Goal: Information Seeking & Learning: Compare options

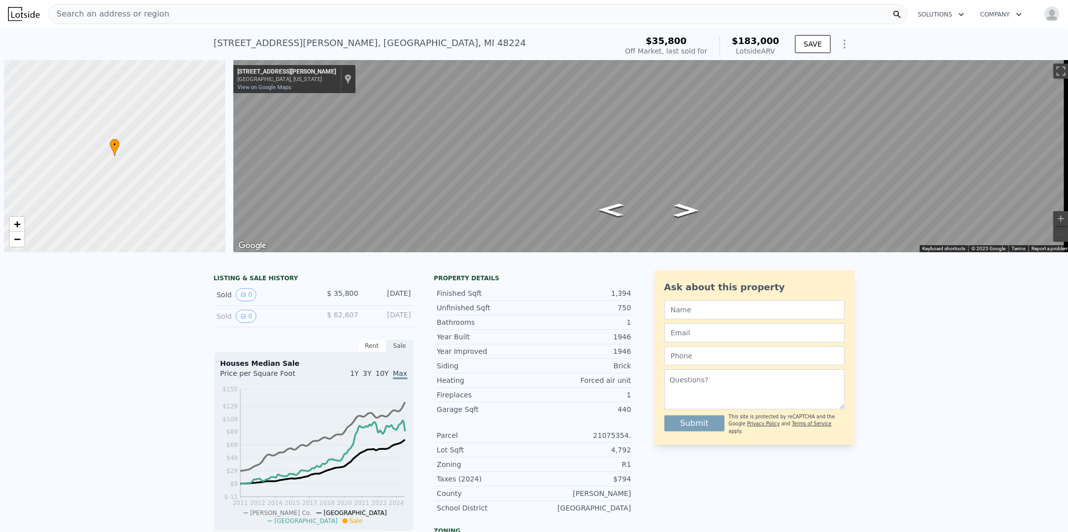
scroll to position [0, 4]
click at [158, 9] on div "Search an address or region" at bounding box center [478, 14] width 860 height 20
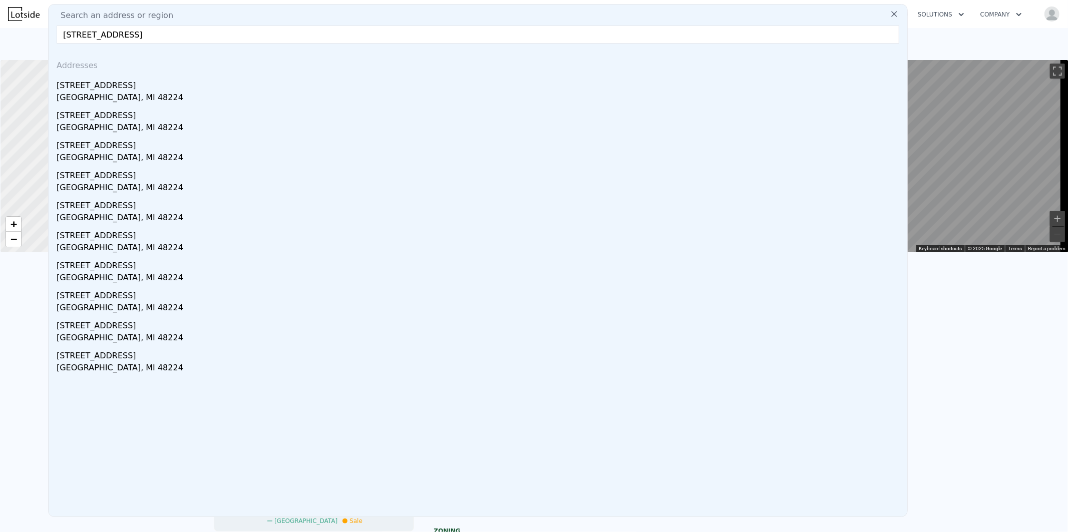
type input "[STREET_ADDRESS]"
click at [102, 93] on div "[GEOGRAPHIC_DATA], MI 48224" at bounding box center [480, 99] width 847 height 14
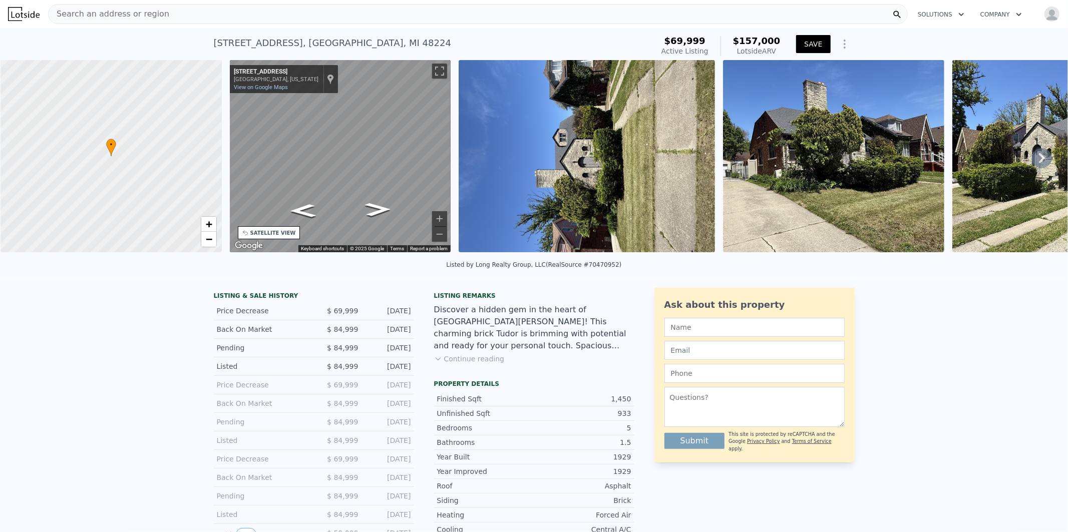
click at [814, 43] on button "SAVE" at bounding box center [813, 44] width 34 height 18
click at [180, 14] on div "Search an address or region" at bounding box center [478, 14] width 860 height 20
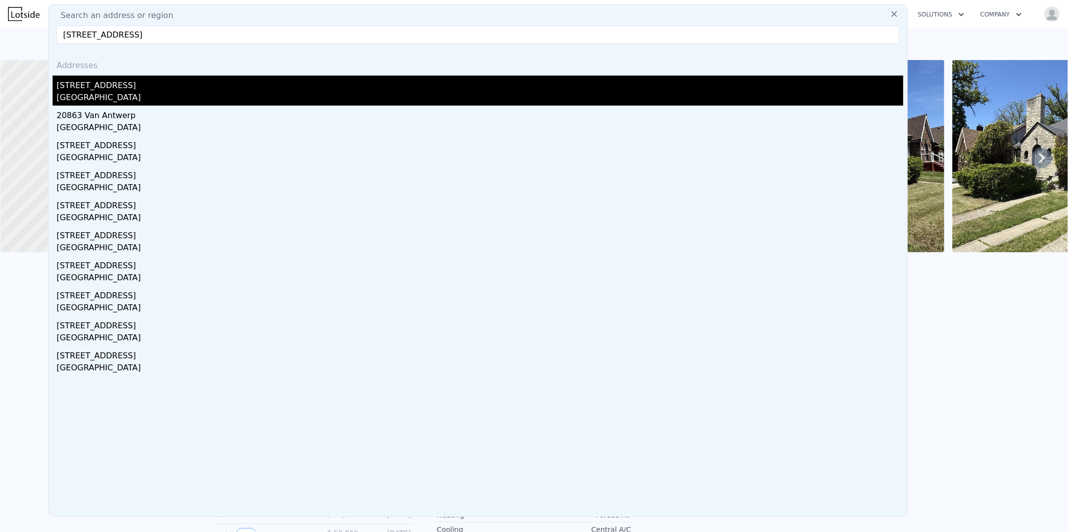
type input "[STREET_ADDRESS]"
click at [105, 89] on div "[STREET_ADDRESS]" at bounding box center [480, 84] width 847 height 16
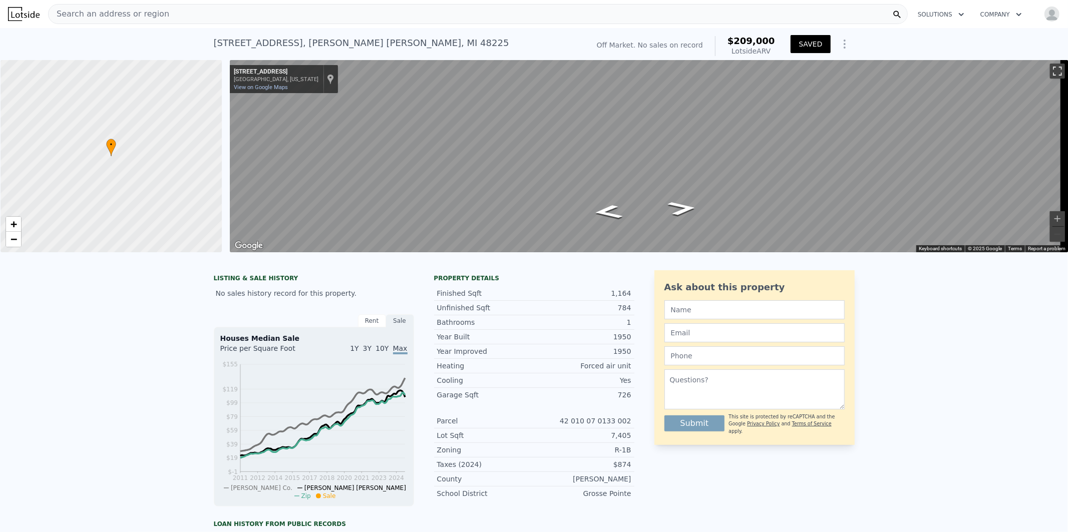
click at [1050, 70] on button "Toggle fullscreen view" at bounding box center [1057, 71] width 15 height 15
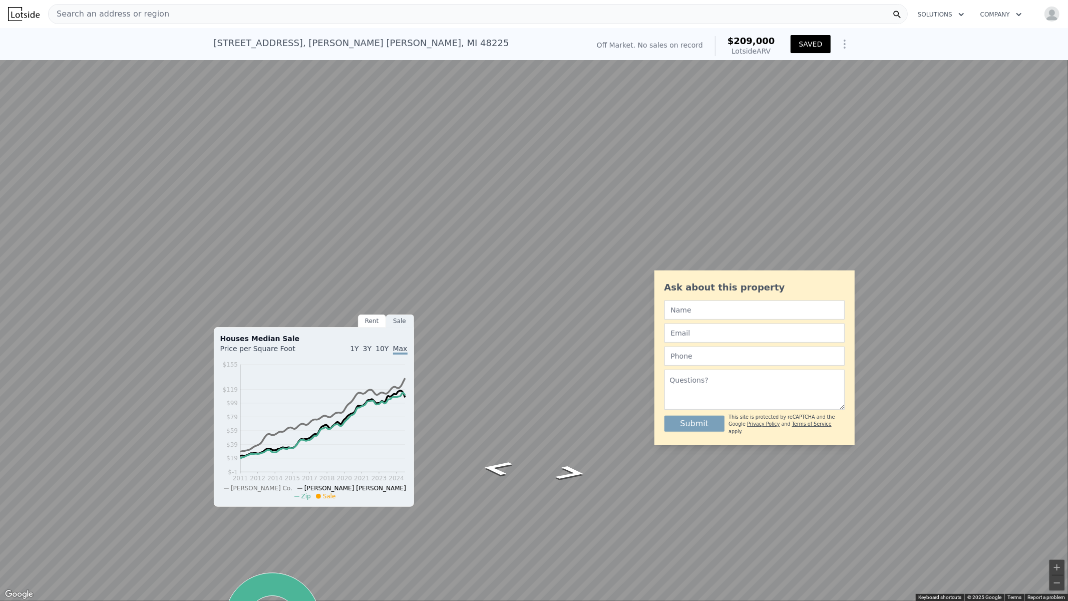
click at [1054, 11] on button "Toggle fullscreen view" at bounding box center [1057, 11] width 15 height 15
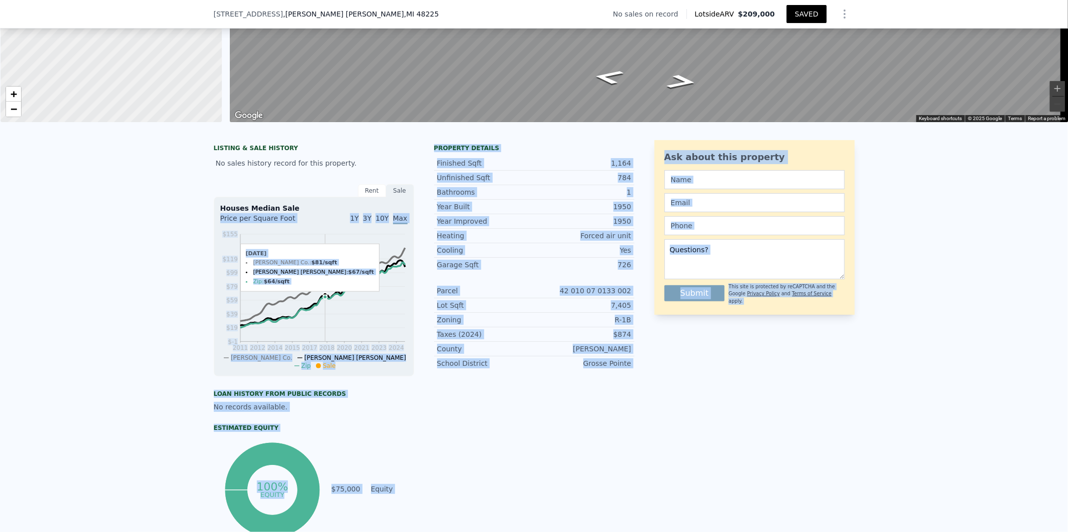
scroll to position [86, 0]
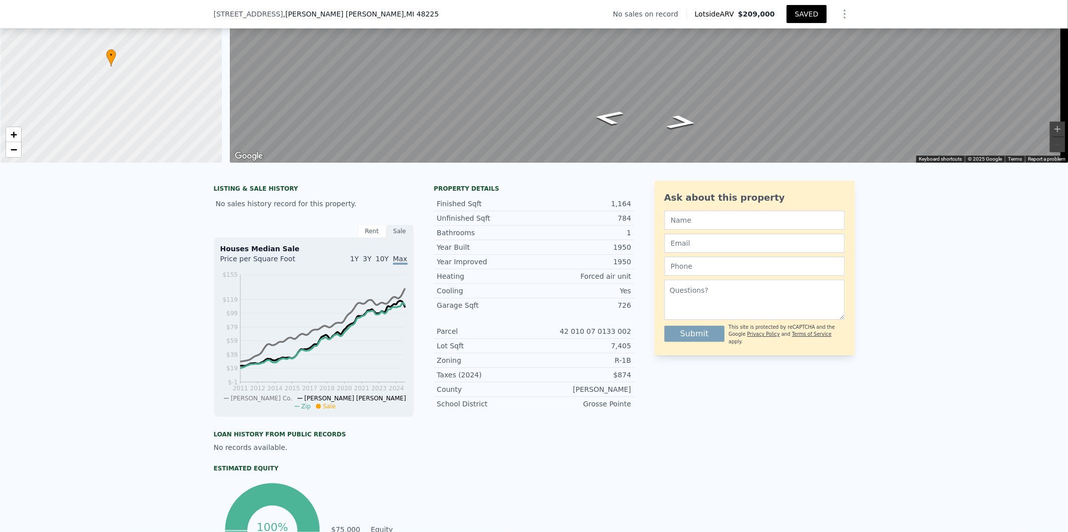
click at [976, 349] on div "LISTING & SALE HISTORY No sales history record for this property. Rent Sale Ren…" at bounding box center [534, 399] width 1068 height 452
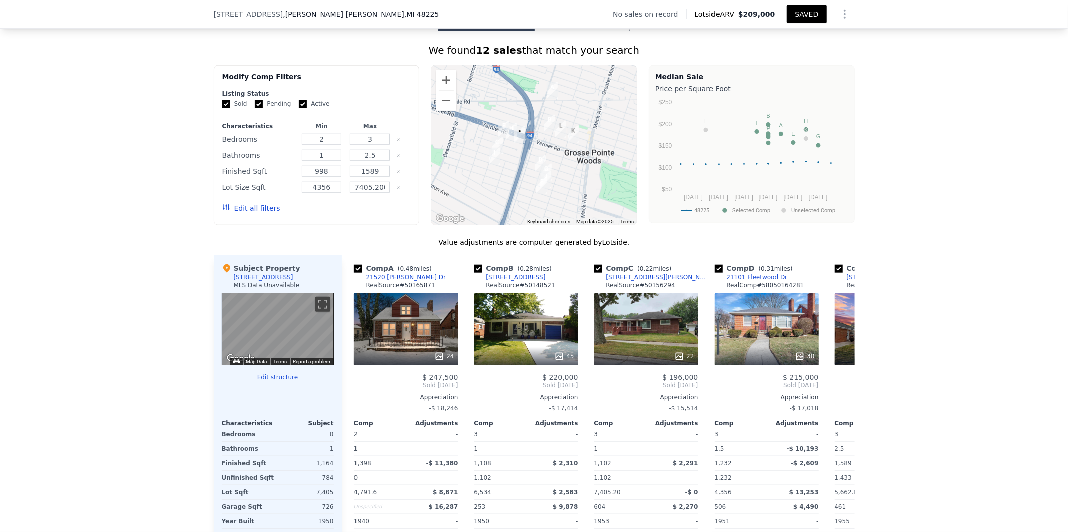
scroll to position [754, 0]
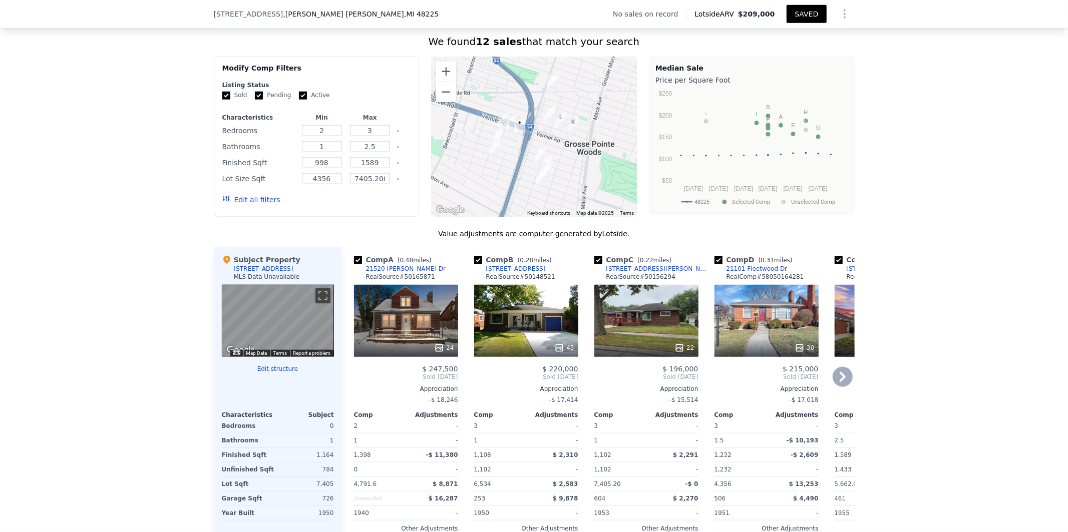
click at [474, 264] on input "checkbox" at bounding box center [478, 260] width 8 height 8
checkbox input "false"
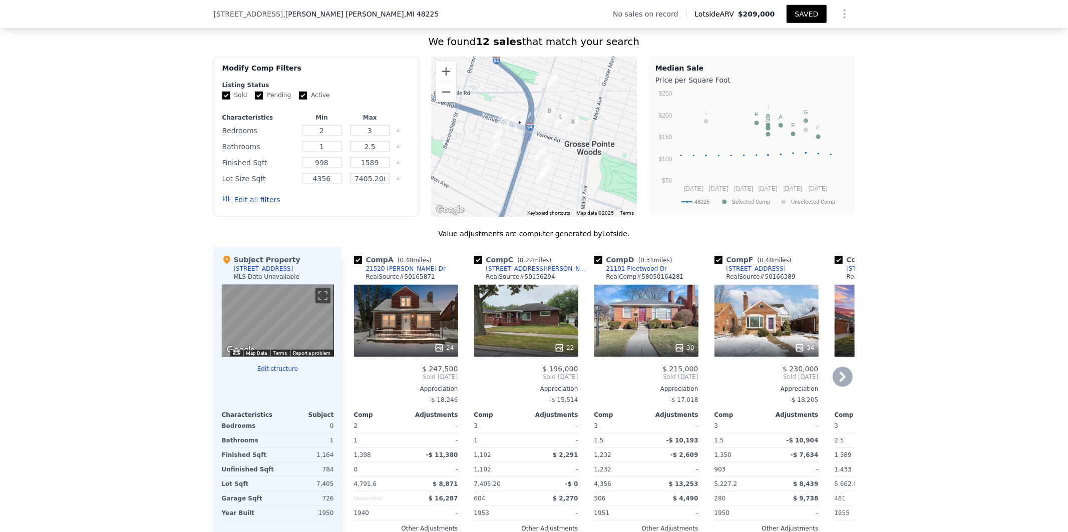
click at [355, 264] on input "checkbox" at bounding box center [358, 260] width 8 height 8
checkbox input "false"
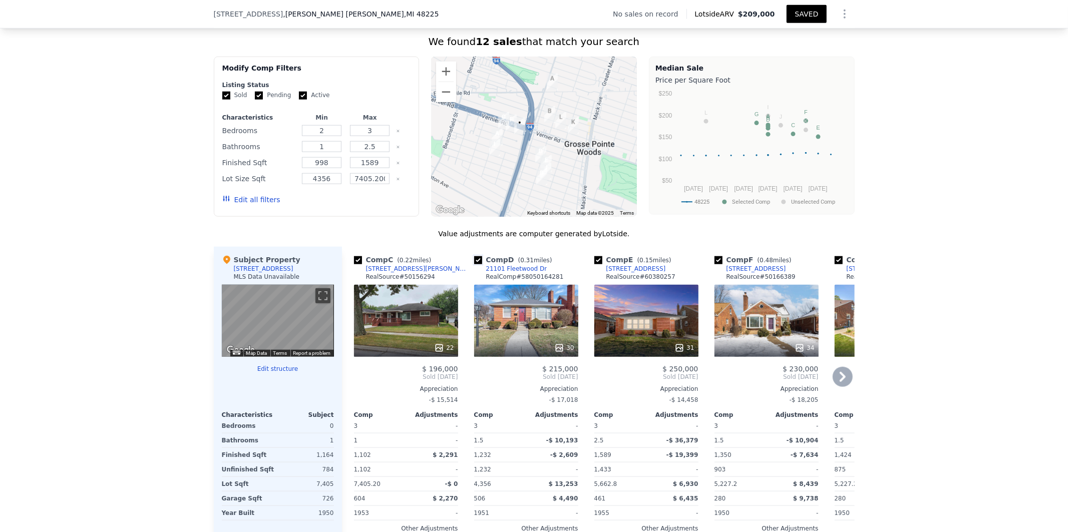
click at [474, 264] on input "checkbox" at bounding box center [478, 260] width 8 height 8
checkbox input "false"
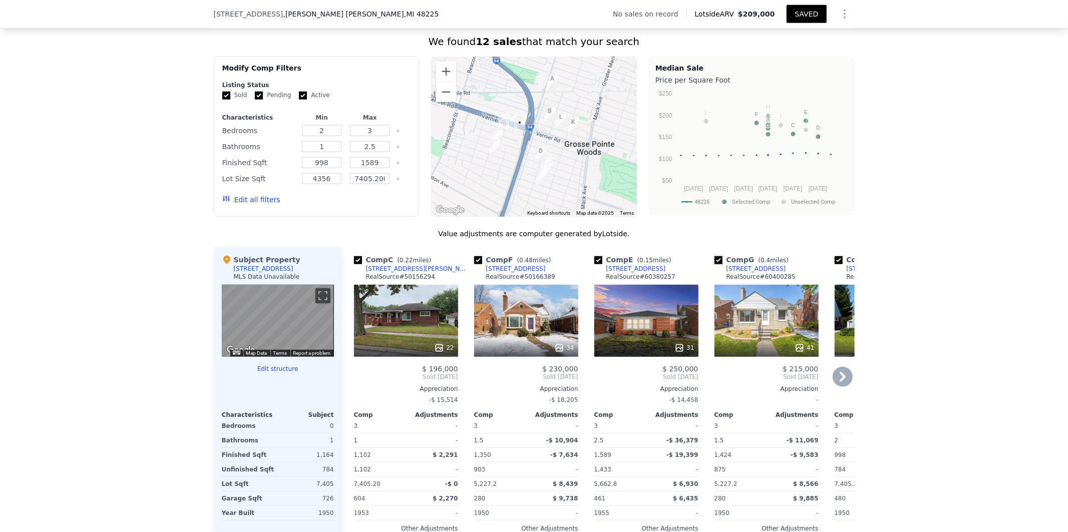
click at [715, 264] on input "checkbox" at bounding box center [719, 260] width 8 height 8
checkbox input "false"
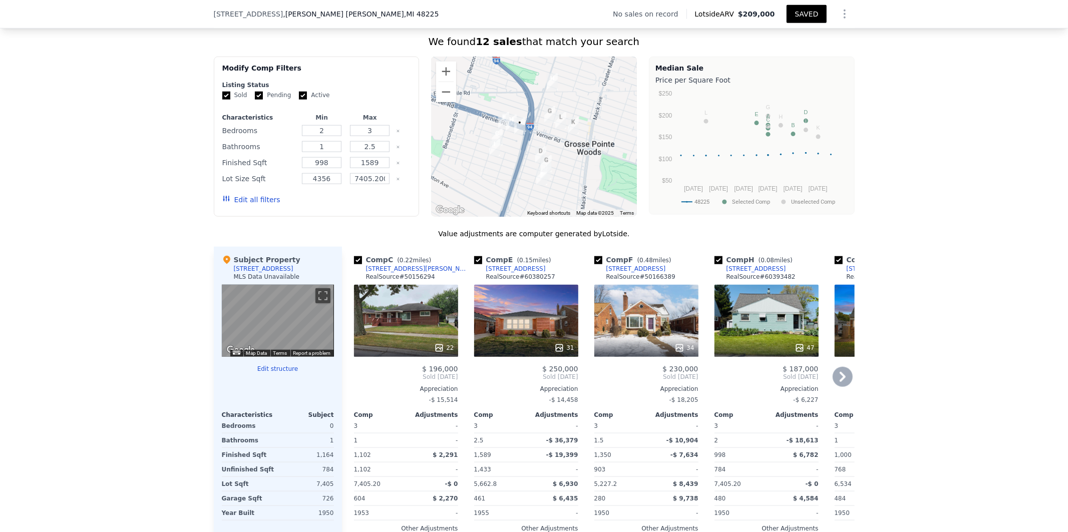
click at [715, 264] on input "checkbox" at bounding box center [719, 260] width 8 height 8
checkbox input "false"
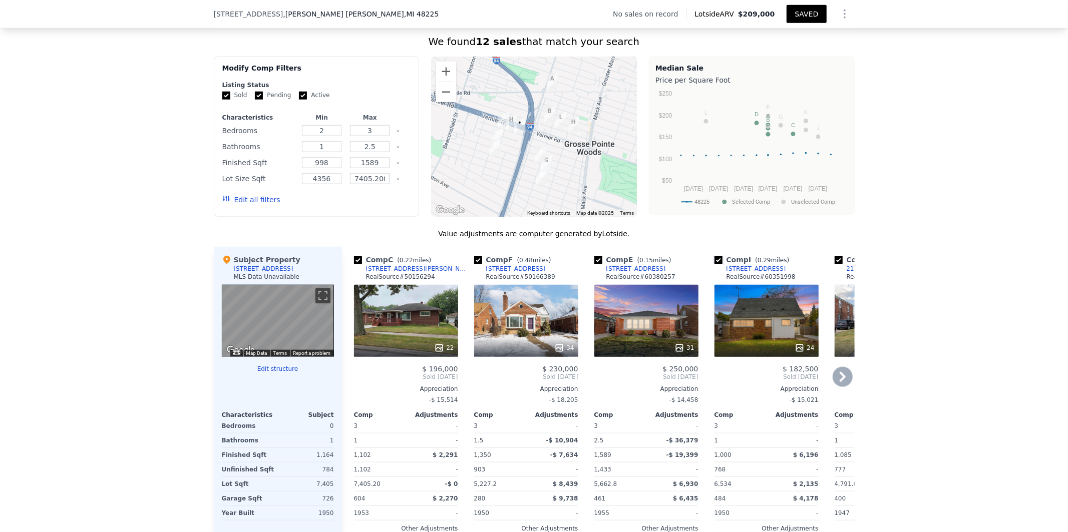
click at [715, 264] on input "checkbox" at bounding box center [719, 260] width 8 height 8
checkbox input "false"
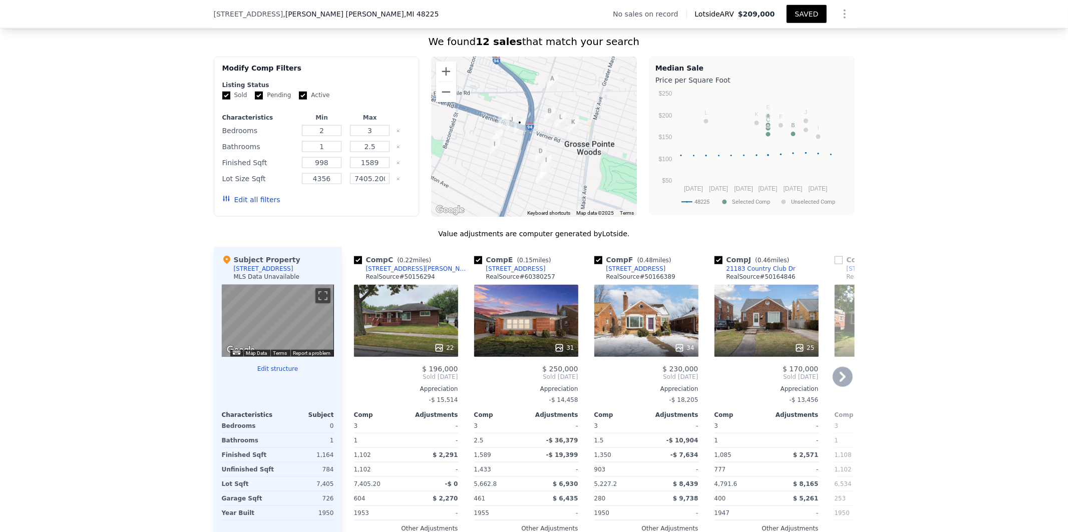
click at [845, 383] on icon at bounding box center [843, 377] width 20 height 20
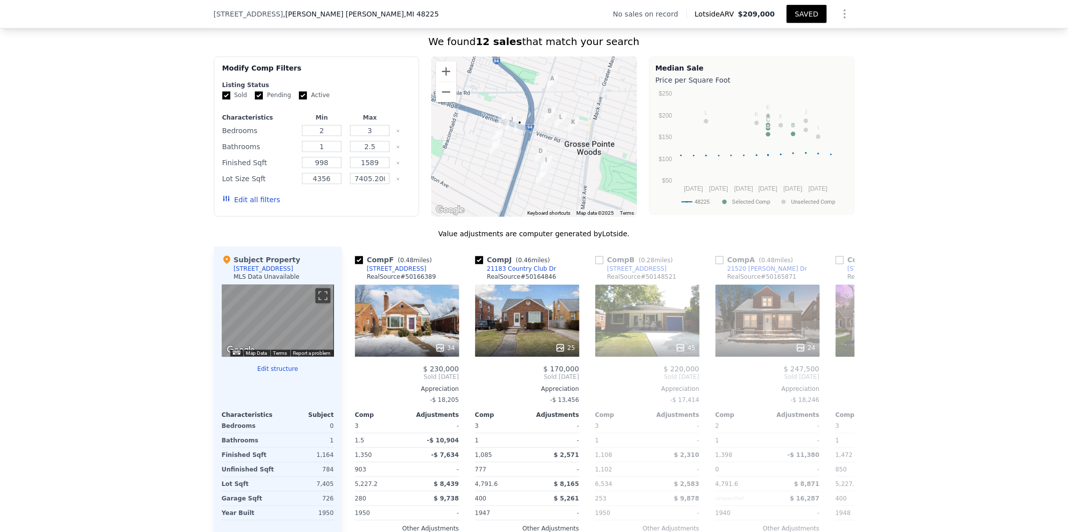
click at [847, 381] on span "Sold [DATE]" at bounding box center [888, 377] width 104 height 8
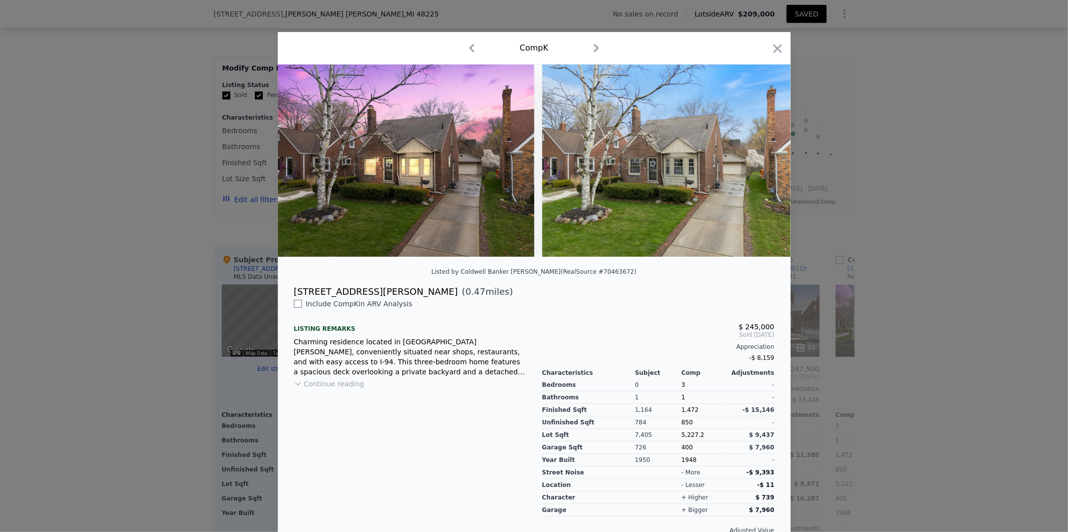
scroll to position [0, 240]
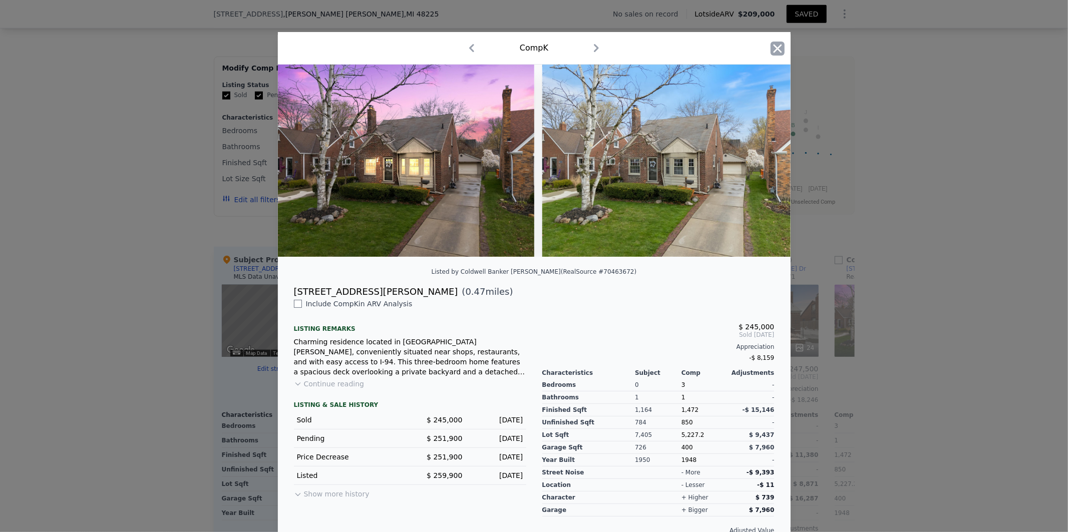
click at [774, 44] on icon "button" at bounding box center [778, 49] width 14 height 14
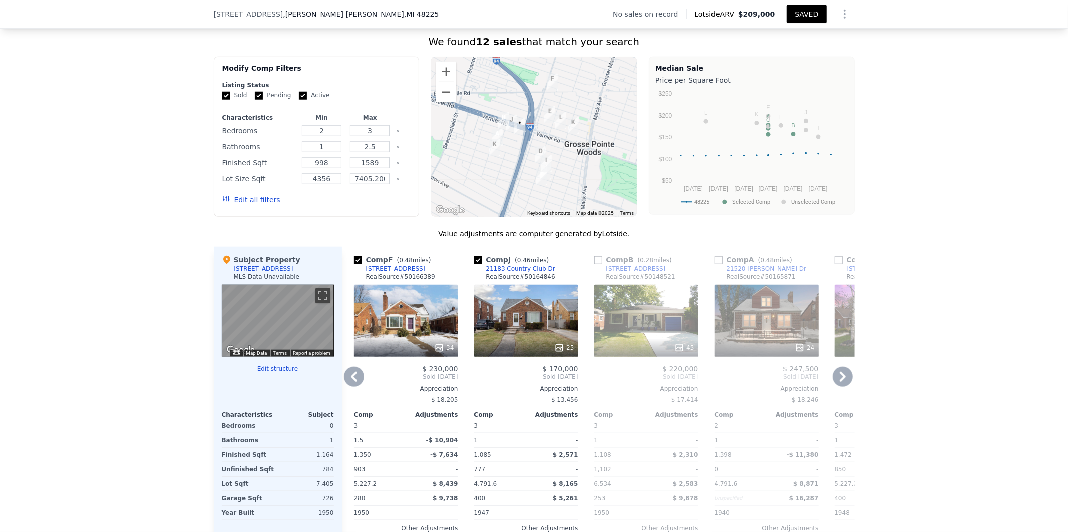
click at [354, 386] on icon at bounding box center [354, 377] width 20 height 20
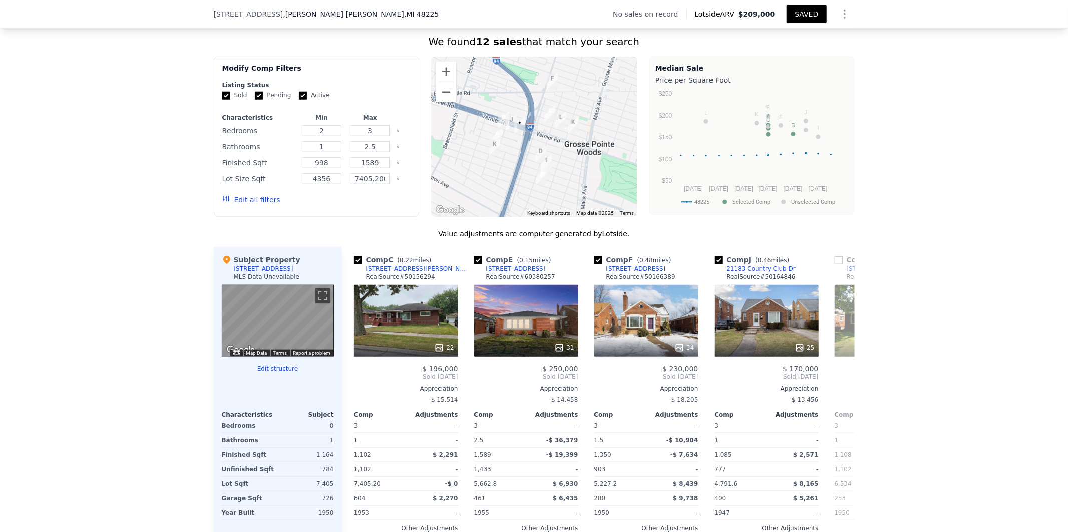
click at [354, 381] on span "Sold [DATE]" at bounding box center [406, 377] width 104 height 8
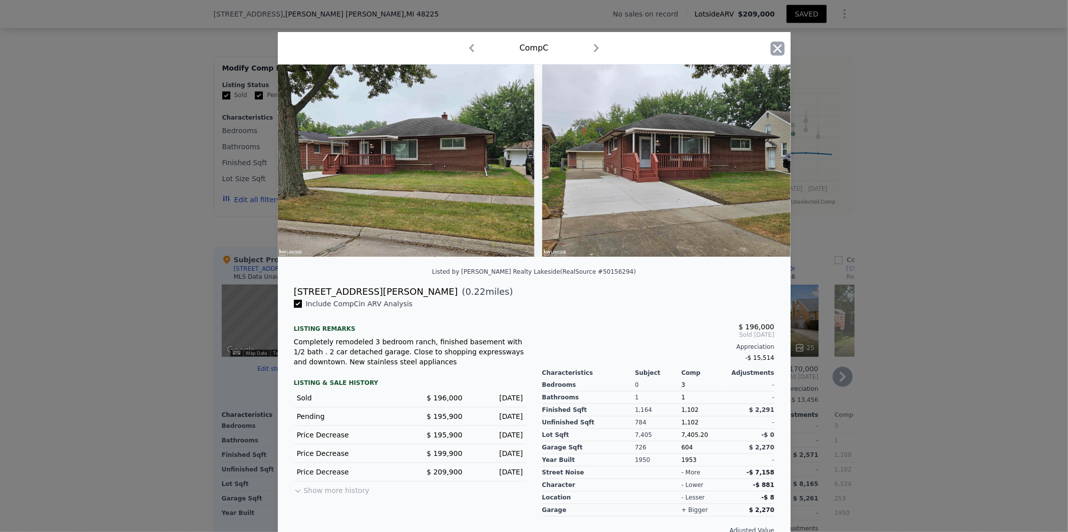
click at [775, 46] on icon "button" at bounding box center [778, 49] width 14 height 14
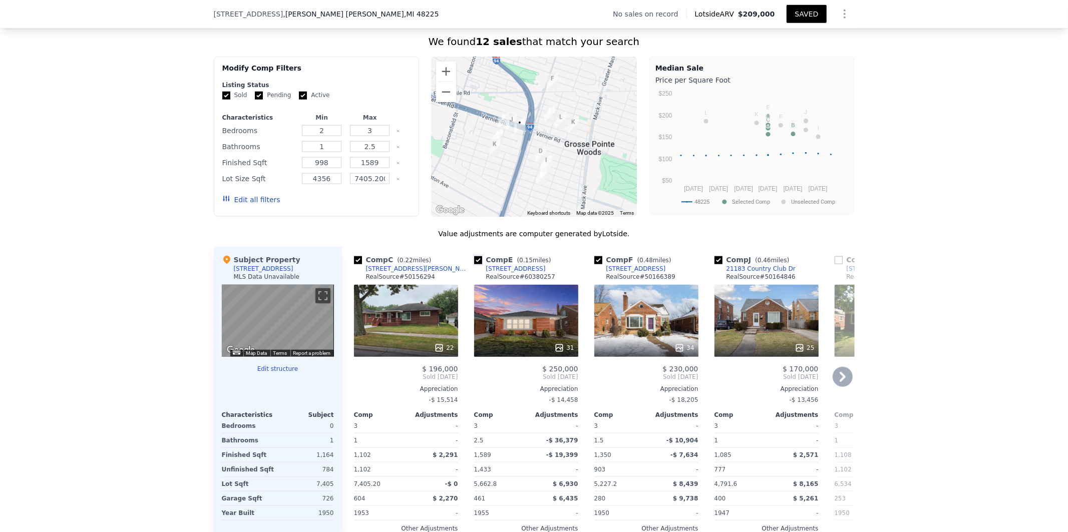
click at [474, 264] on input "checkbox" at bounding box center [478, 260] width 8 height 8
checkbox input "false"
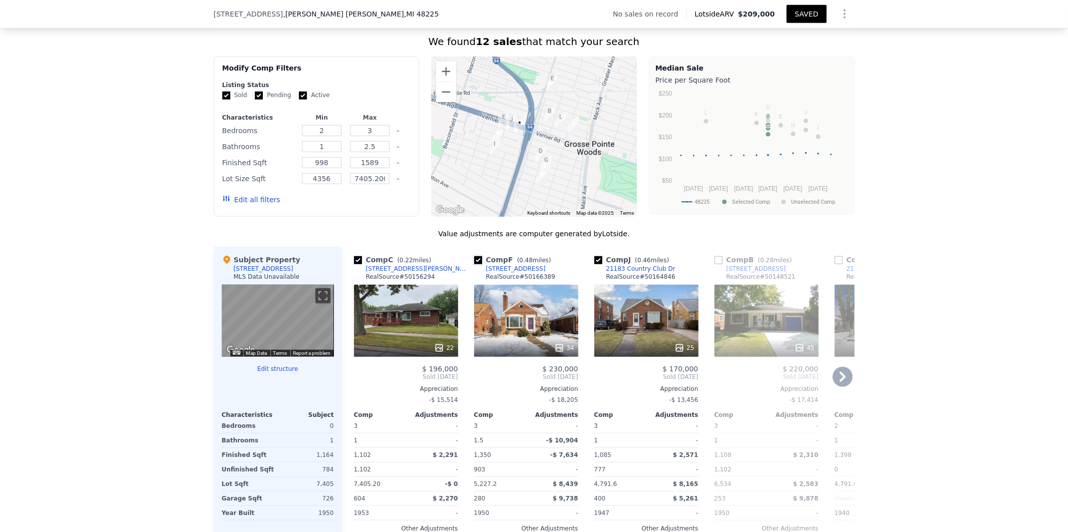
click at [474, 264] on input "checkbox" at bounding box center [478, 260] width 8 height 8
checkbox input "false"
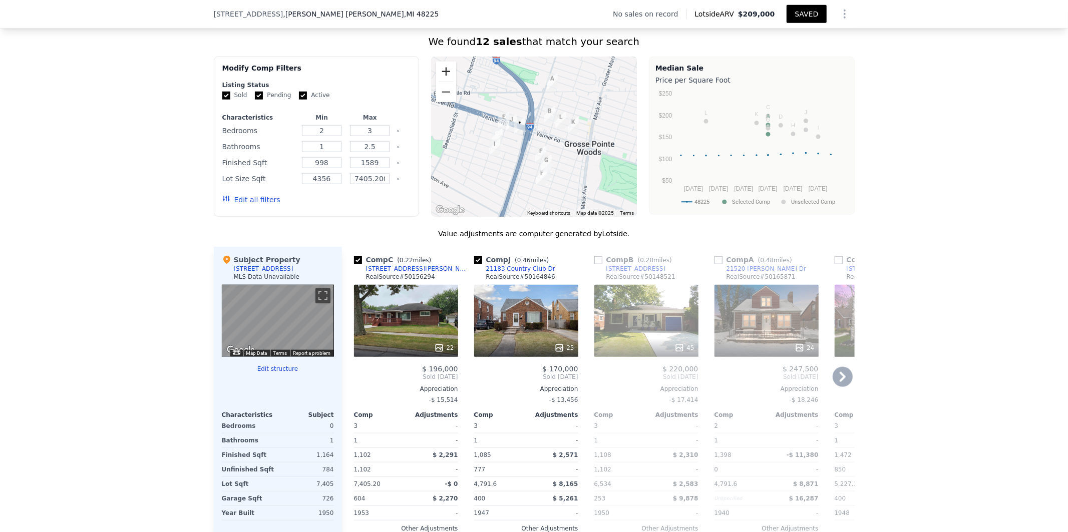
click at [446, 82] on button "Zoom in" at bounding box center [446, 72] width 20 height 20
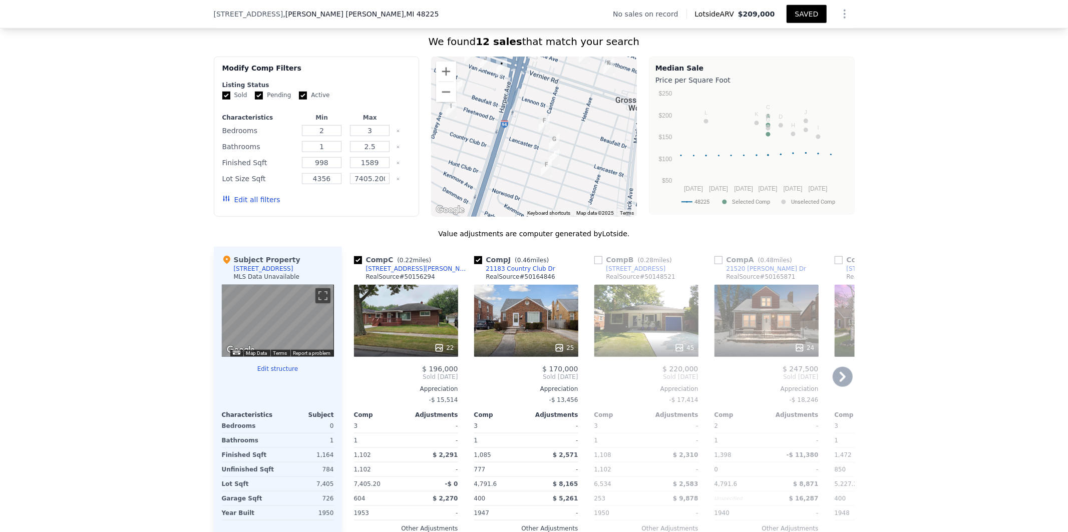
drag, startPoint x: 555, startPoint y: 169, endPoint x: 552, endPoint y: 114, distance: 55.6
click at [552, 114] on div at bounding box center [534, 137] width 206 height 160
click at [475, 264] on input "checkbox" at bounding box center [478, 260] width 8 height 8
checkbox input "false"
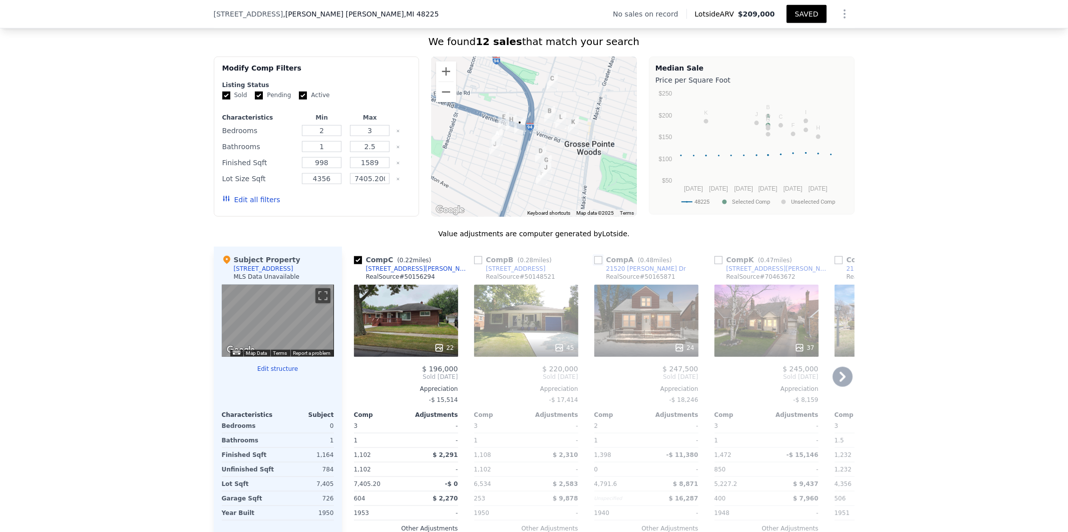
click at [594, 264] on input "checkbox" at bounding box center [598, 260] width 8 height 8
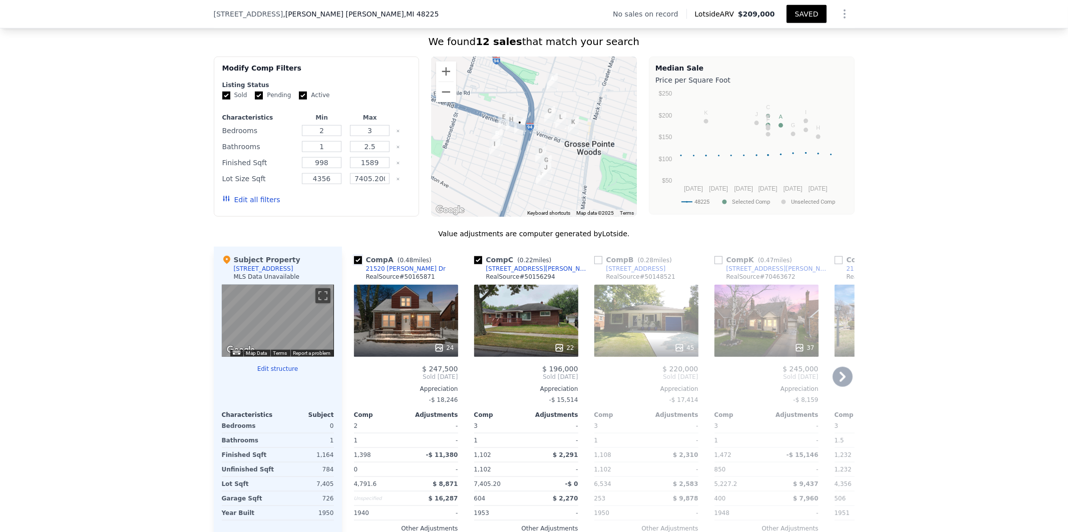
click at [356, 264] on input "checkbox" at bounding box center [358, 260] width 8 height 8
checkbox input "false"
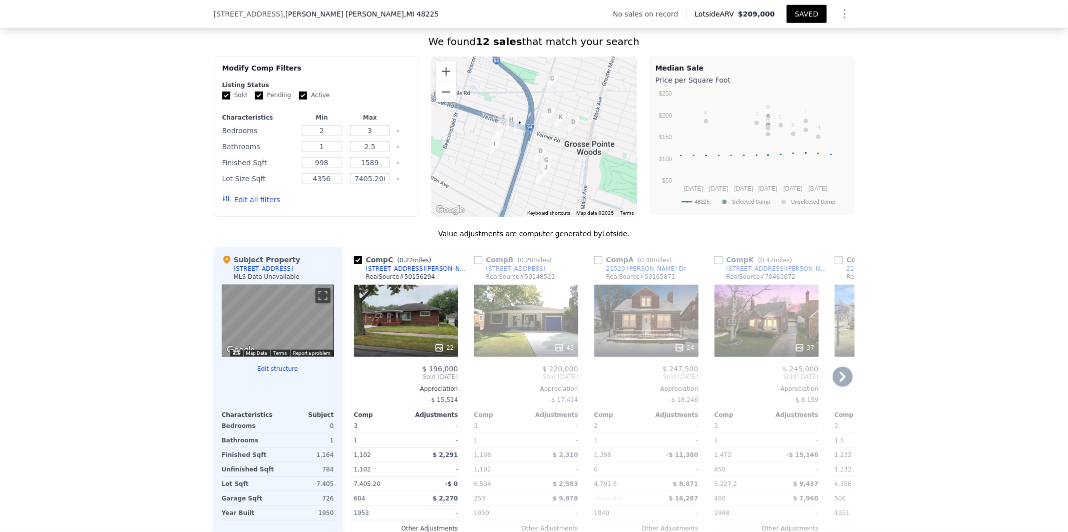
click at [843, 385] on icon at bounding box center [843, 377] width 20 height 20
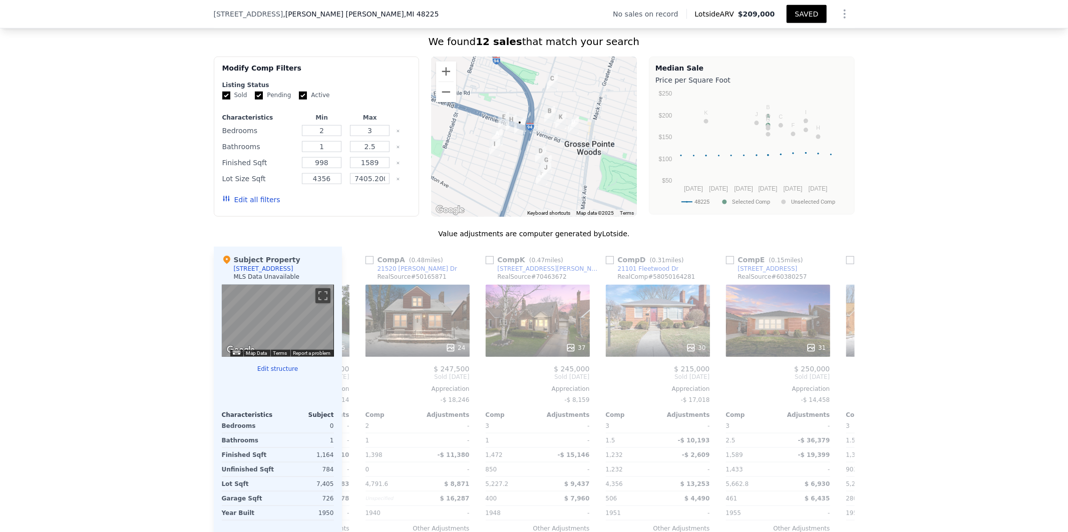
scroll to position [0, 240]
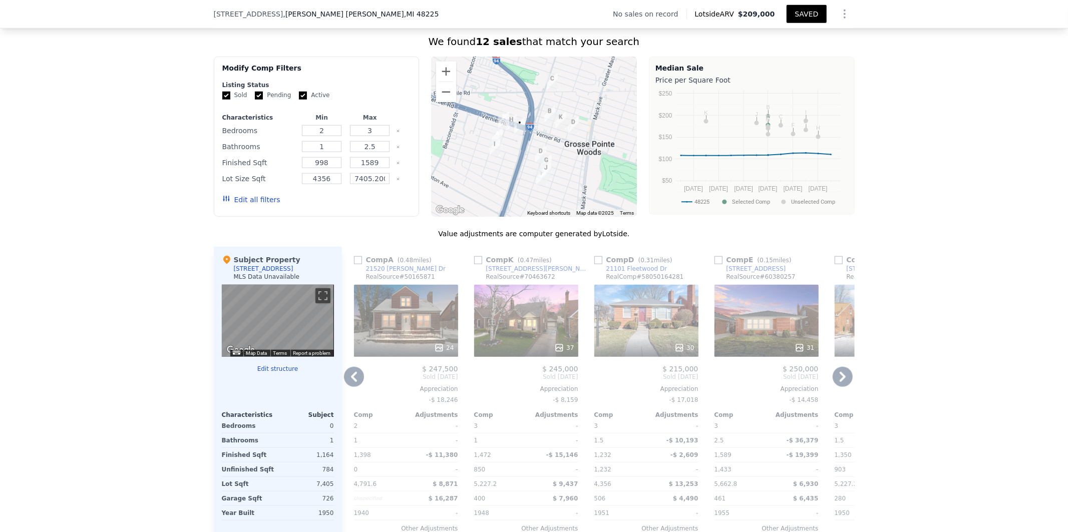
click at [843, 385] on div "Comp C ( 0.22 miles) [STREET_ADDRESS][PERSON_NAME] # 50156294 22 $ 196,000 Sold…" at bounding box center [598, 408] width 513 height 322
click at [843, 385] on icon at bounding box center [843, 377] width 20 height 20
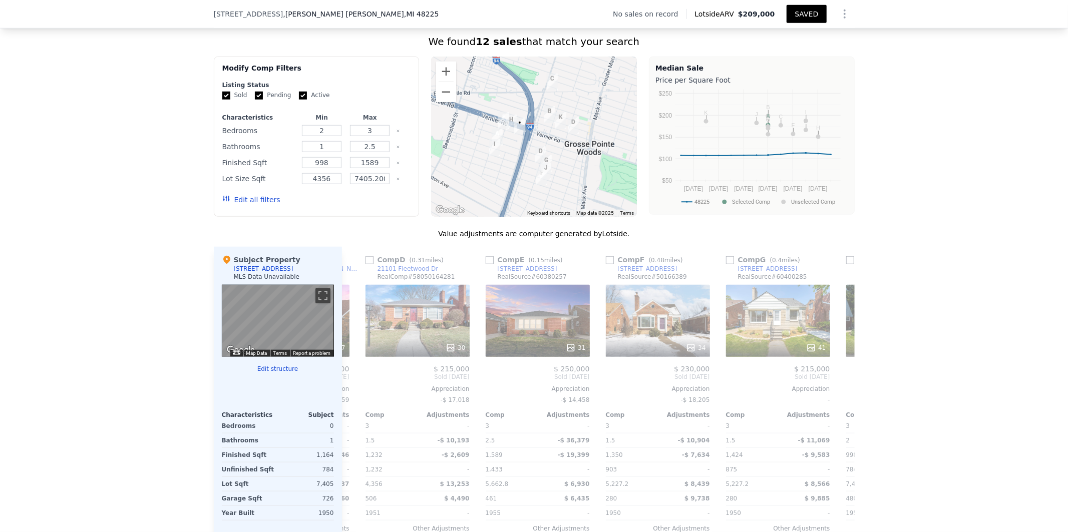
scroll to position [0, 481]
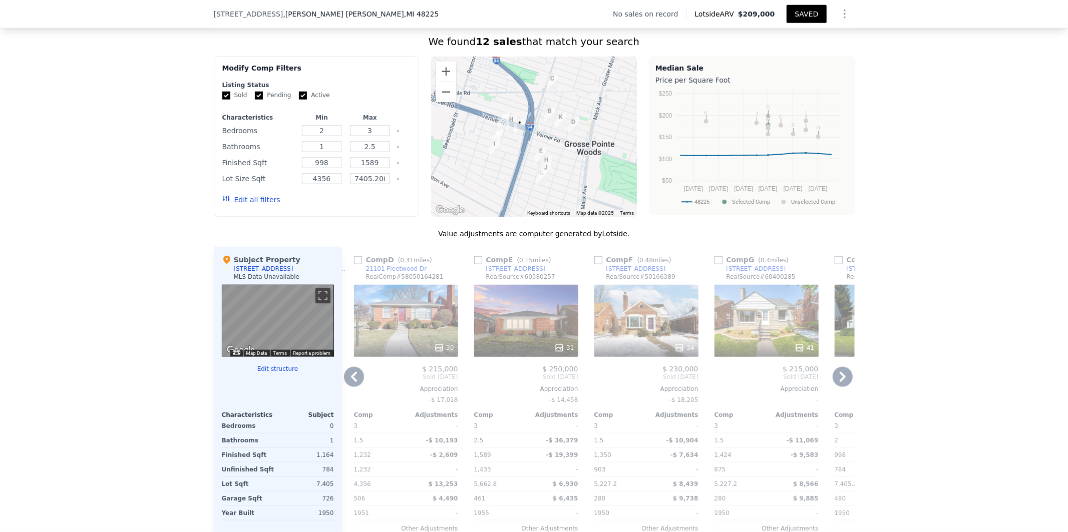
click at [594, 264] on input "checkbox" at bounding box center [598, 260] width 8 height 8
checkbox input "true"
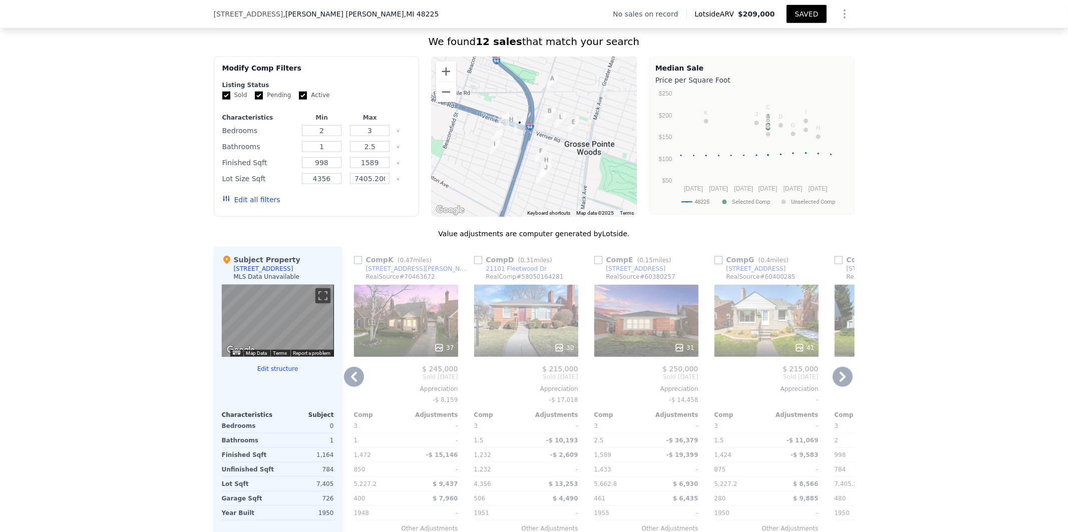
click at [717, 264] on input "checkbox" at bounding box center [719, 260] width 8 height 8
checkbox input "true"
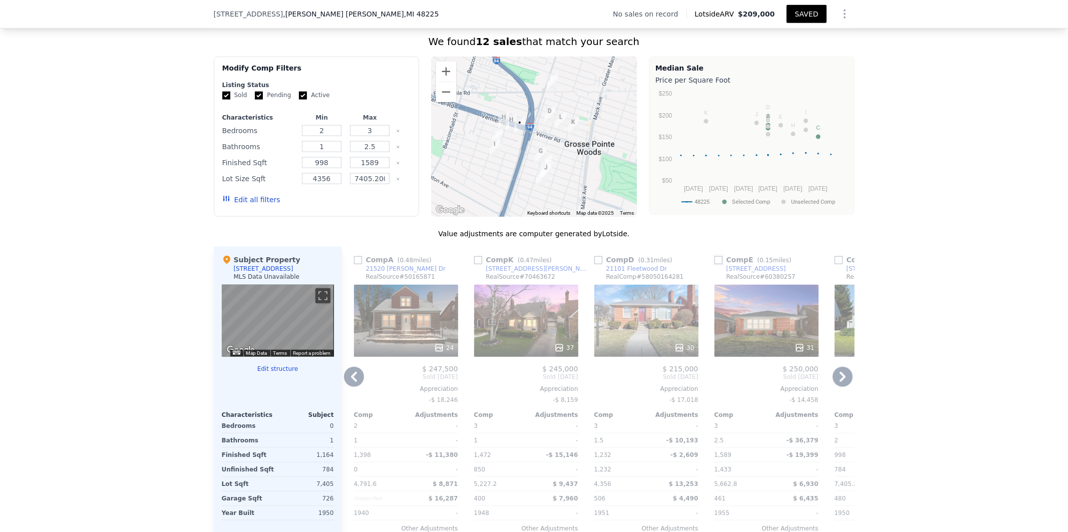
click at [715, 264] on input "checkbox" at bounding box center [719, 260] width 8 height 8
checkbox input "true"
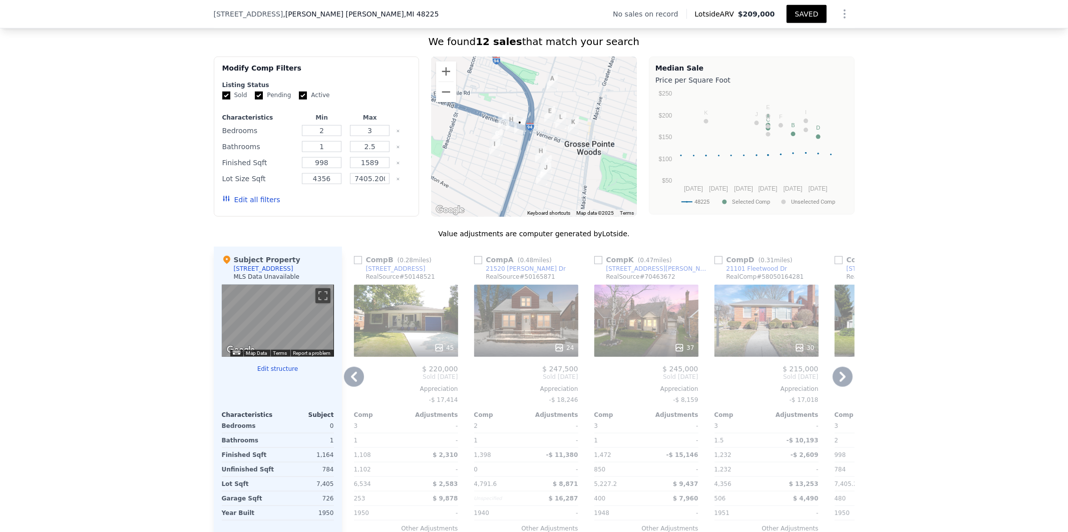
click at [845, 383] on icon at bounding box center [843, 377] width 20 height 20
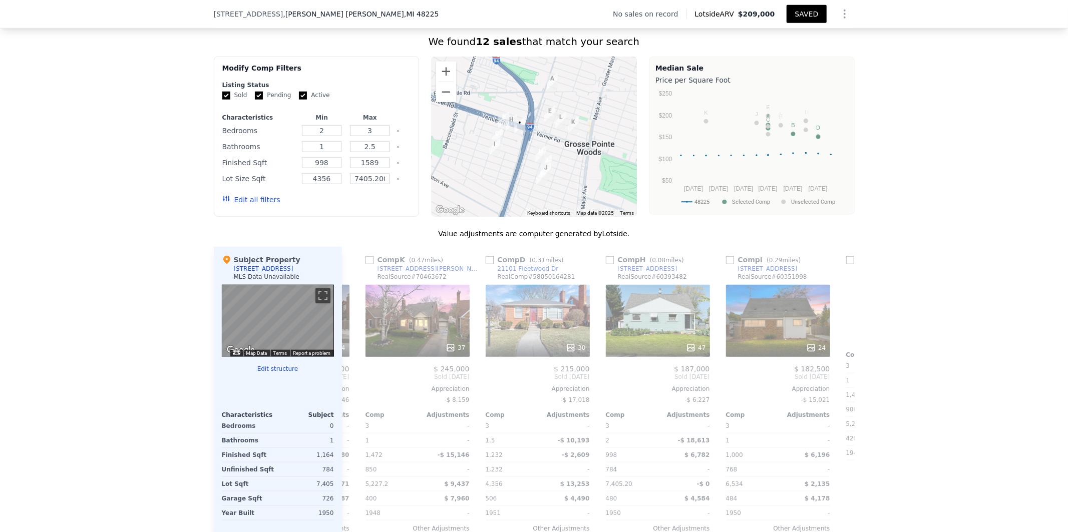
scroll to position [0, 721]
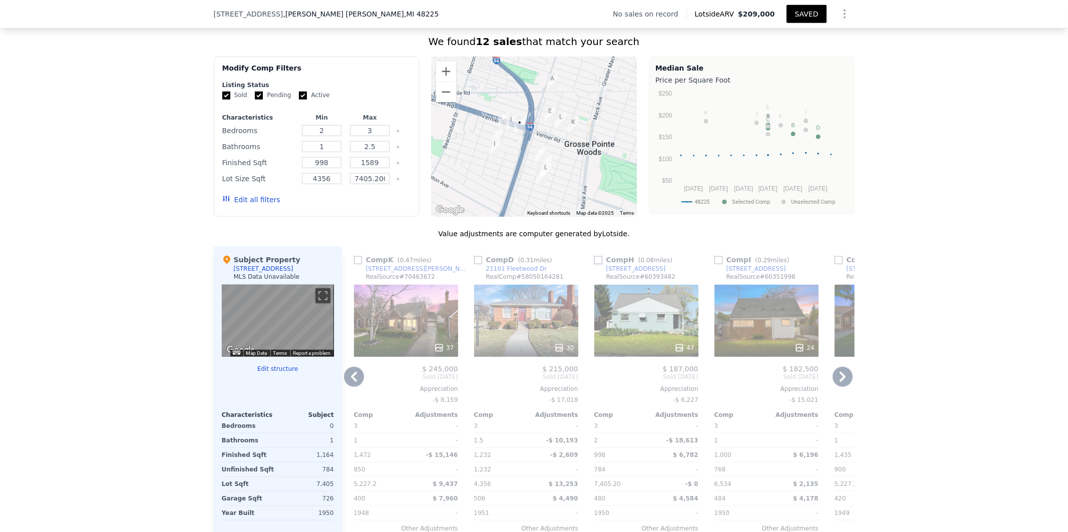
click at [596, 264] on input "checkbox" at bounding box center [598, 260] width 8 height 8
checkbox input "true"
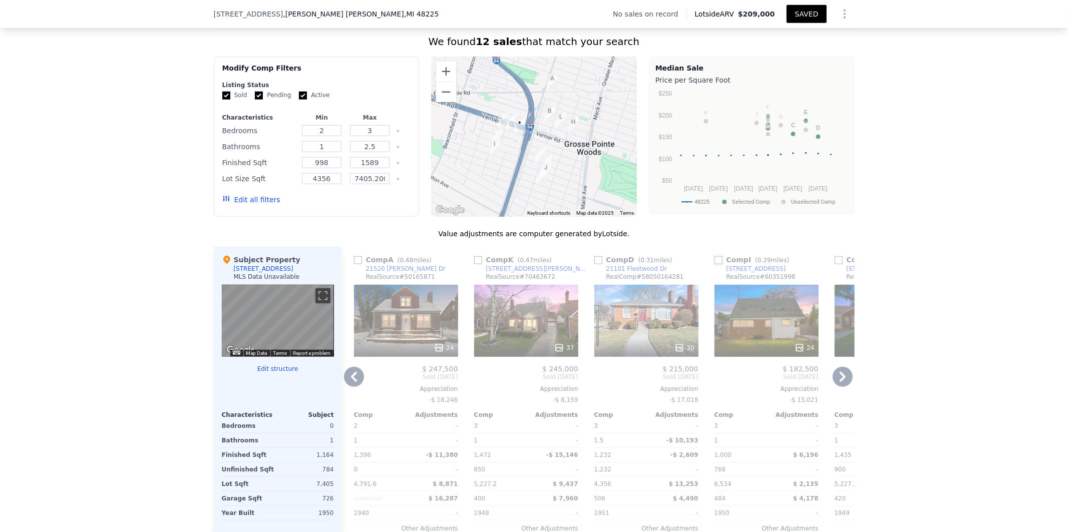
click at [716, 264] on input "checkbox" at bounding box center [719, 260] width 8 height 8
checkbox input "true"
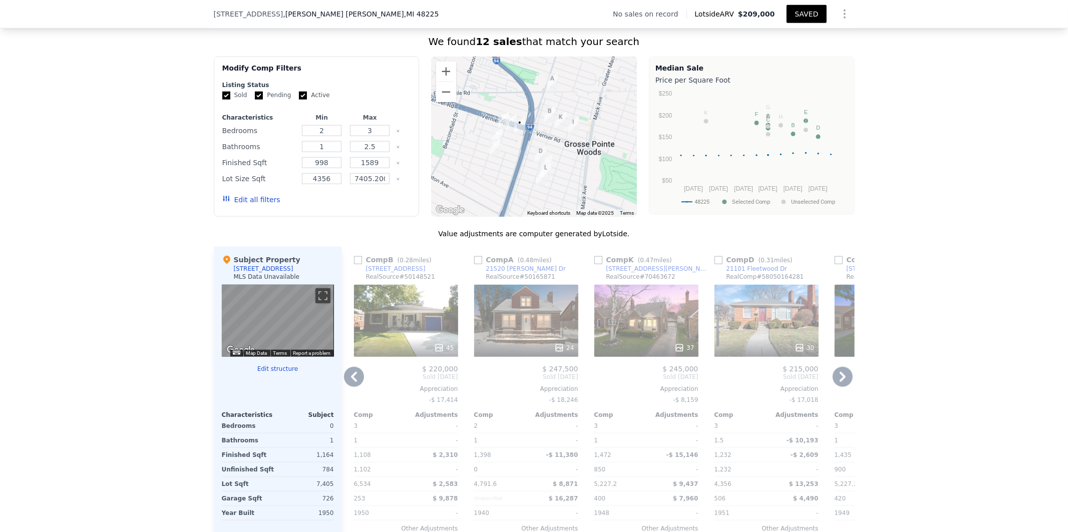
click at [351, 382] on icon at bounding box center [354, 377] width 6 height 10
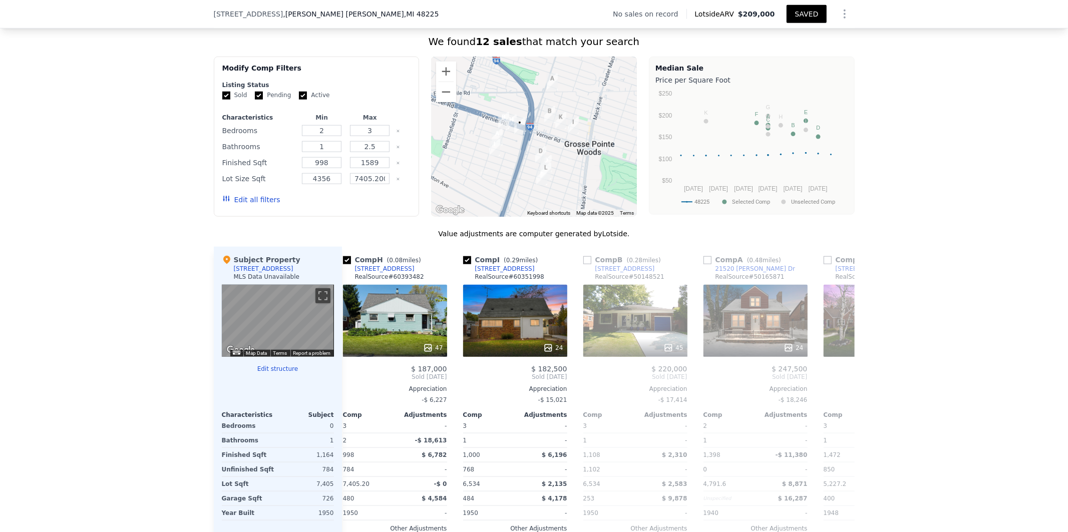
scroll to position [0, 481]
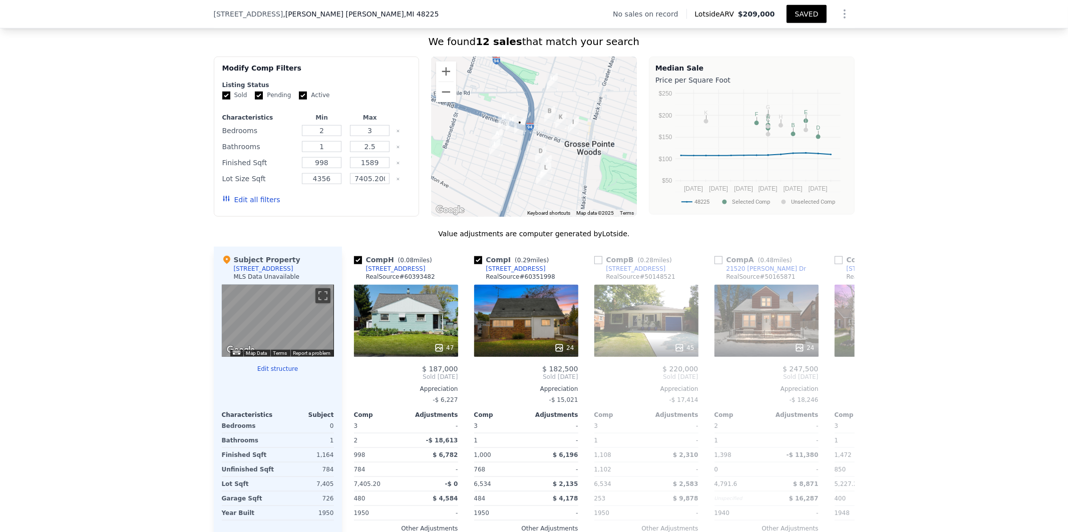
click at [354, 381] on span "Sold [DATE]" at bounding box center [406, 377] width 104 height 8
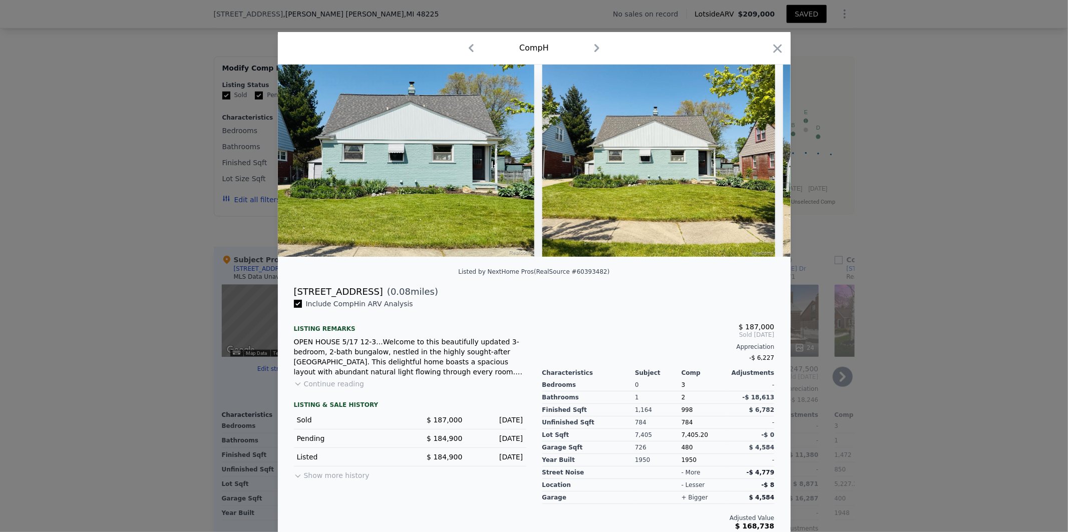
drag, startPoint x: 773, startPoint y: 49, endPoint x: 779, endPoint y: 50, distance: 6.1
click at [774, 49] on icon "button" at bounding box center [777, 48] width 9 height 9
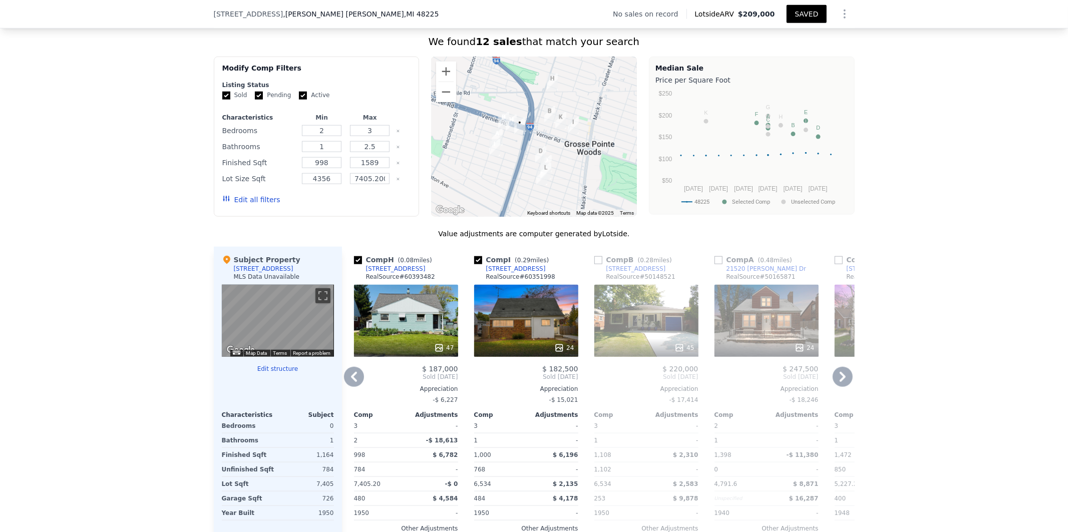
click at [351, 387] on icon at bounding box center [354, 377] width 20 height 20
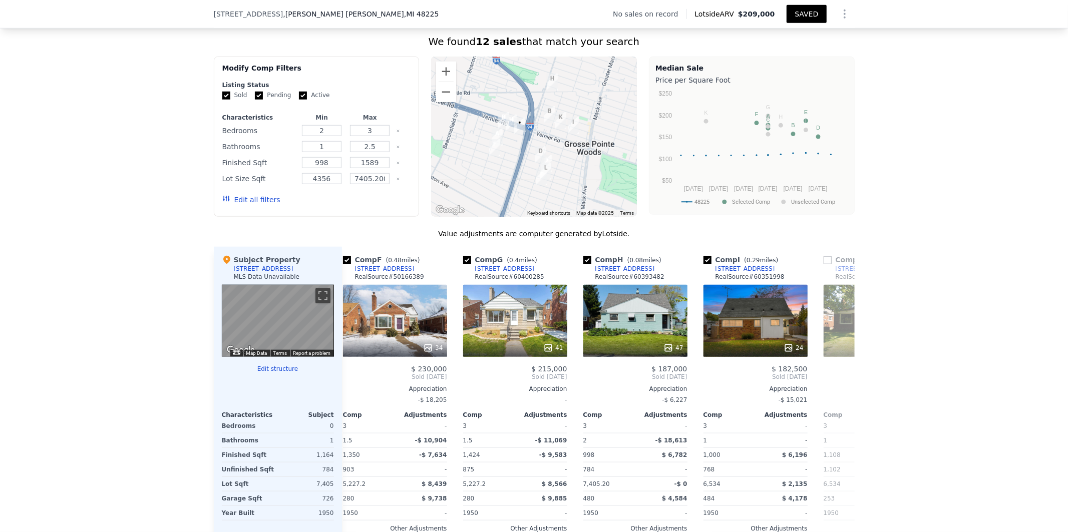
scroll to position [0, 240]
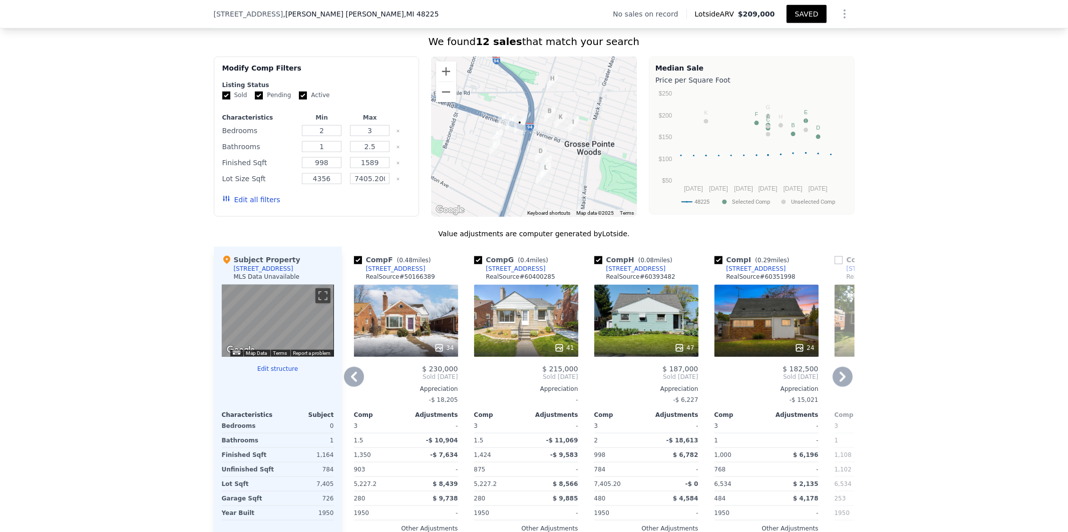
click at [352, 387] on icon at bounding box center [354, 377] width 20 height 20
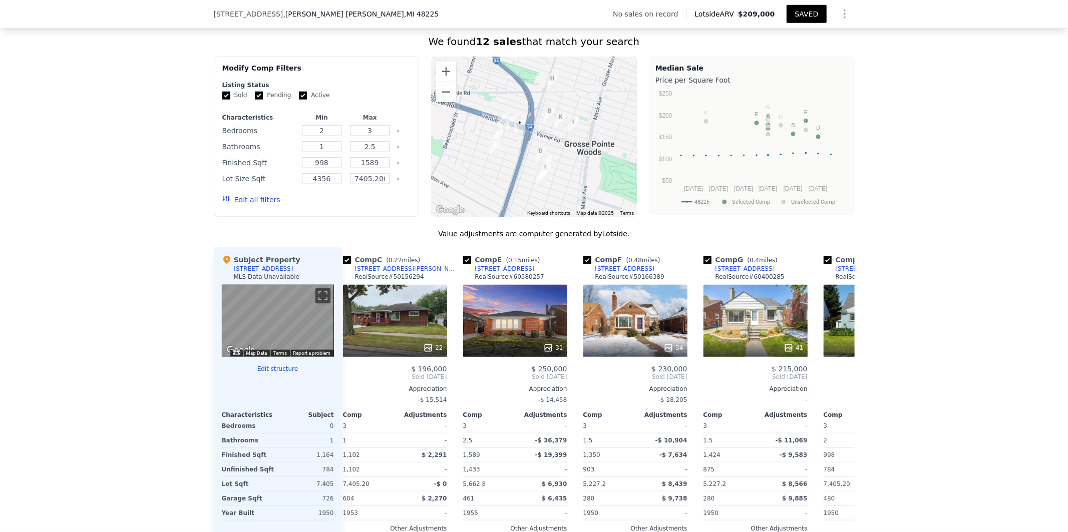
scroll to position [0, 0]
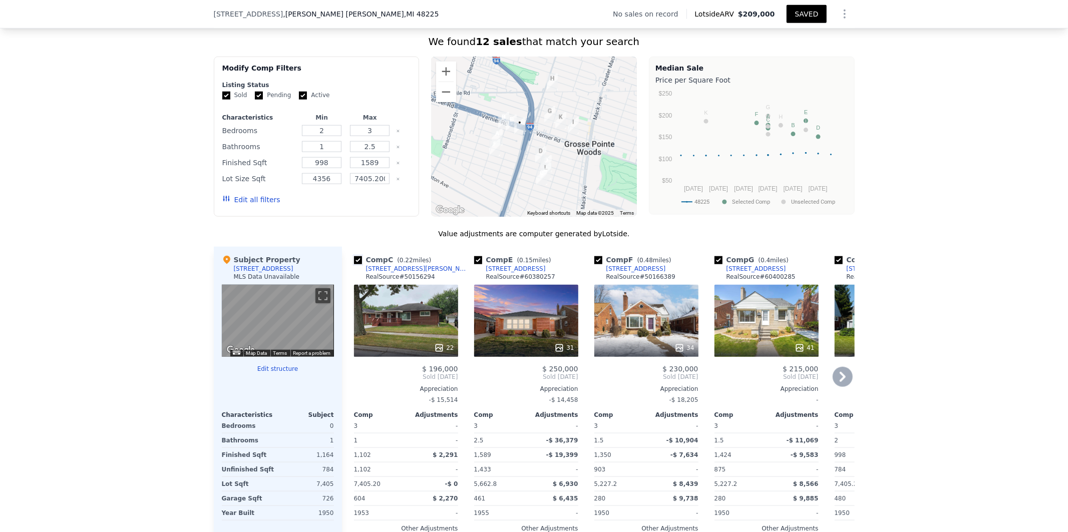
click at [355, 264] on input "checkbox" at bounding box center [358, 260] width 8 height 8
checkbox input "false"
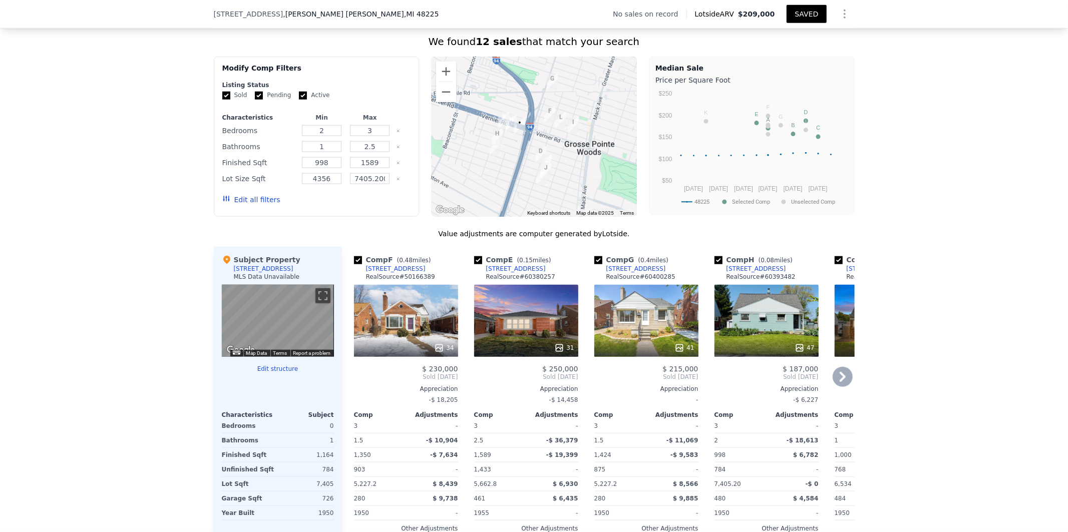
click at [835, 386] on icon at bounding box center [843, 377] width 20 height 20
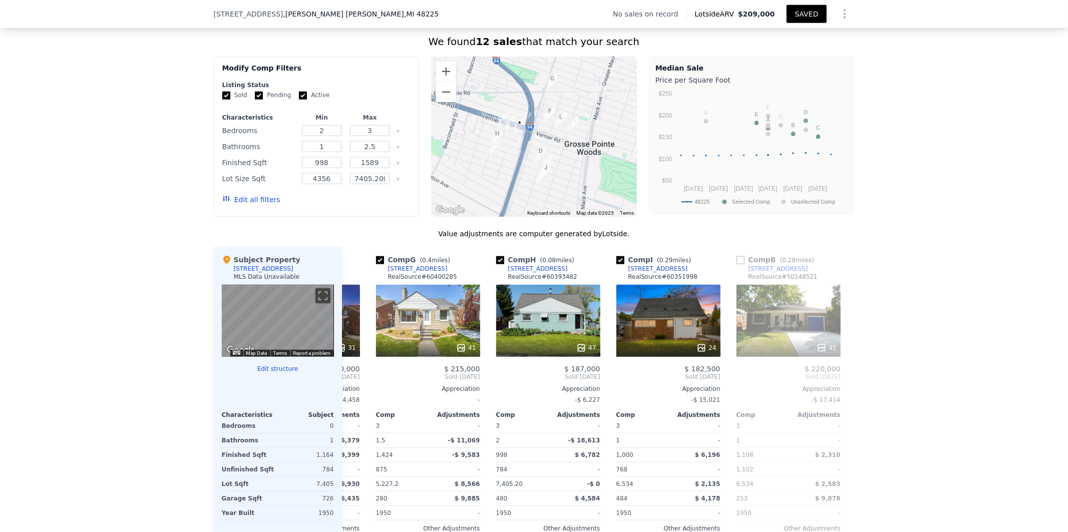
scroll to position [0, 240]
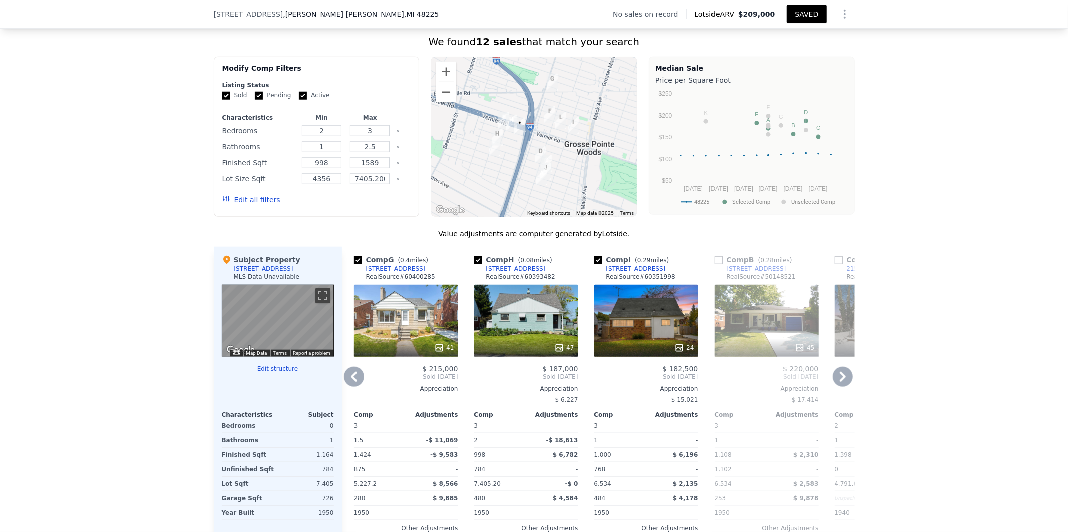
click at [843, 386] on icon at bounding box center [843, 377] width 20 height 20
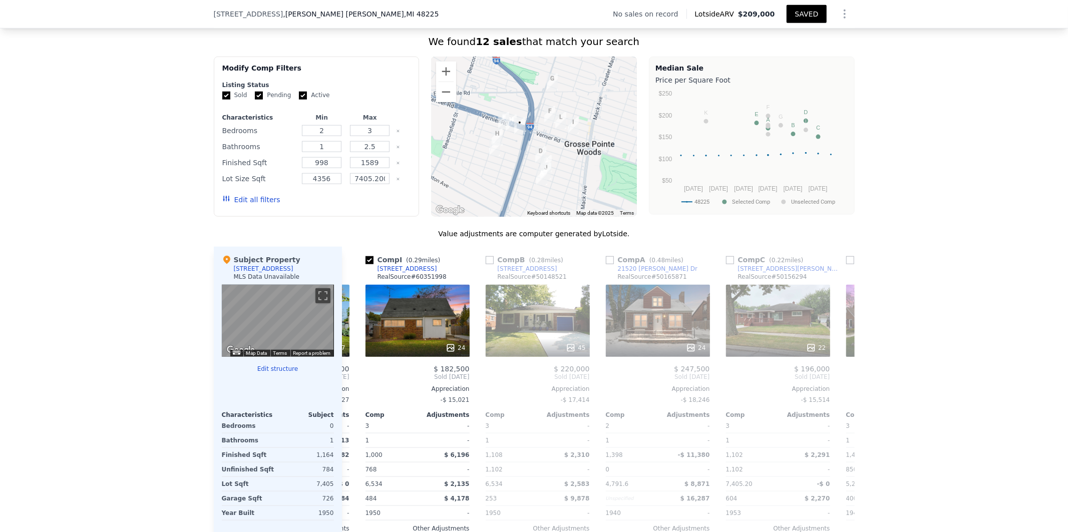
scroll to position [0, 481]
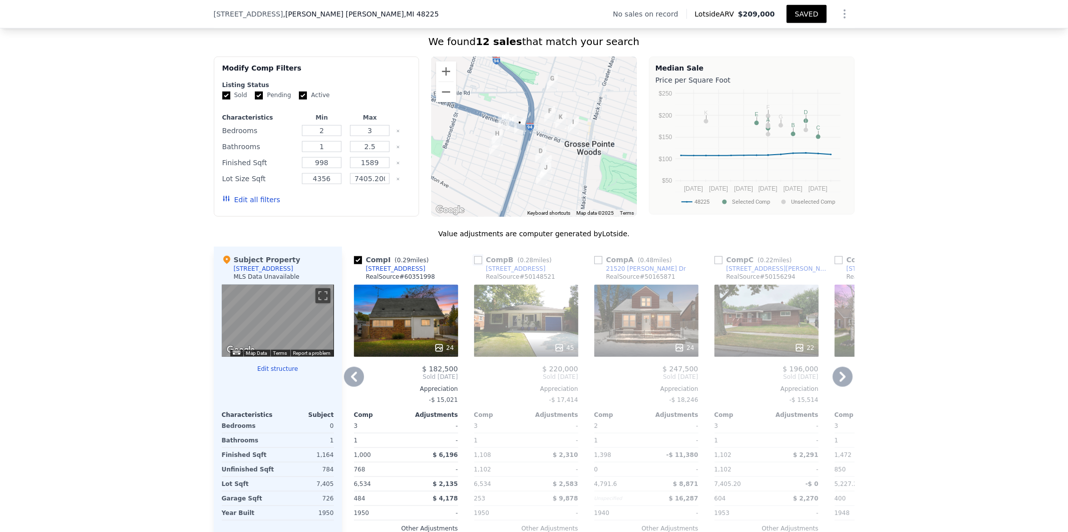
click at [474, 264] on input "checkbox" at bounding box center [478, 260] width 8 height 8
checkbox input "true"
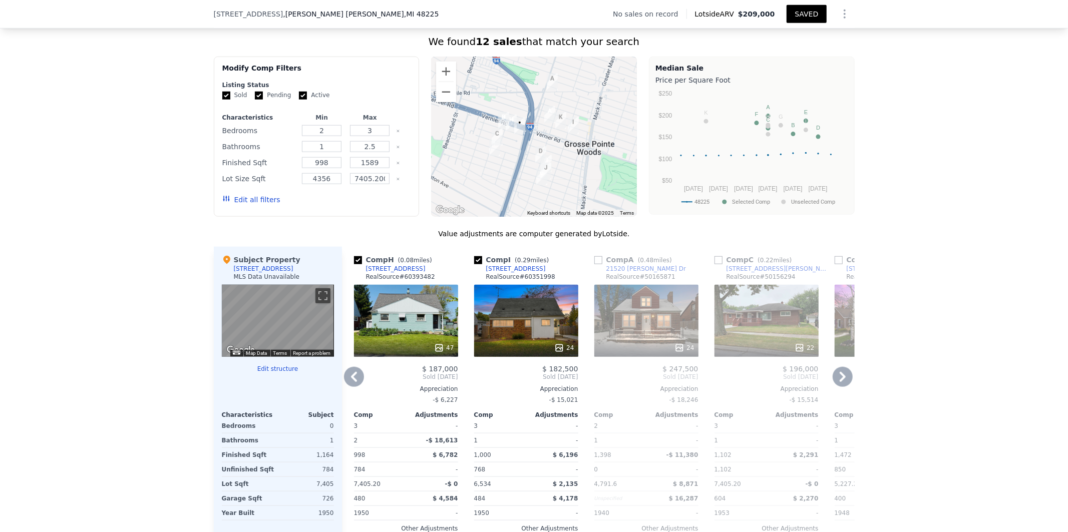
click at [835, 382] on icon at bounding box center [843, 377] width 20 height 20
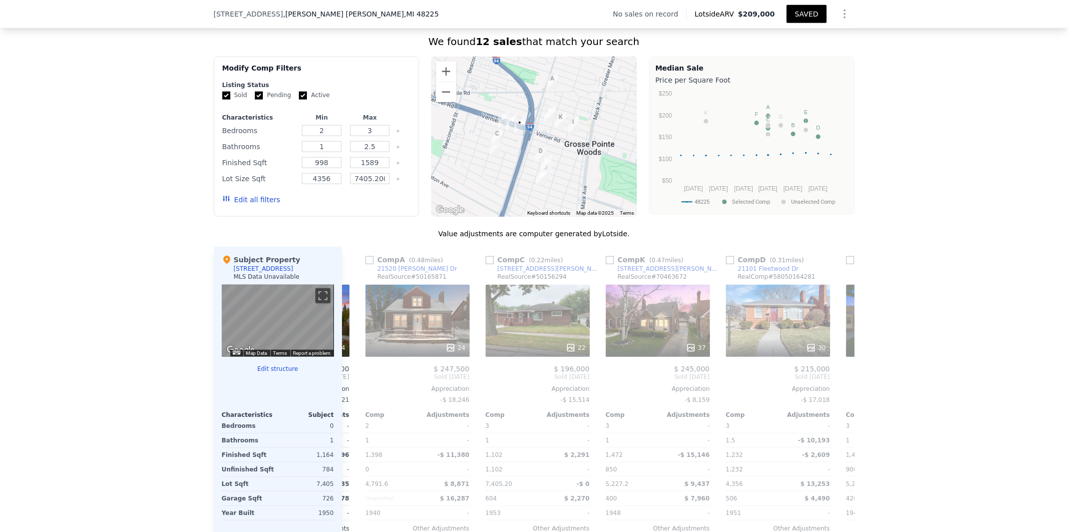
scroll to position [0, 721]
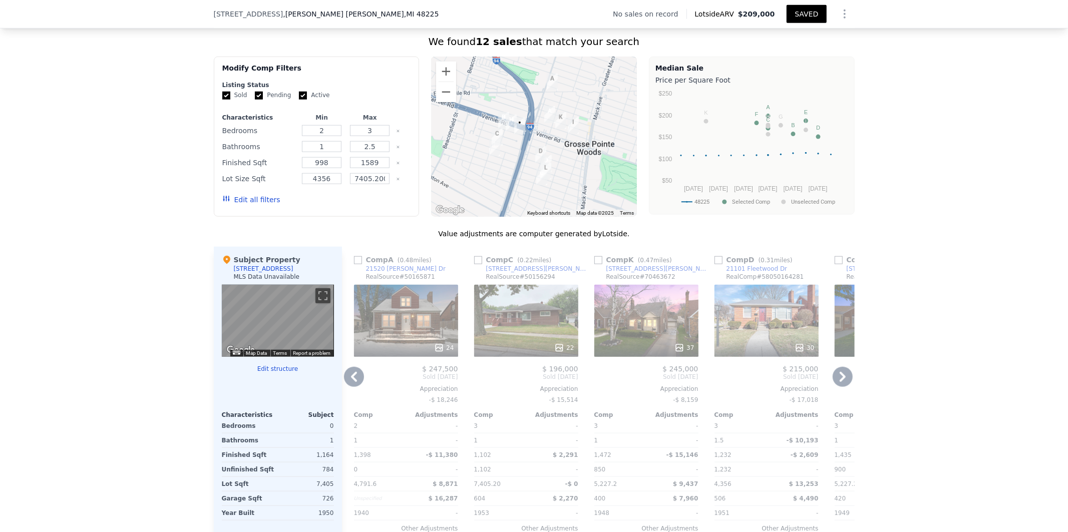
click at [840, 382] on icon at bounding box center [843, 377] width 6 height 10
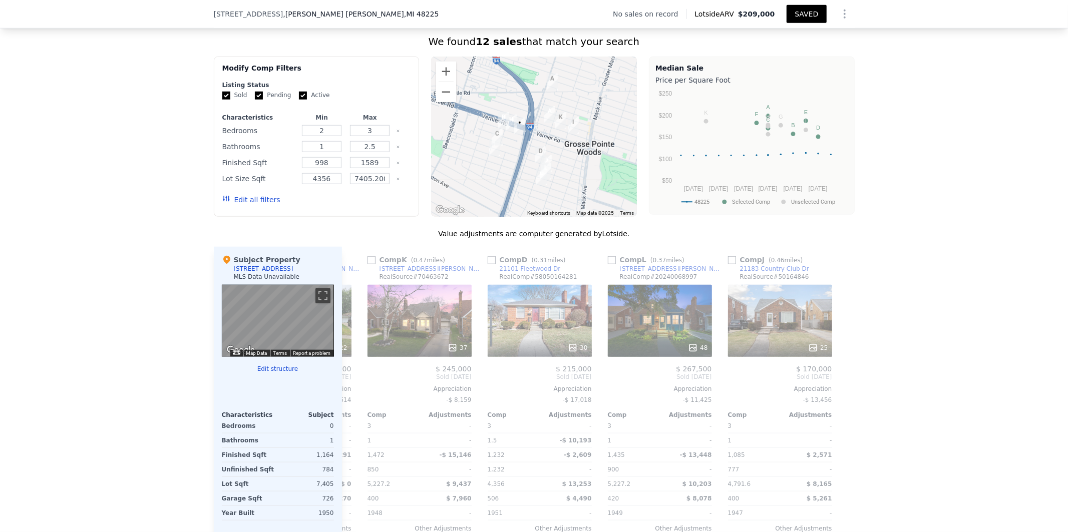
click at [840, 384] on div "Comp B ( 0.28 miles) [STREET_ADDRESS] RealSource # 50148521 45 $ 220,000 Sold […" at bounding box center [598, 408] width 513 height 322
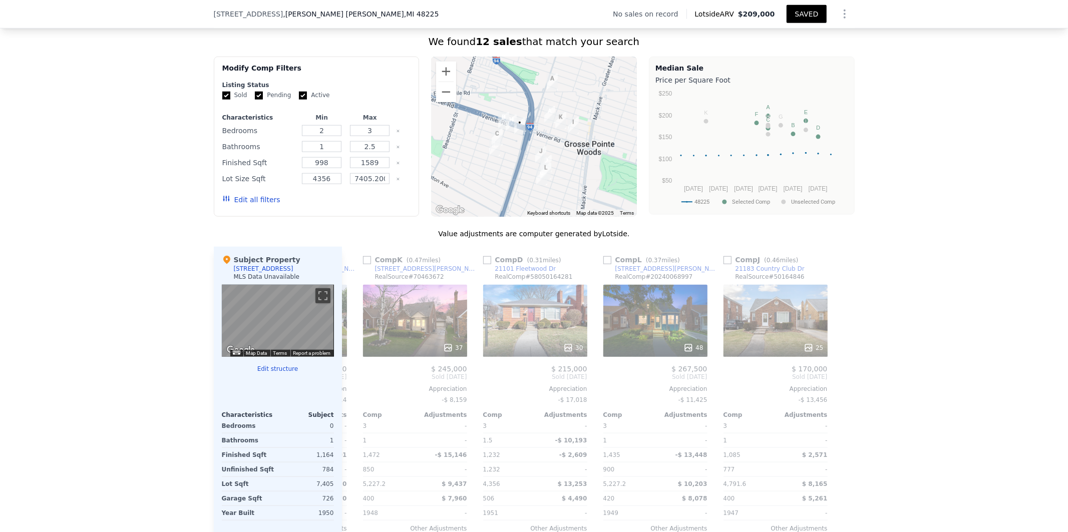
scroll to position [0, 953]
click at [354, 387] on icon at bounding box center [354, 377] width 20 height 20
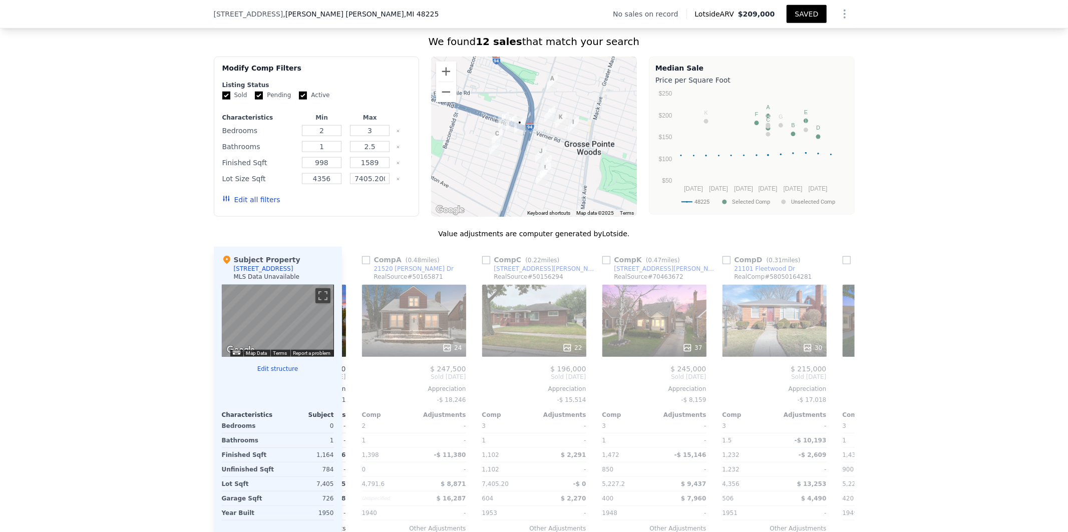
click at [358, 387] on div "Comp A ( 0.48 miles) [STREET_ADDRESS][PERSON_NAME] RealSource # 50165871 24 $ 2…" at bounding box center [414, 408] width 112 height 322
click at [353, 387] on icon at bounding box center [354, 377] width 20 height 20
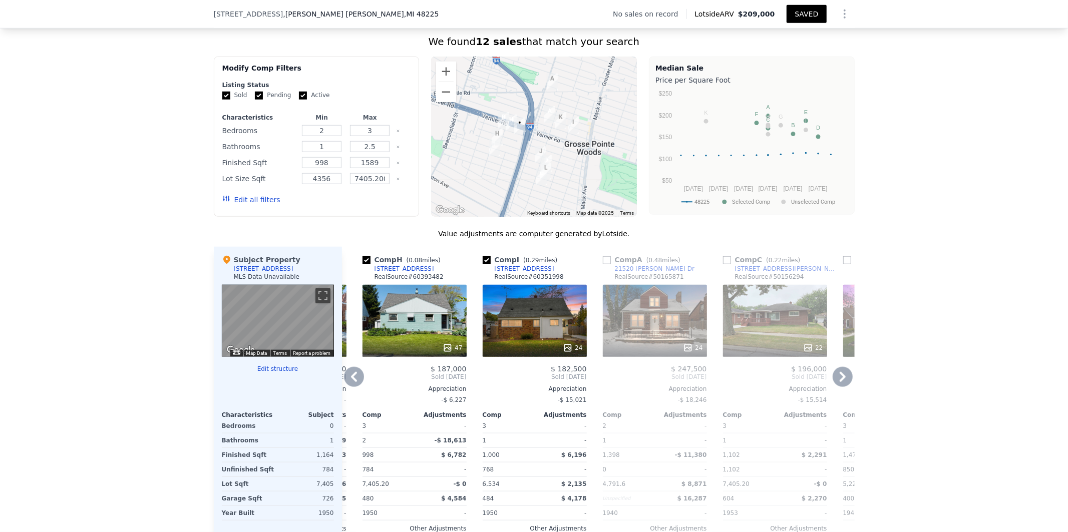
click at [352, 387] on icon at bounding box center [354, 377] width 20 height 20
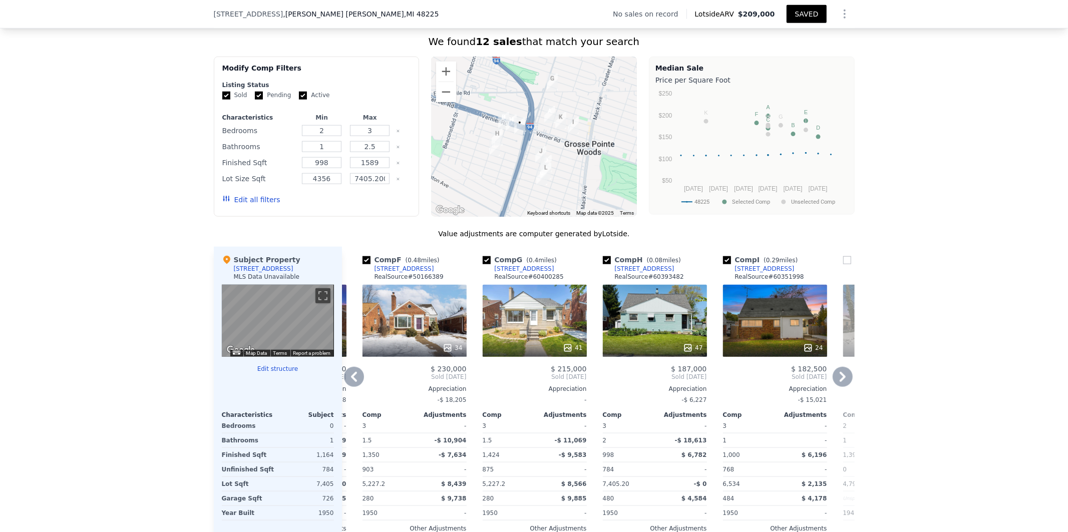
click at [352, 387] on icon at bounding box center [354, 377] width 20 height 20
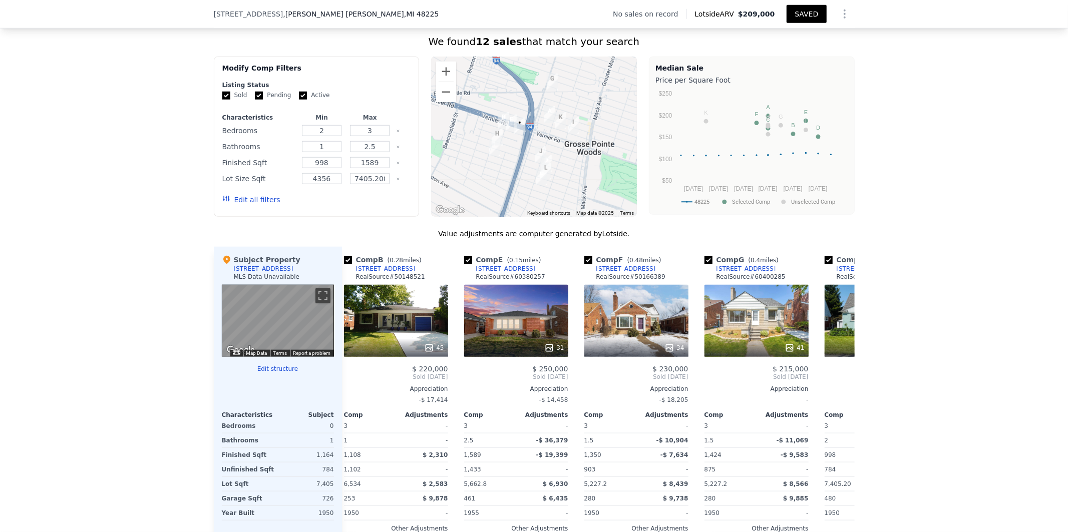
scroll to position [0, 0]
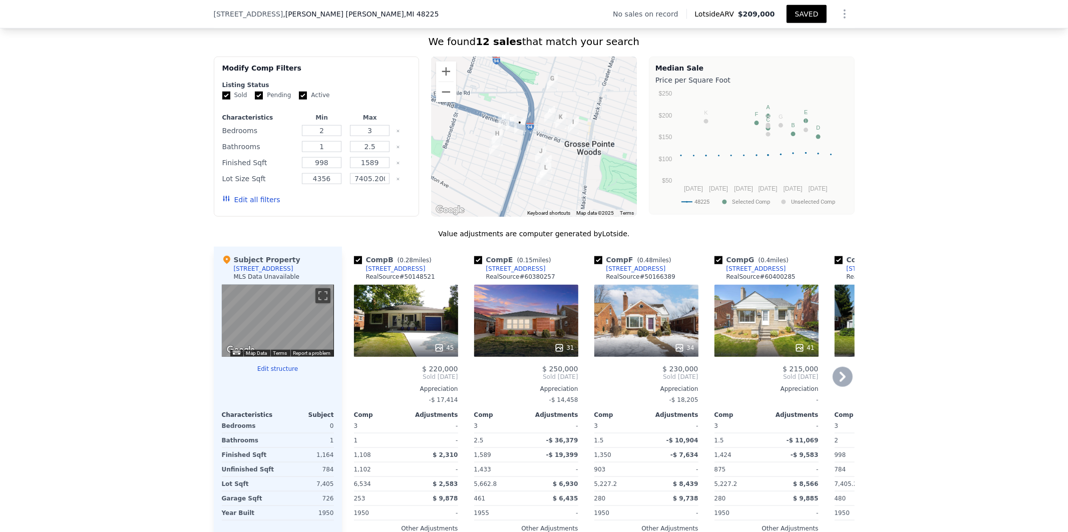
drag, startPoint x: 835, startPoint y: 384, endPoint x: 840, endPoint y: 384, distance: 5.5
click at [836, 384] on icon at bounding box center [843, 377] width 20 height 20
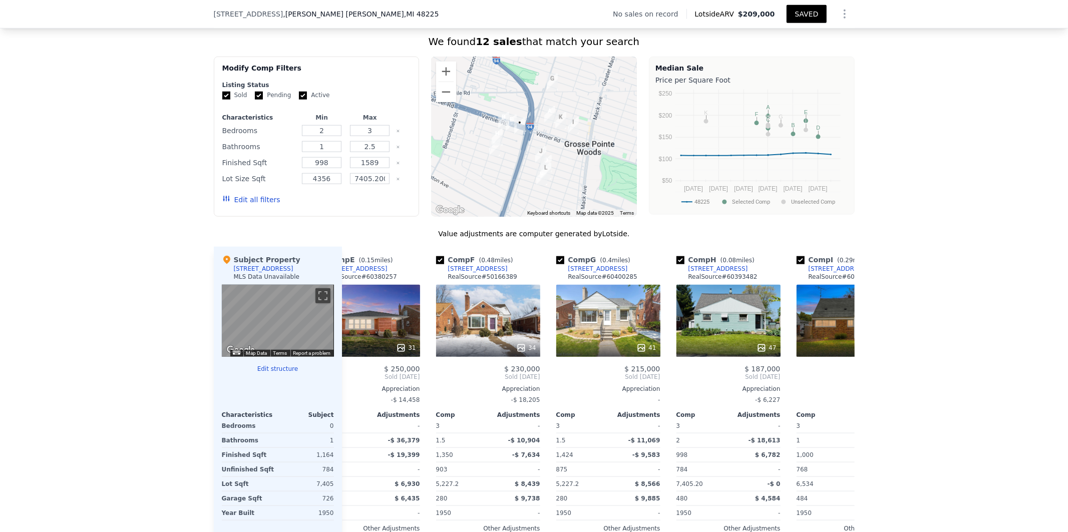
scroll to position [0, 240]
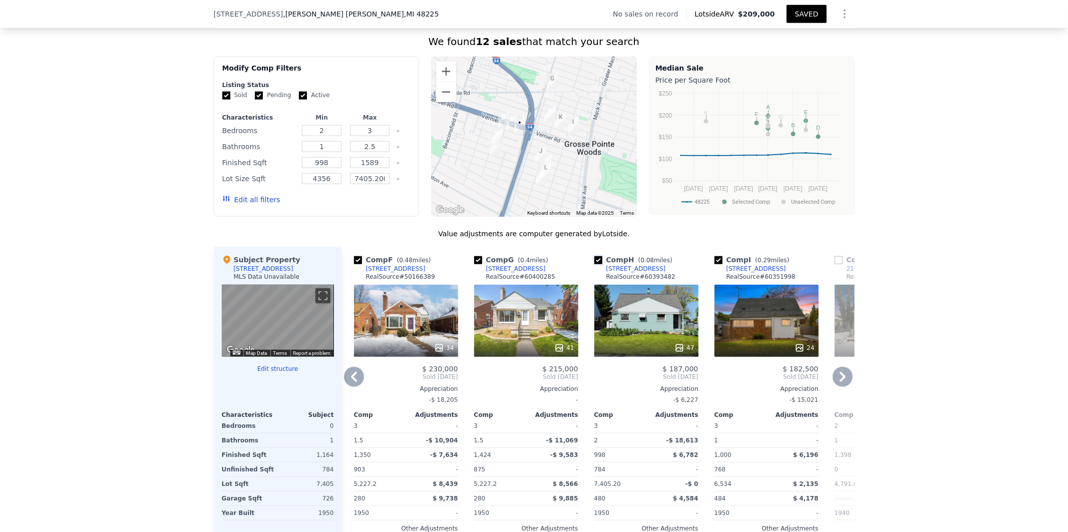
click at [595, 264] on input "checkbox" at bounding box center [598, 260] width 8 height 8
checkbox input "false"
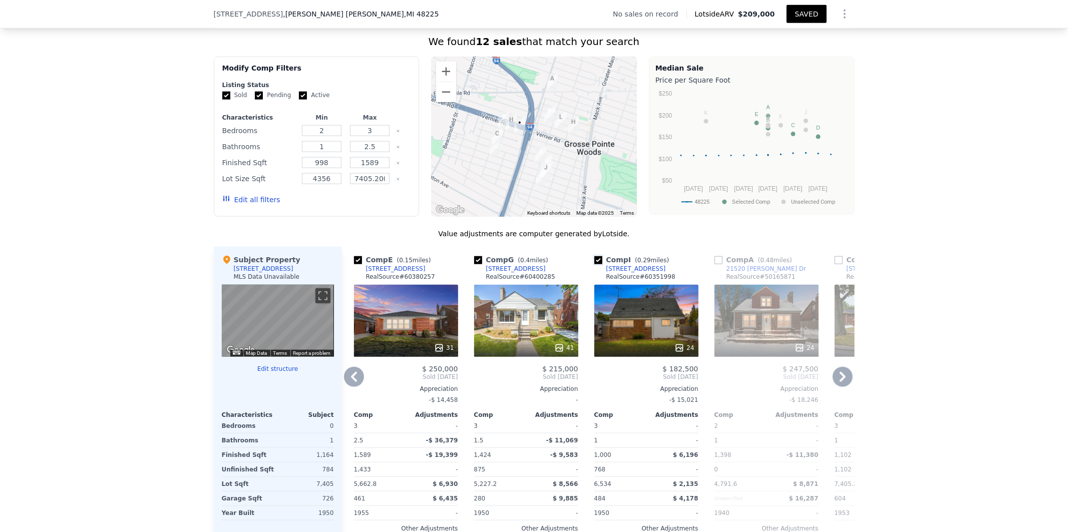
click at [595, 264] on input "checkbox" at bounding box center [598, 260] width 8 height 8
checkbox input "false"
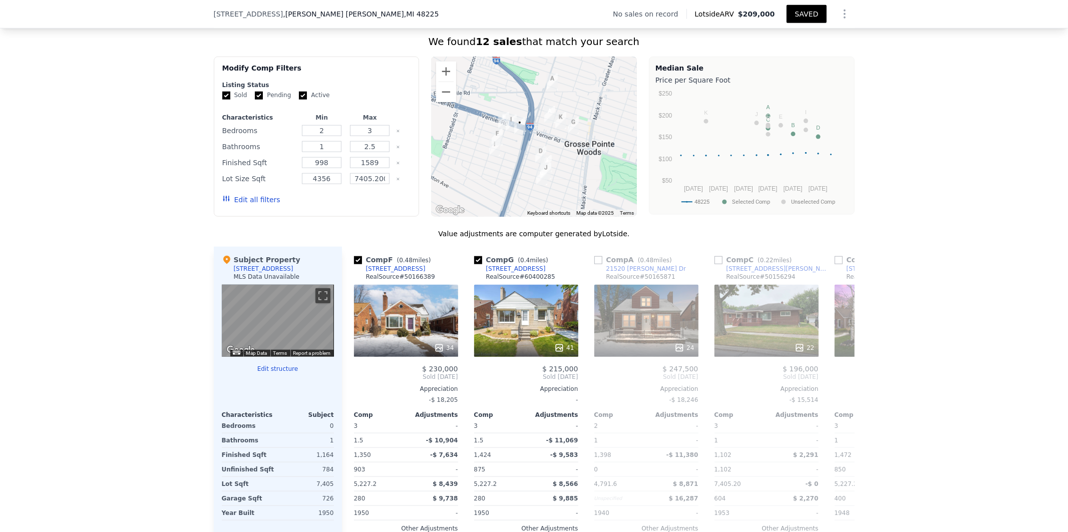
click at [352, 386] on icon at bounding box center [354, 377] width 20 height 20
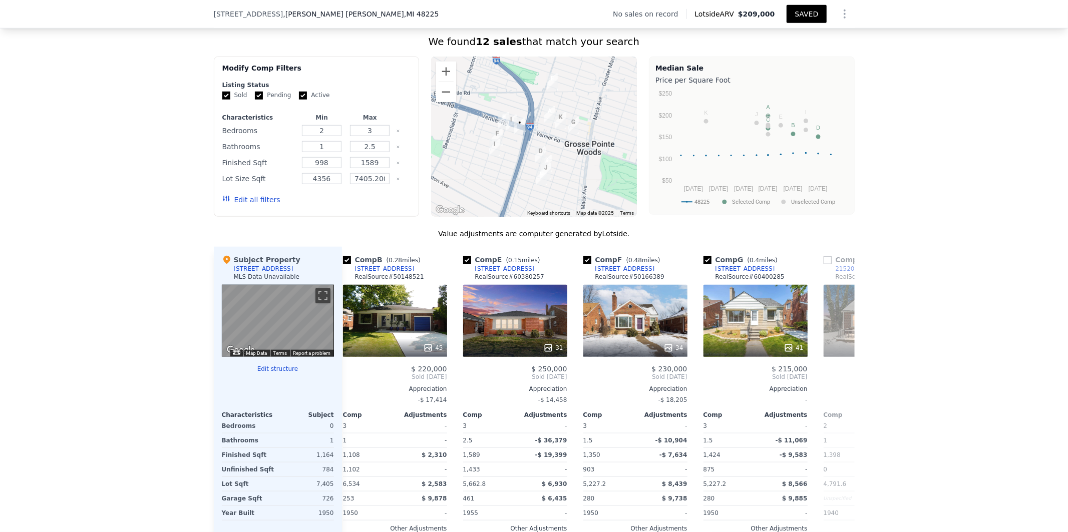
scroll to position [0, 0]
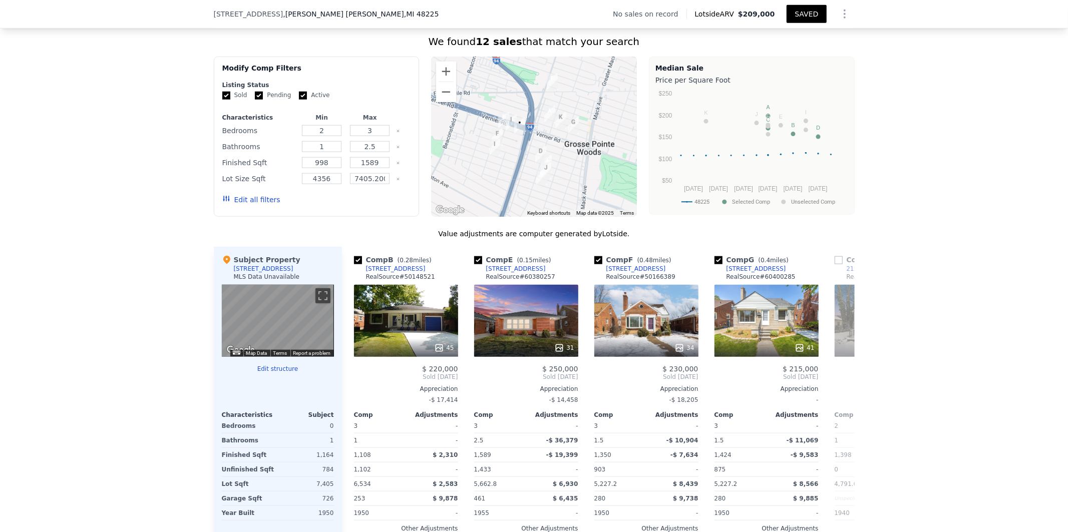
click at [355, 381] on span "Sold [DATE]" at bounding box center [406, 377] width 104 height 8
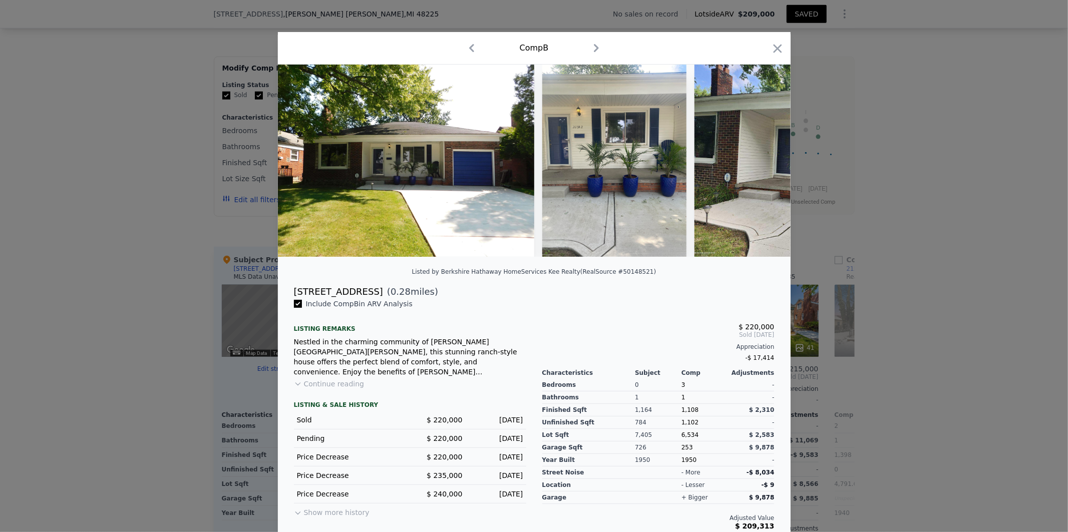
drag, startPoint x: 777, startPoint y: 46, endPoint x: 346, endPoint y: 223, distance: 466.8
click at [780, 46] on icon "button" at bounding box center [778, 49] width 14 height 14
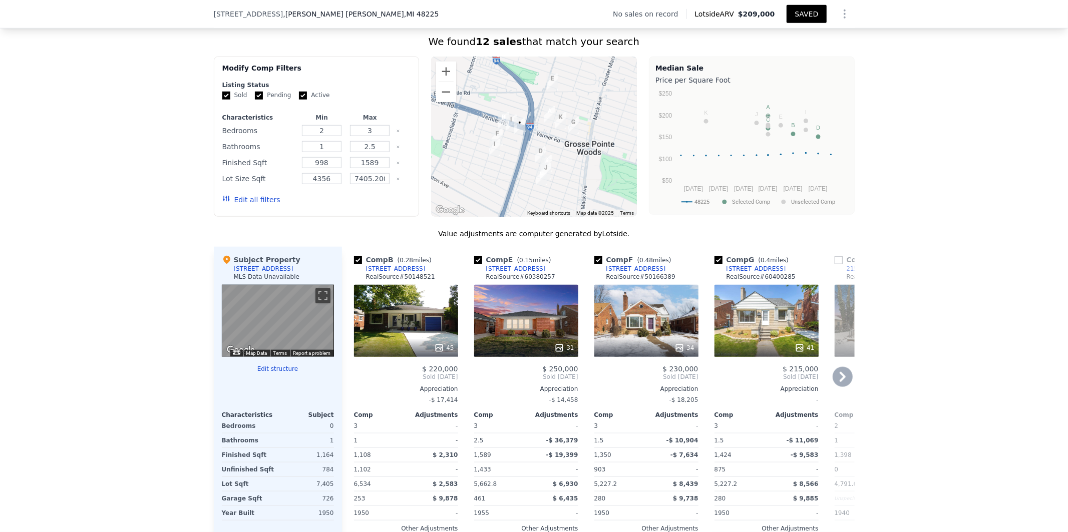
click at [840, 379] on icon at bounding box center [843, 377] width 20 height 20
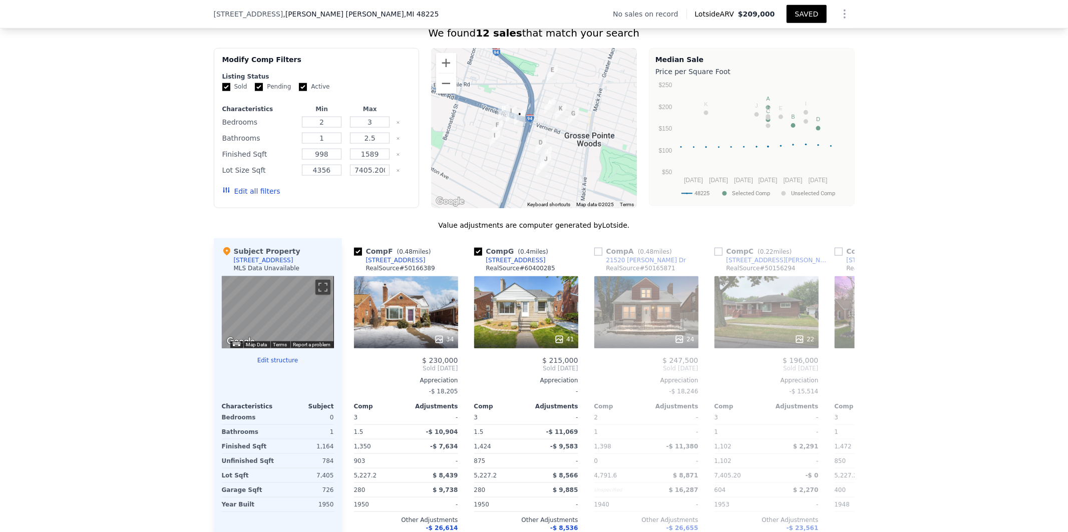
scroll to position [787, 0]
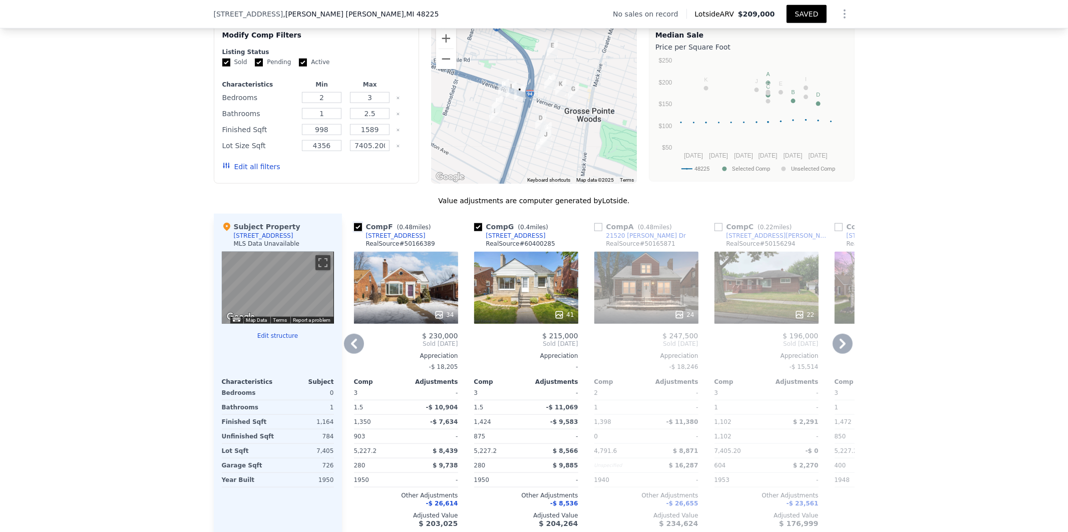
click at [355, 231] on input "checkbox" at bounding box center [358, 227] width 8 height 8
checkbox input "false"
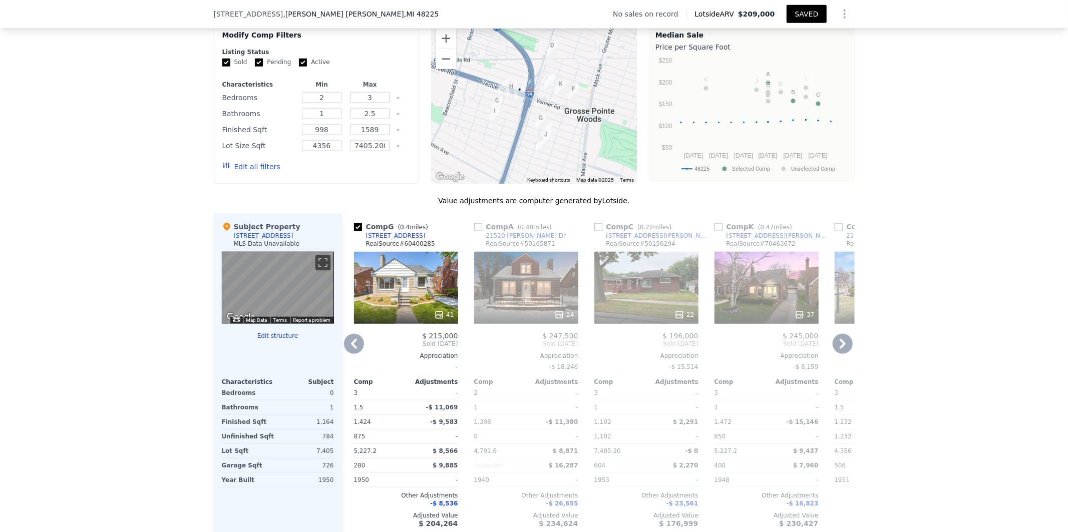
click at [840, 349] on icon at bounding box center [843, 344] width 6 height 10
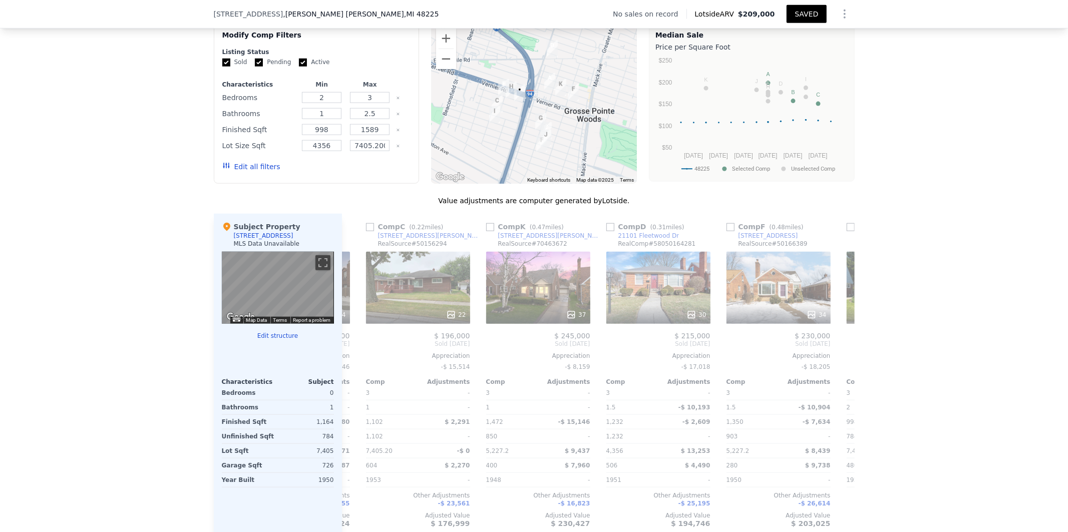
scroll to position [0, 481]
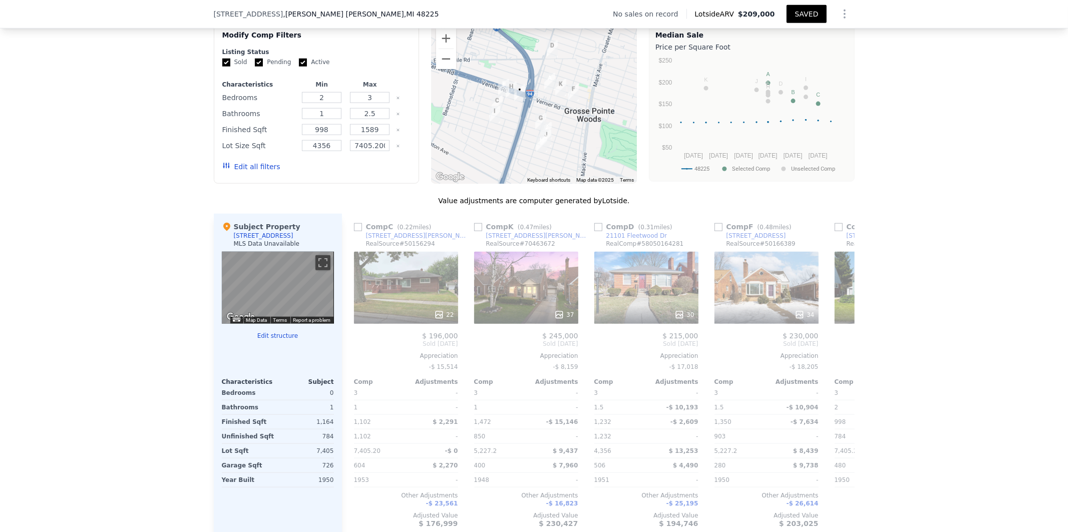
click at [838, 348] on span "Sold [DATE]" at bounding box center [887, 344] width 104 height 8
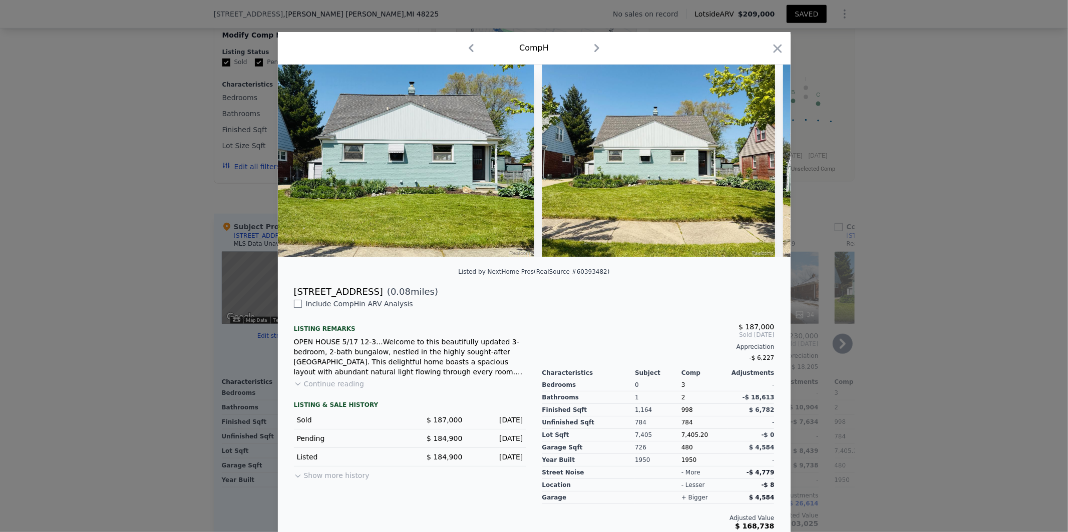
click at [777, 51] on icon "button" at bounding box center [778, 49] width 14 height 14
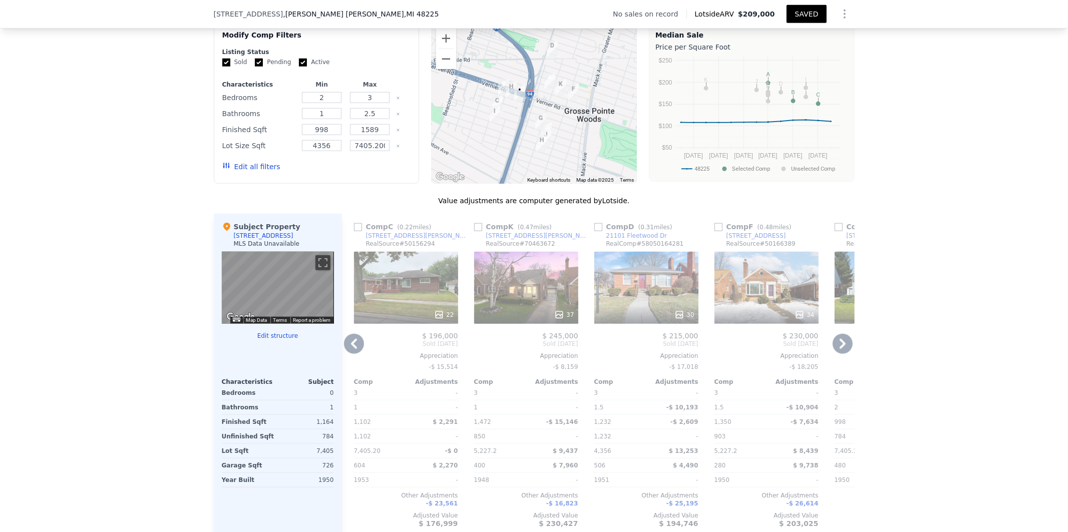
click at [840, 349] on icon at bounding box center [843, 344] width 6 height 10
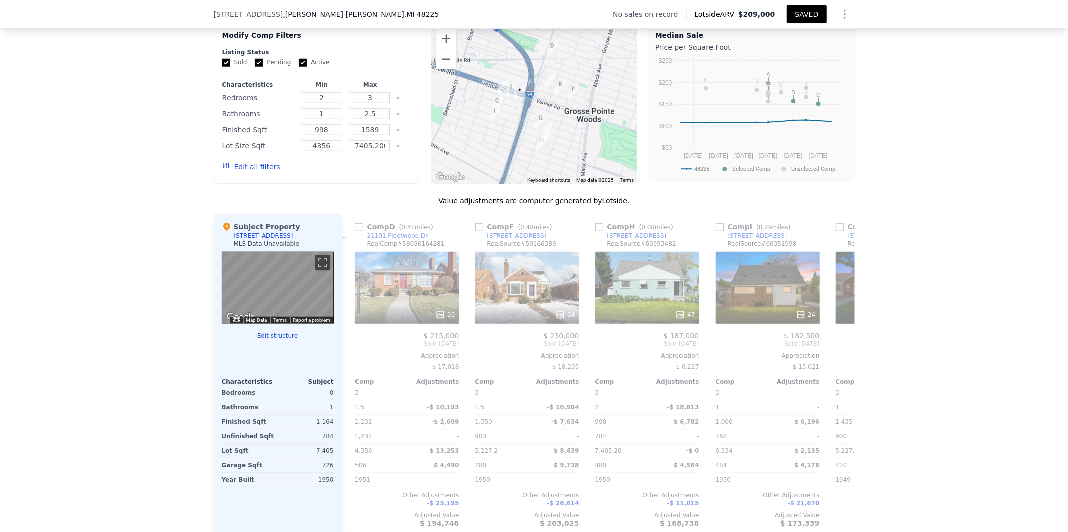
scroll to position [0, 721]
click at [717, 231] on input "checkbox" at bounding box center [719, 227] width 8 height 8
checkbox input "true"
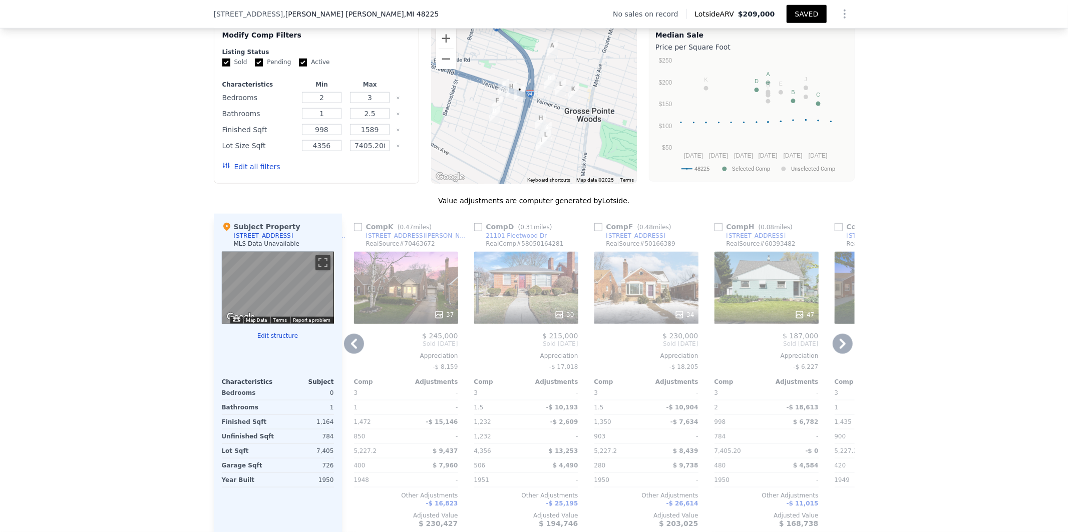
click at [474, 231] on input "checkbox" at bounding box center [478, 227] width 8 height 8
checkbox input "true"
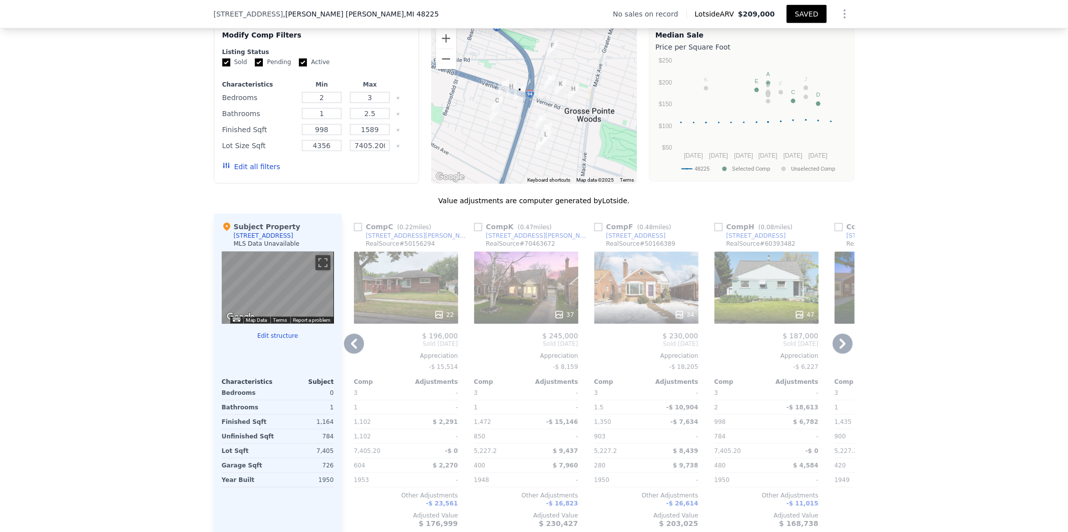
click at [351, 349] on icon at bounding box center [354, 344] width 6 height 10
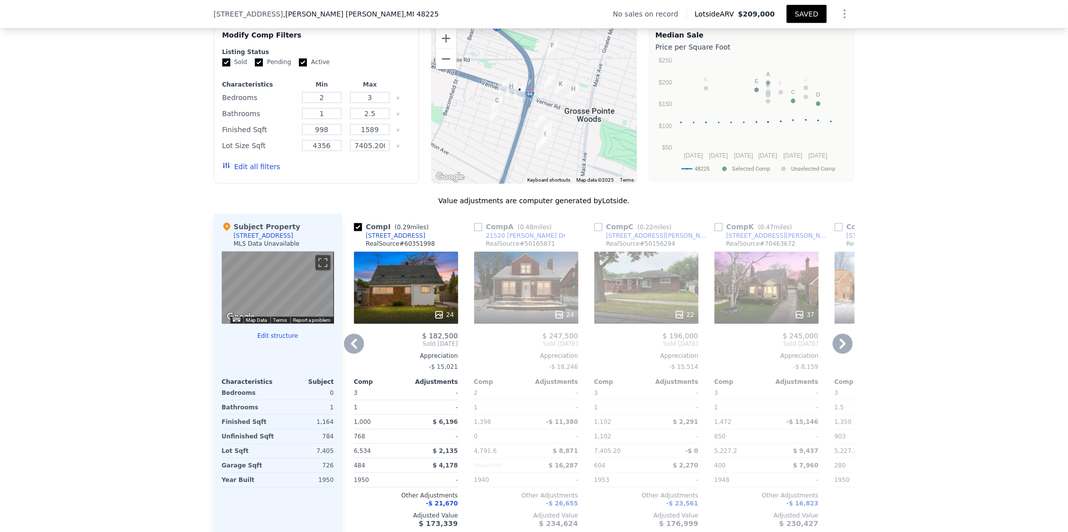
click at [351, 349] on icon at bounding box center [354, 344] width 6 height 10
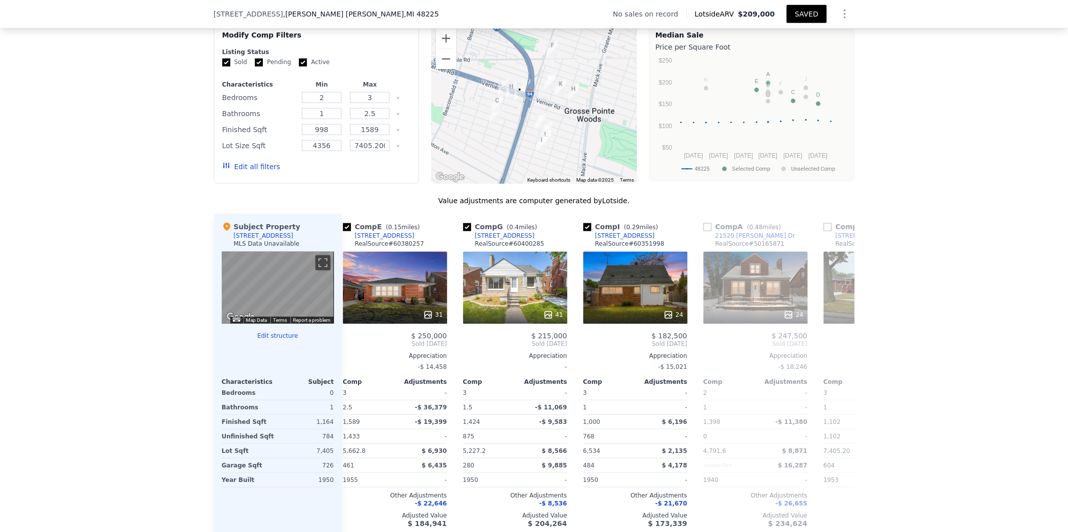
scroll to position [0, 240]
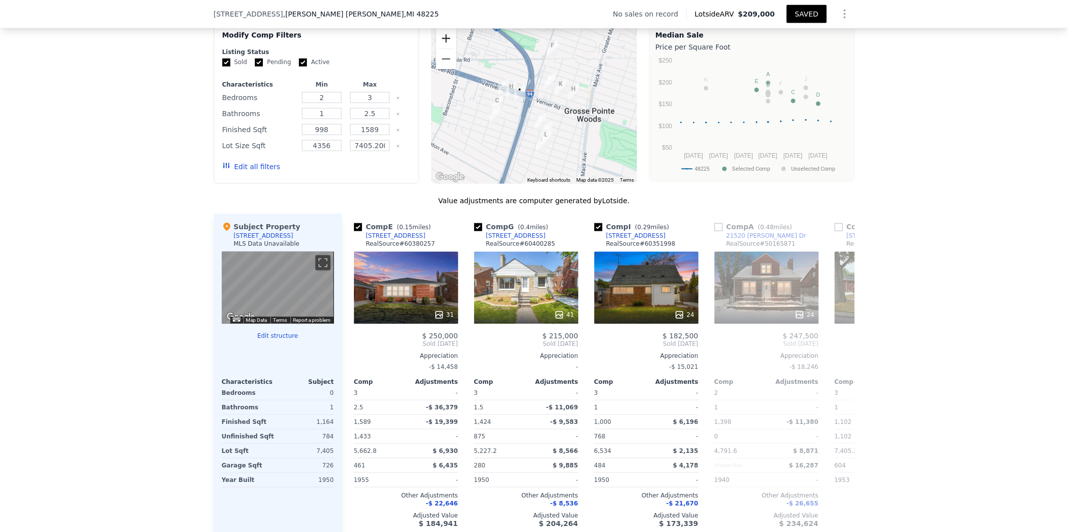
click at [448, 47] on button "Zoom in" at bounding box center [446, 39] width 20 height 20
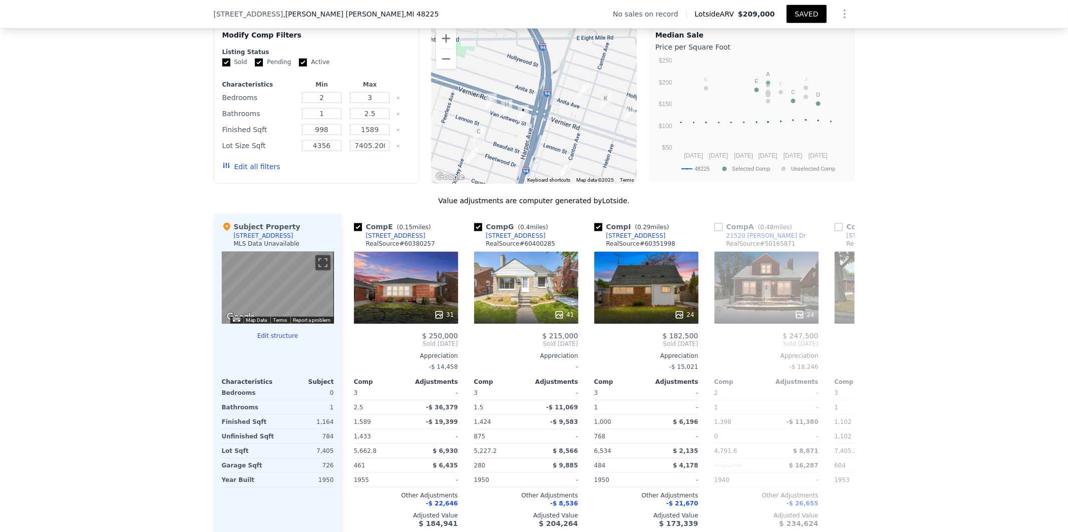
drag, startPoint x: 475, startPoint y: 117, endPoint x: 493, endPoint y: 142, distance: 30.9
click at [493, 142] on div at bounding box center [534, 104] width 206 height 160
click at [503, 112] on img "20529 Van Antwerp St" at bounding box center [506, 108] width 19 height 25
click at [474, 138] on img "20446 Beaufait St" at bounding box center [478, 135] width 19 height 25
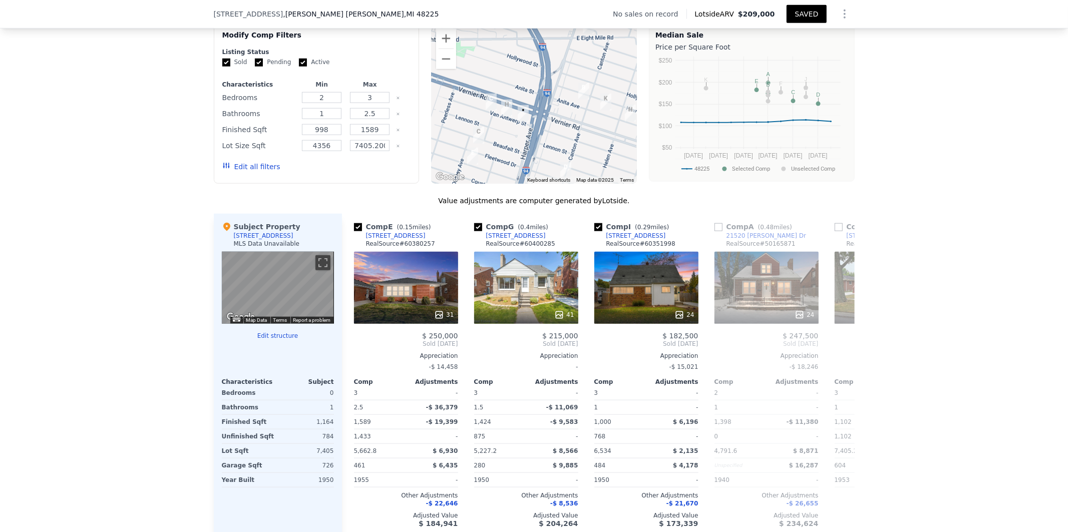
click at [474, 138] on img "20446 Beaufait St" at bounding box center [478, 135] width 19 height 25
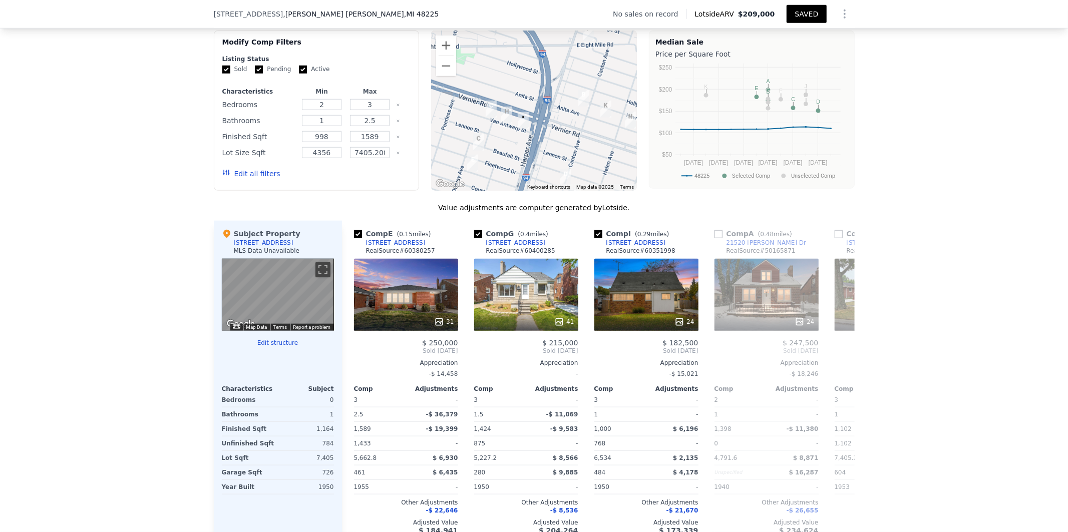
scroll to position [731, 0]
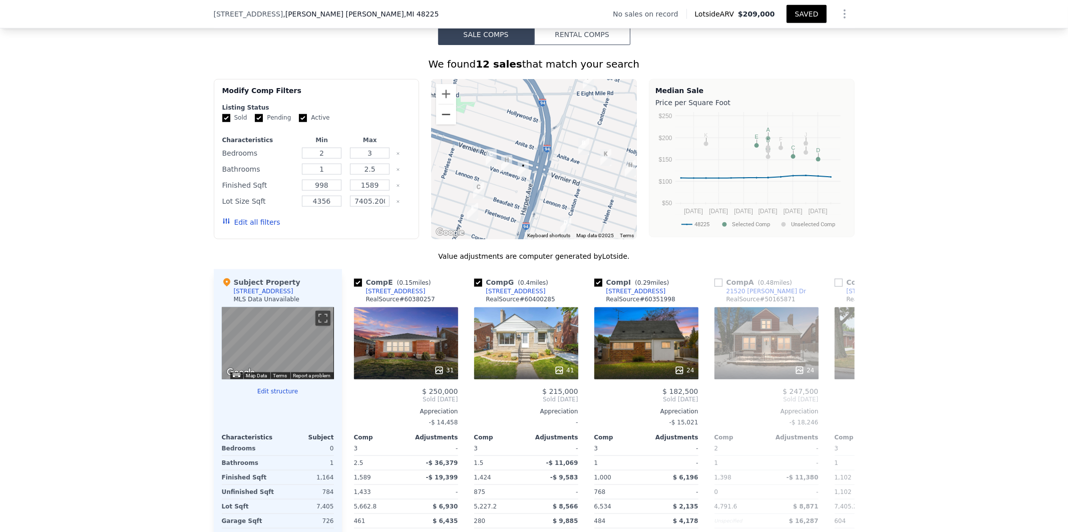
click at [446, 123] on button "Zoom out" at bounding box center [446, 115] width 20 height 20
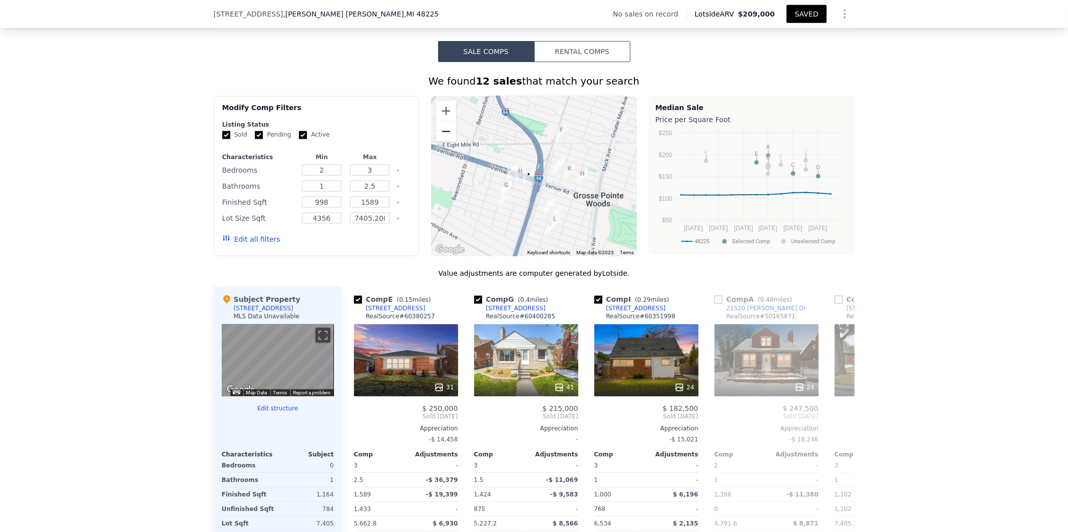
scroll to position [713, 0]
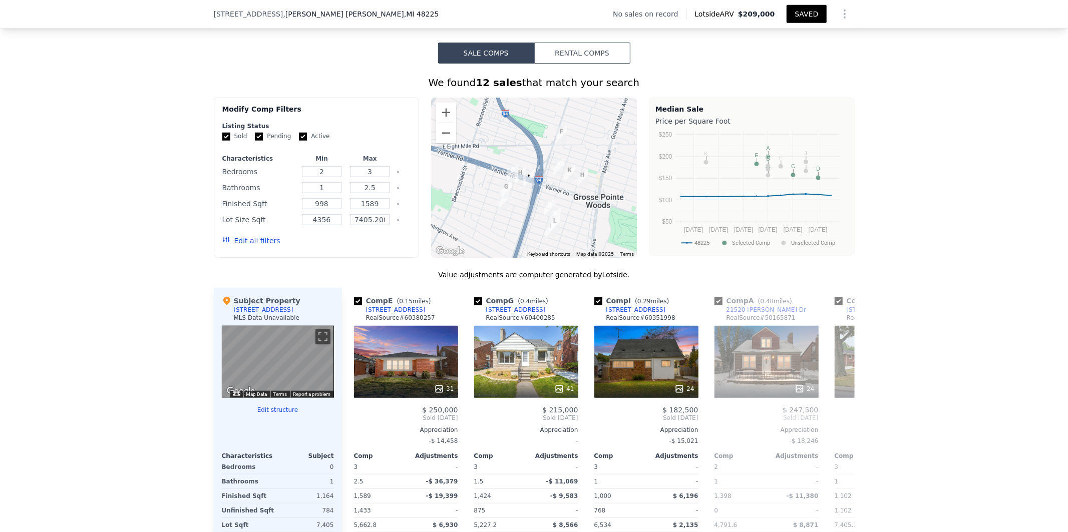
checkbox input "true"
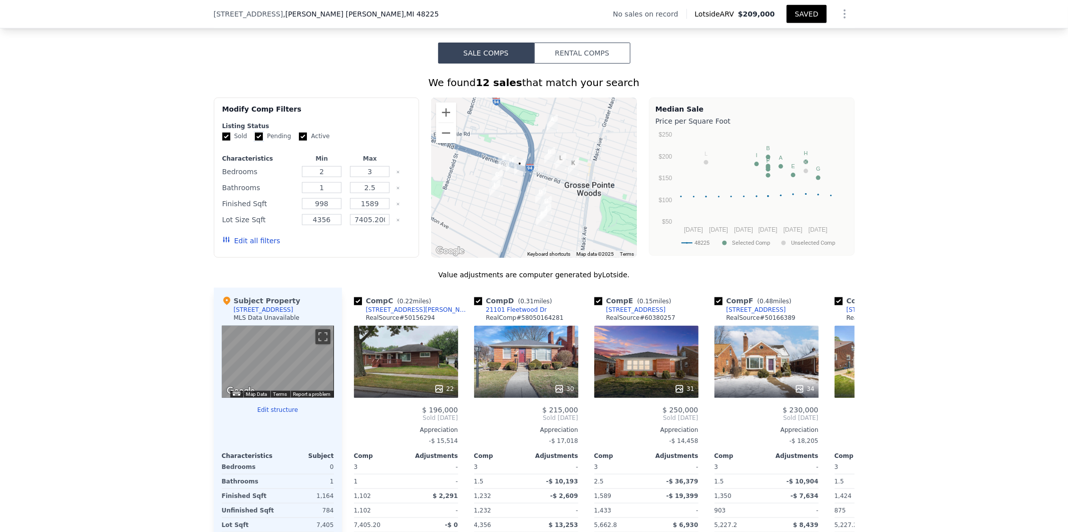
click at [255, 141] on input "Pending" at bounding box center [259, 137] width 8 height 8
checkbox input "false"
drag, startPoint x: 297, startPoint y: 143, endPoint x: 302, endPoint y: 141, distance: 5.6
click at [301, 141] on label "Active" at bounding box center [314, 136] width 31 height 9
click at [301, 141] on input "Active" at bounding box center [303, 137] width 8 height 8
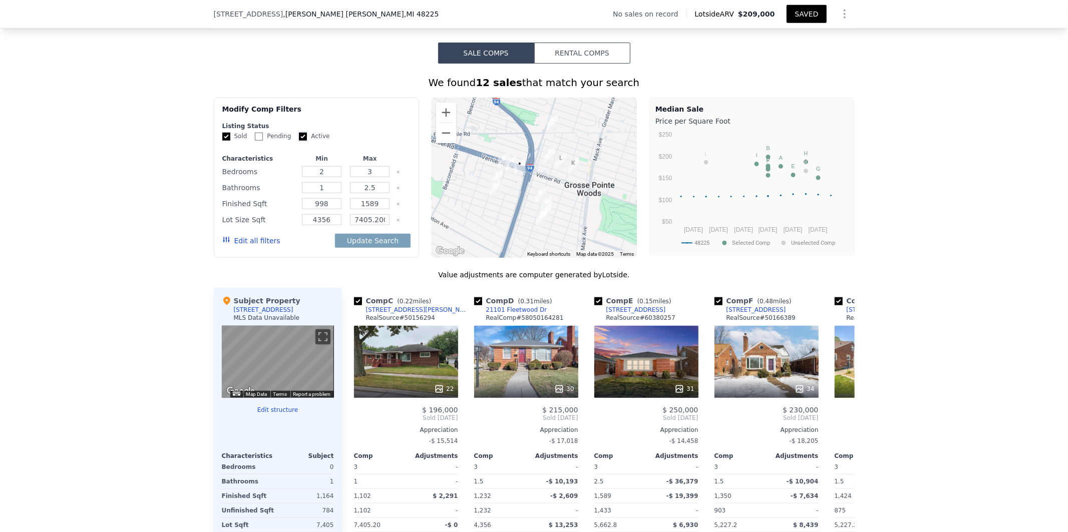
checkbox input "false"
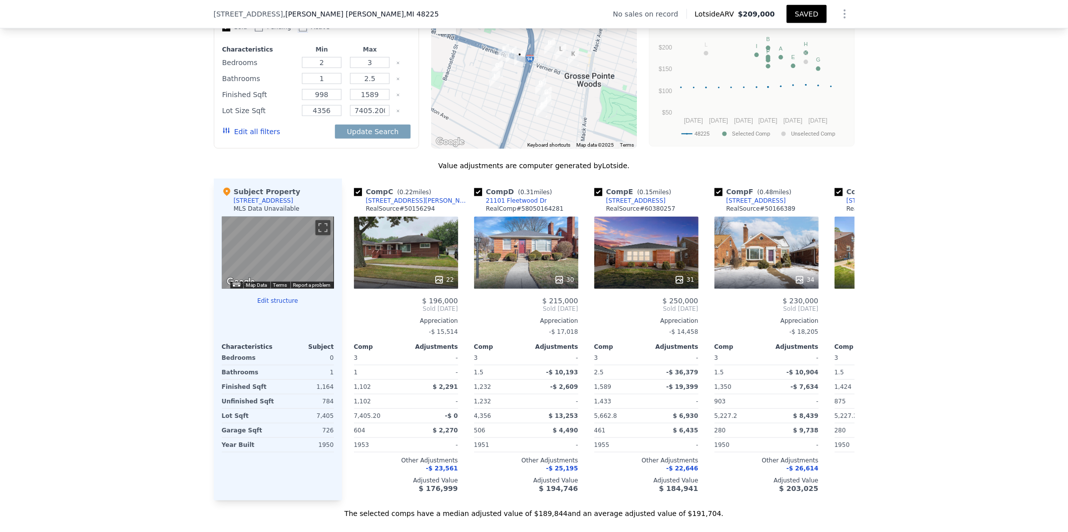
scroll to position [842, 0]
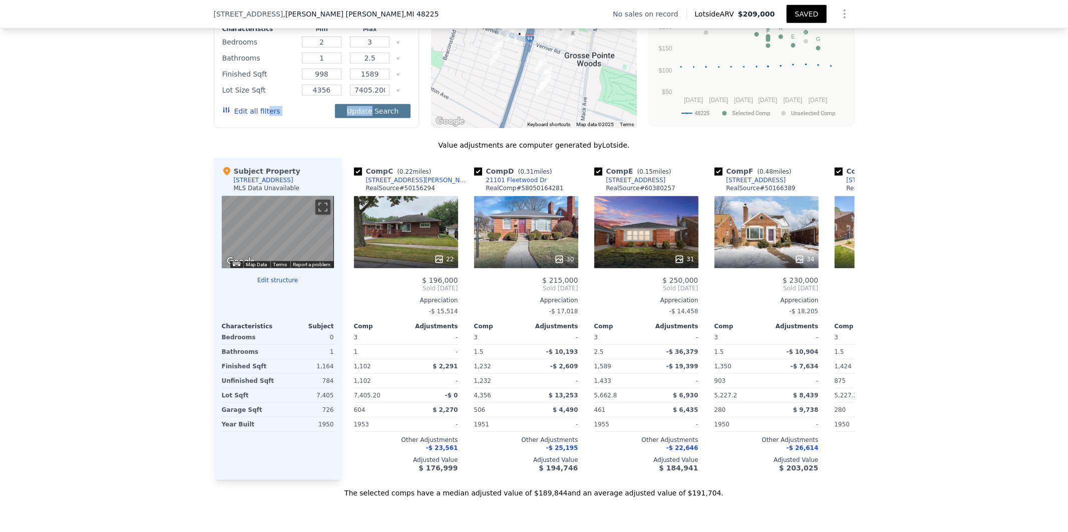
click at [368, 118] on button "Update Search" at bounding box center [373, 111] width 76 height 14
click at [980, 227] on div "We found 12 sales that match your search Filters Map Prices Modify Comp Filters…" at bounding box center [534, 216] width 1068 height 564
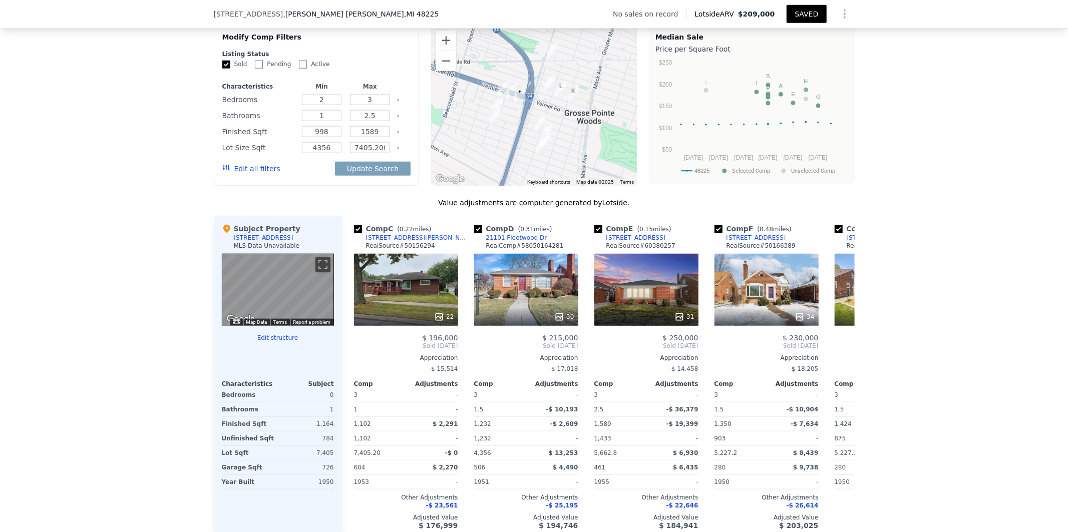
scroll to position [749, 0]
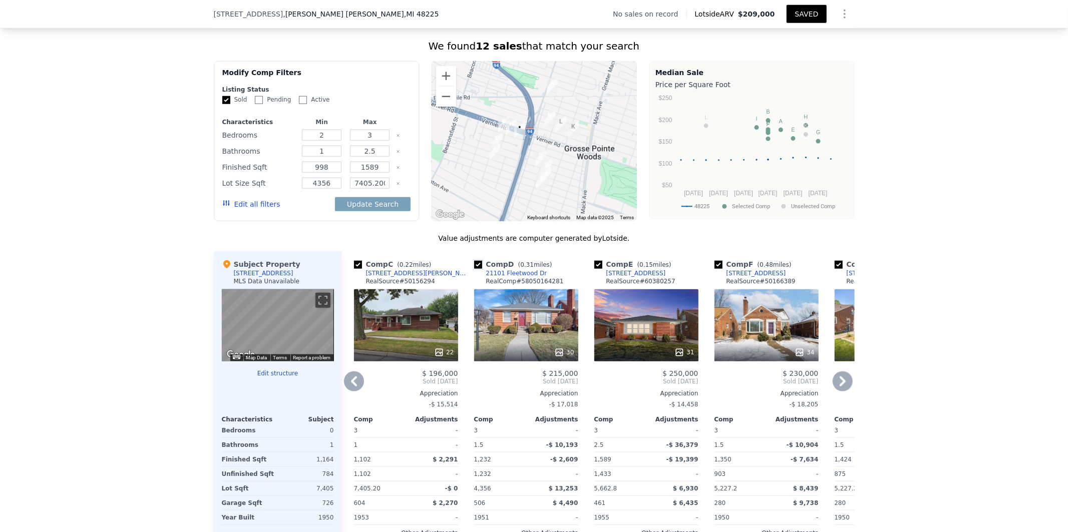
click at [474, 269] on input "checkbox" at bounding box center [478, 265] width 8 height 8
checkbox input "false"
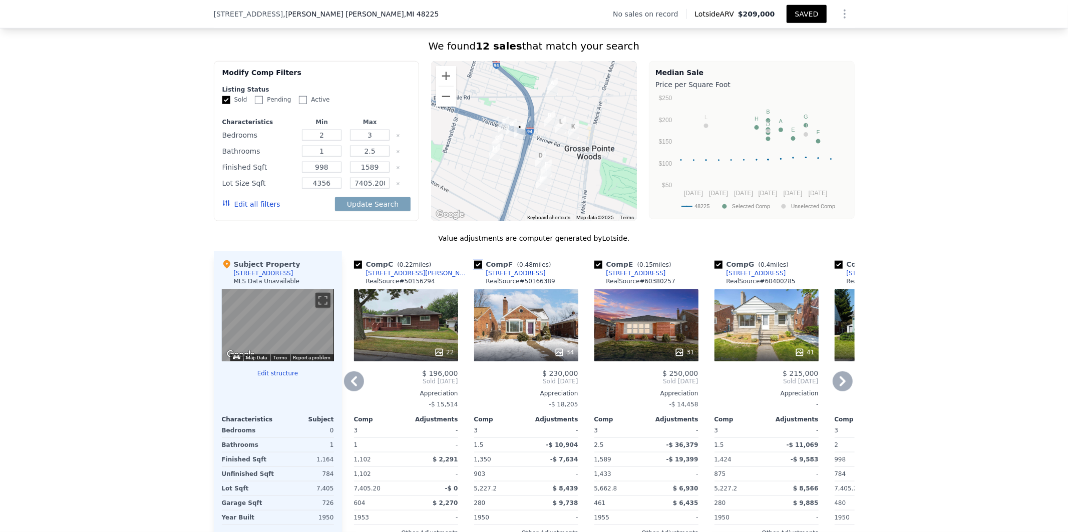
click at [474, 269] on input "checkbox" at bounding box center [478, 265] width 8 height 8
checkbox input "false"
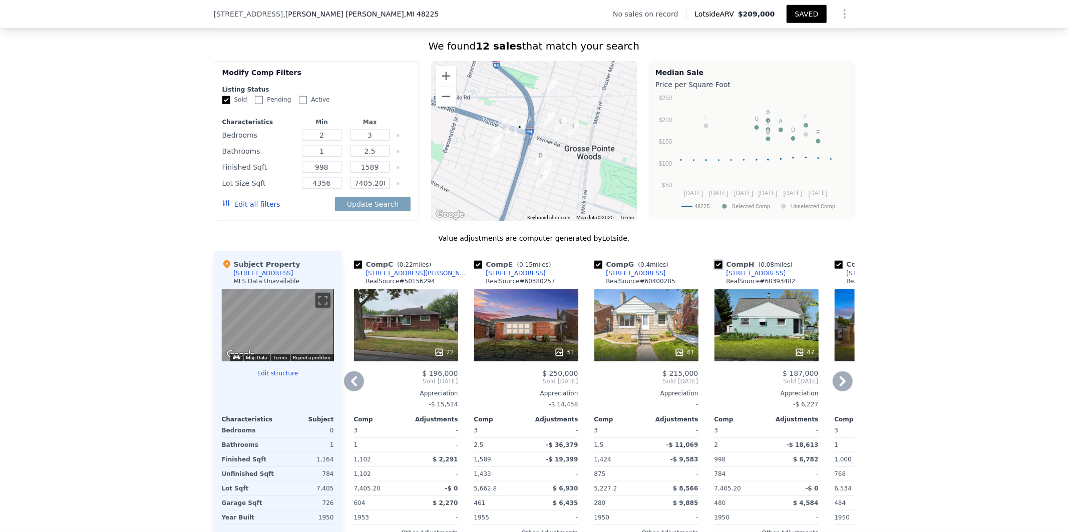
click at [717, 269] on input "checkbox" at bounding box center [719, 265] width 8 height 8
checkbox input "false"
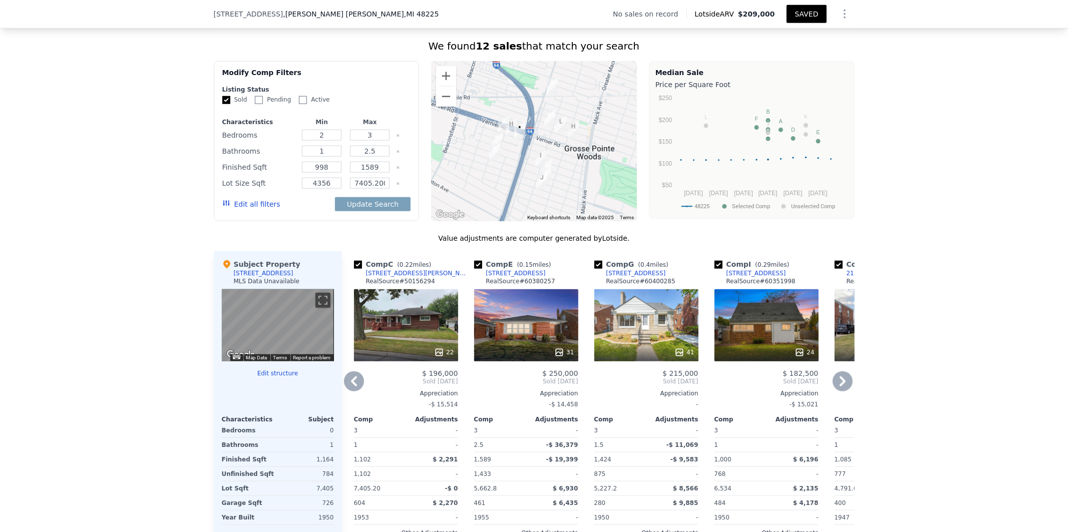
click at [842, 391] on icon at bounding box center [843, 382] width 20 height 20
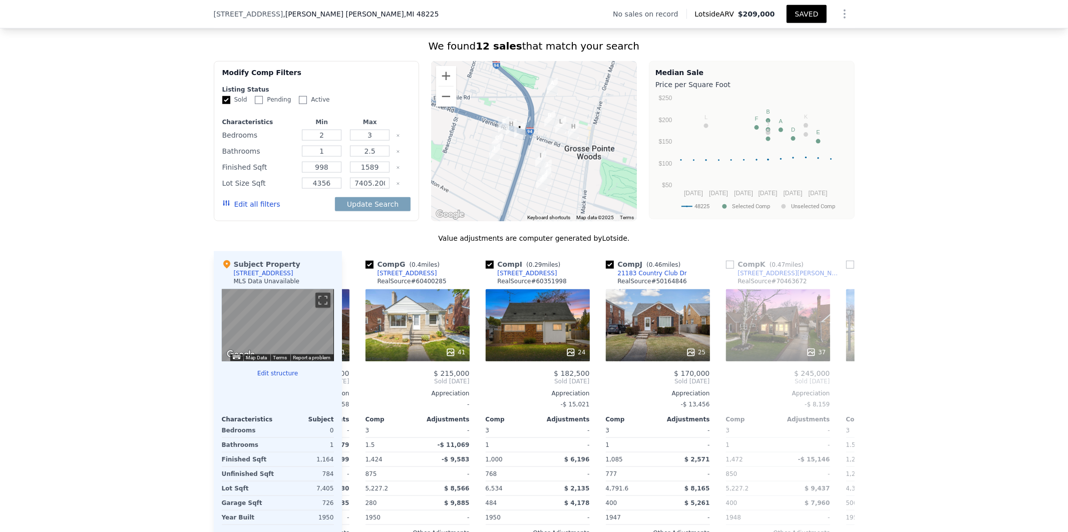
scroll to position [0, 481]
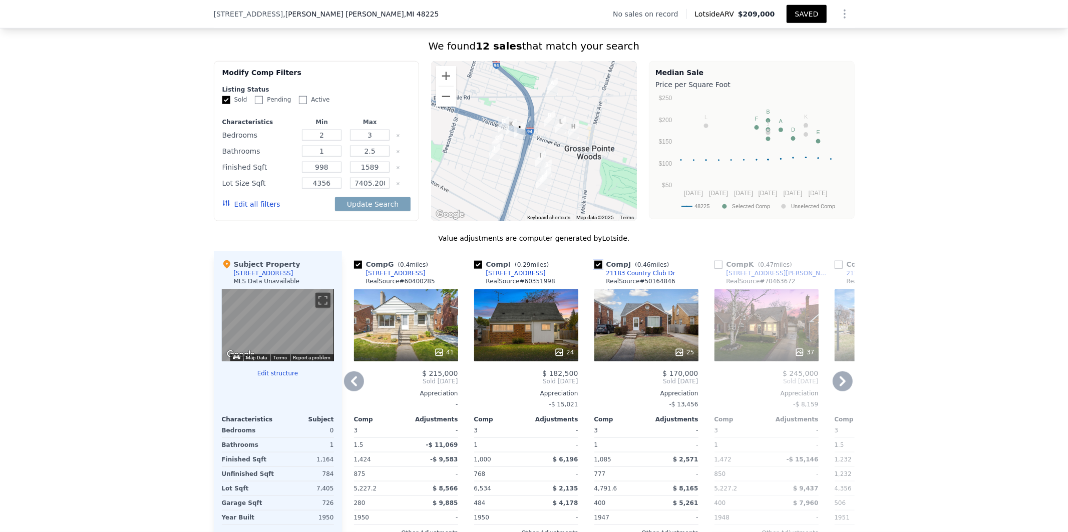
click at [595, 269] on input "checkbox" at bounding box center [598, 265] width 8 height 8
checkbox input "false"
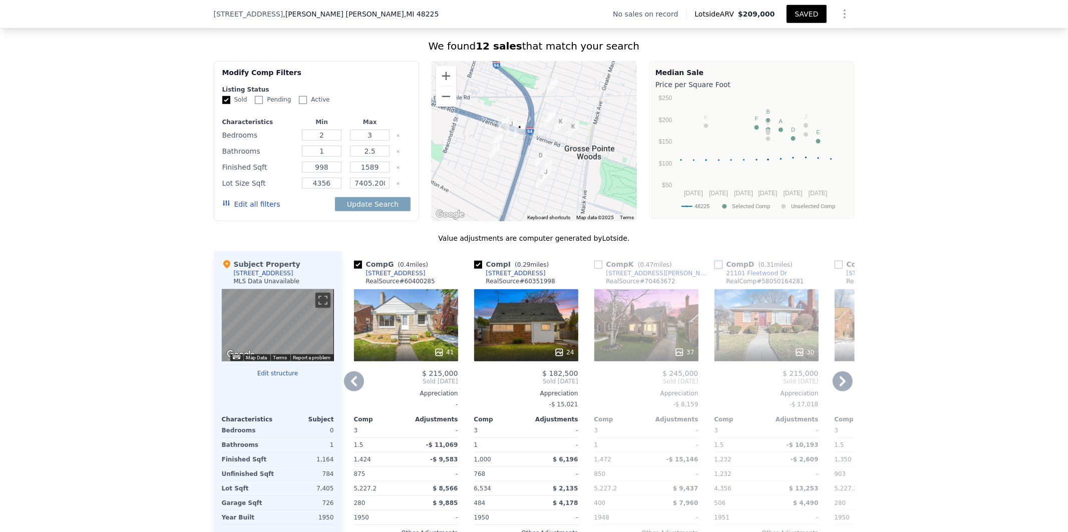
click at [715, 269] on input "checkbox" at bounding box center [719, 265] width 8 height 8
checkbox input "true"
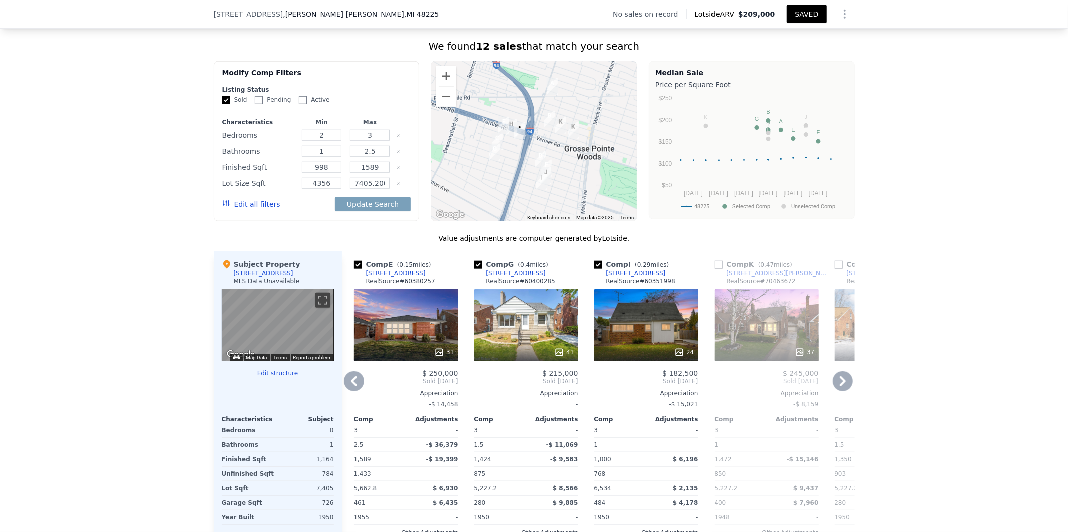
click at [348, 386] on icon at bounding box center [354, 382] width 20 height 20
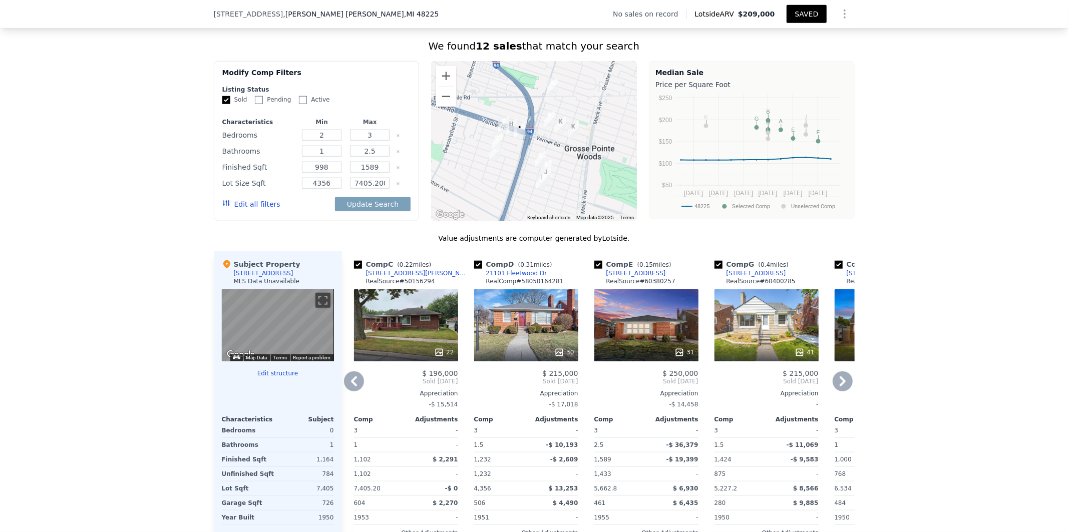
click at [348, 386] on icon at bounding box center [354, 382] width 20 height 20
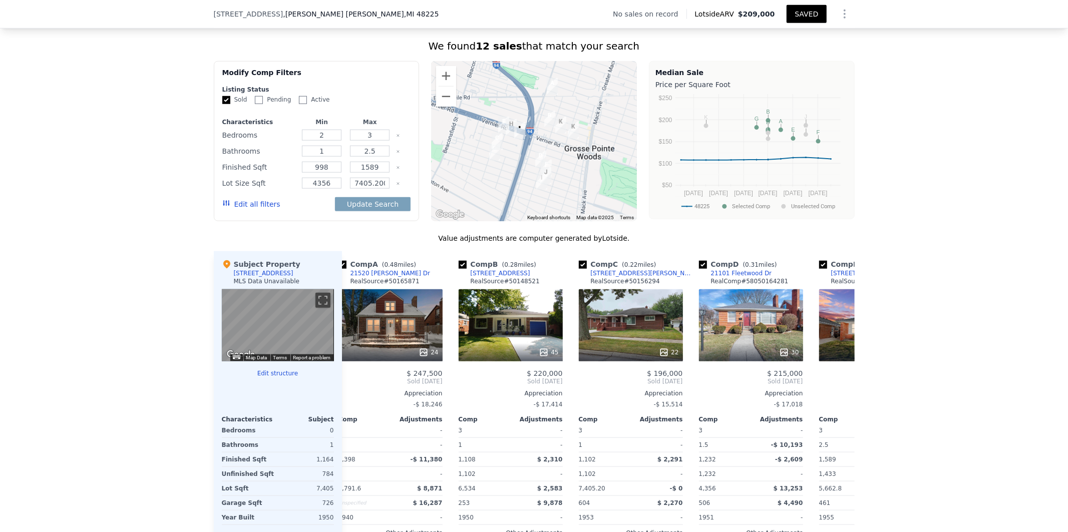
scroll to position [0, 0]
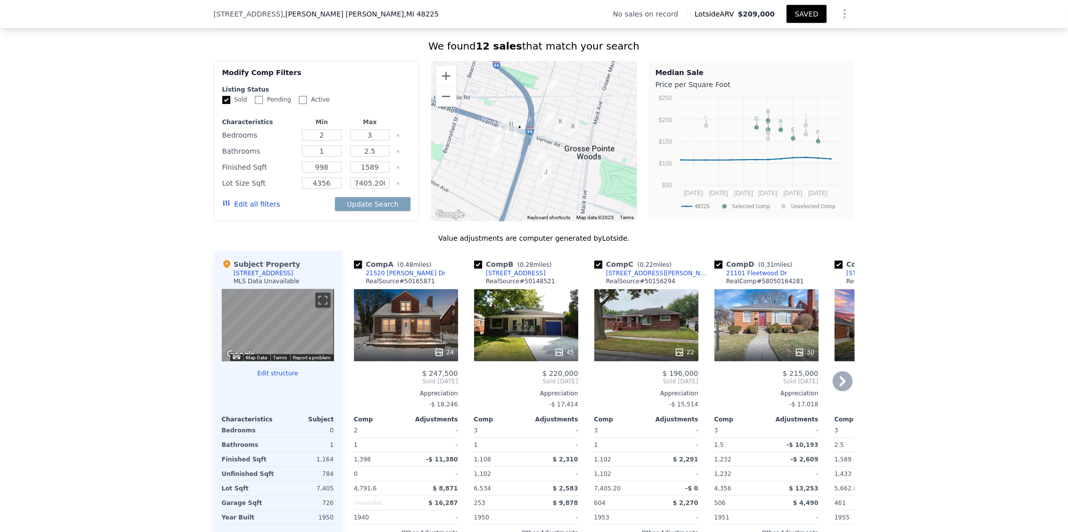
click at [354, 269] on input "checkbox" at bounding box center [358, 265] width 8 height 8
checkbox input "false"
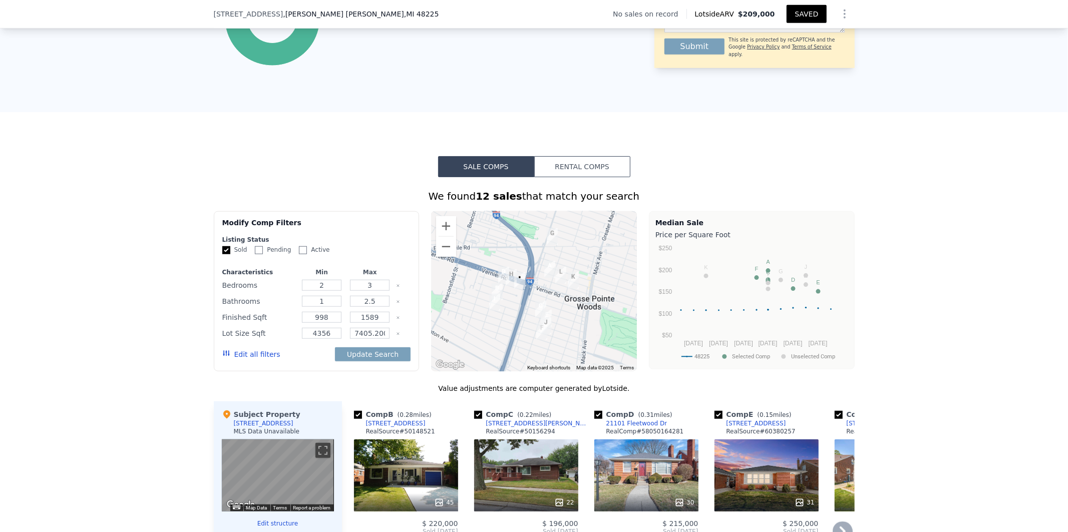
scroll to position [658, 0]
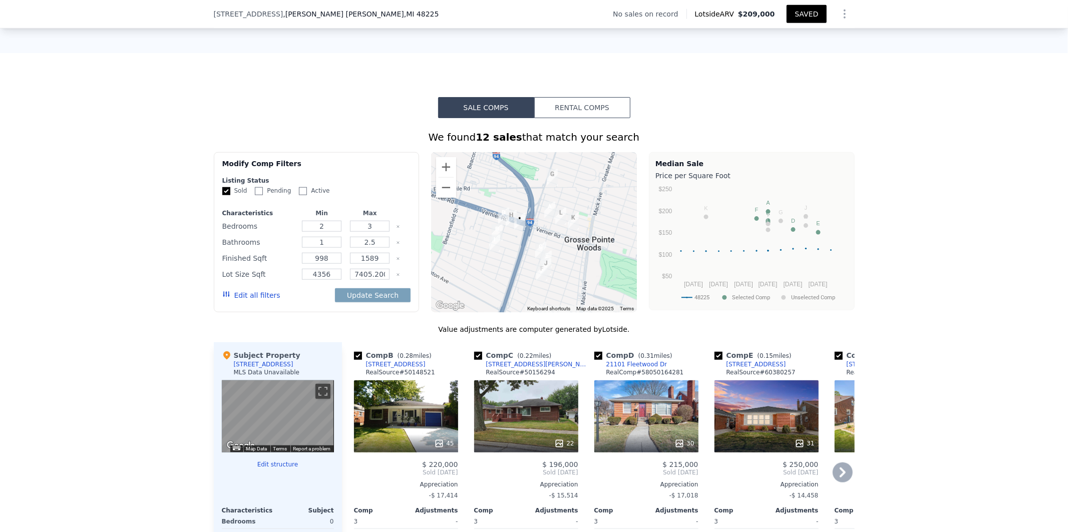
click at [253, 300] on button "Edit all filters" at bounding box center [251, 295] width 58 height 10
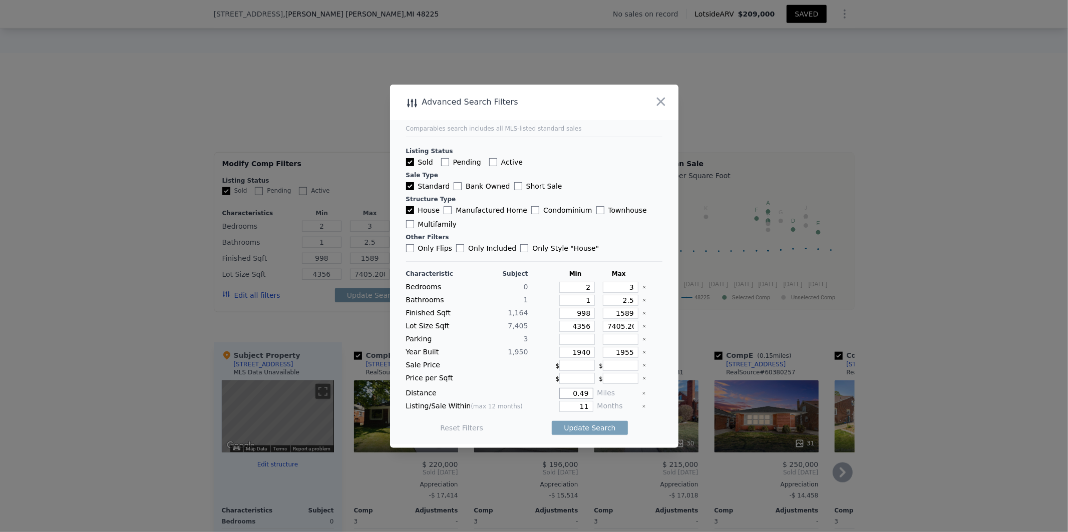
click at [582, 397] on input "0.49" at bounding box center [576, 393] width 34 height 11
type input "0"
type input "0.25"
click at [586, 429] on button "Update Search" at bounding box center [590, 428] width 76 height 14
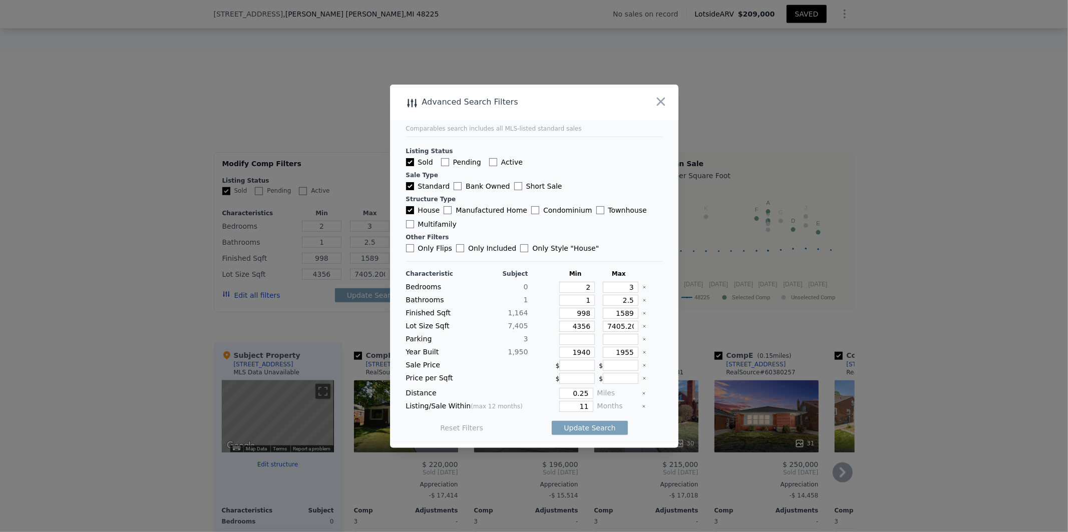
click at [1004, 352] on div at bounding box center [534, 266] width 1068 height 532
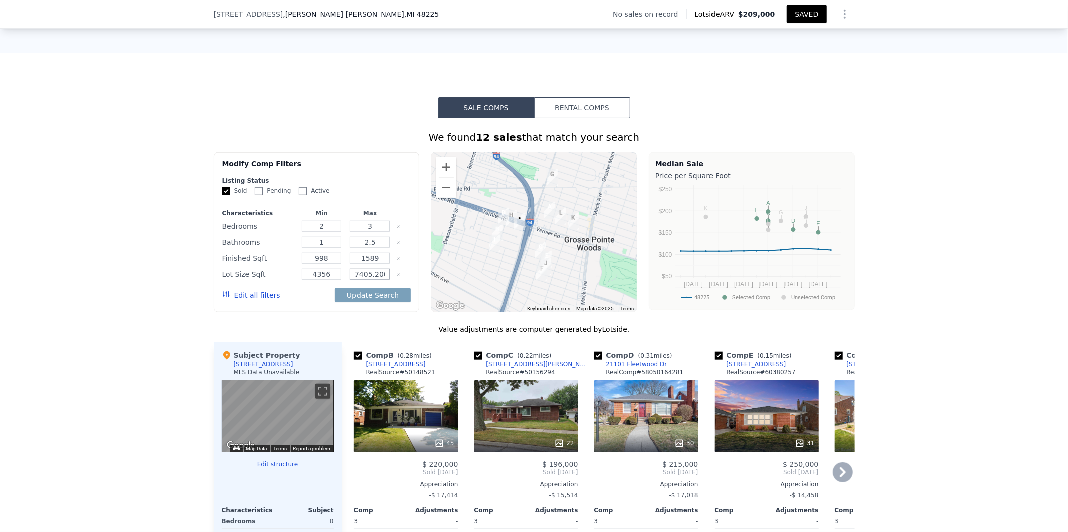
click at [364, 280] on input "7405.200000000001" at bounding box center [370, 274] width 40 height 11
type input "7405"
click at [378, 302] on button "Update Search" at bounding box center [373, 295] width 76 height 14
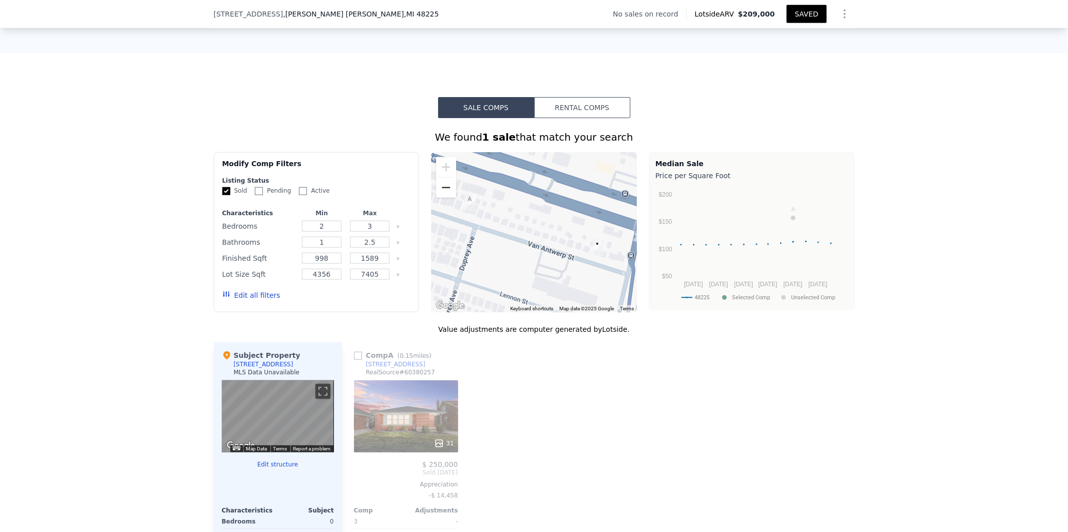
click at [449, 197] on button "Zoom out" at bounding box center [446, 188] width 20 height 20
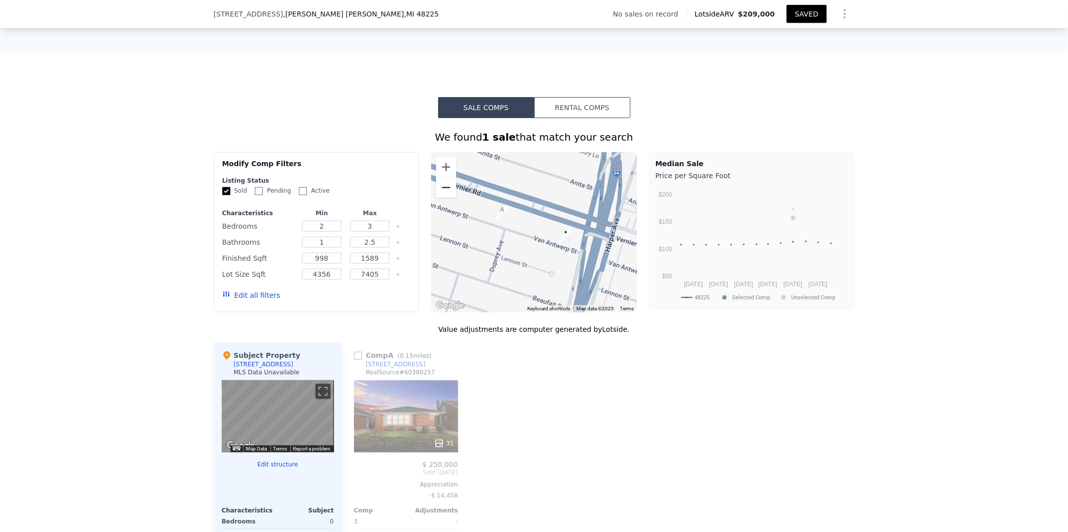
click at [444, 197] on button "Zoom out" at bounding box center [446, 188] width 20 height 20
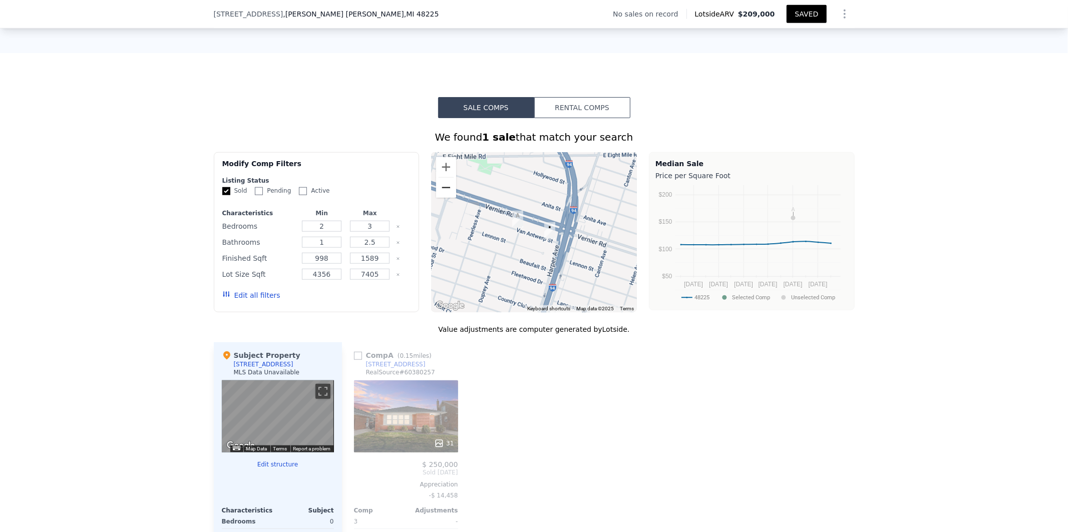
click at [444, 197] on button "Zoom out" at bounding box center [446, 188] width 20 height 20
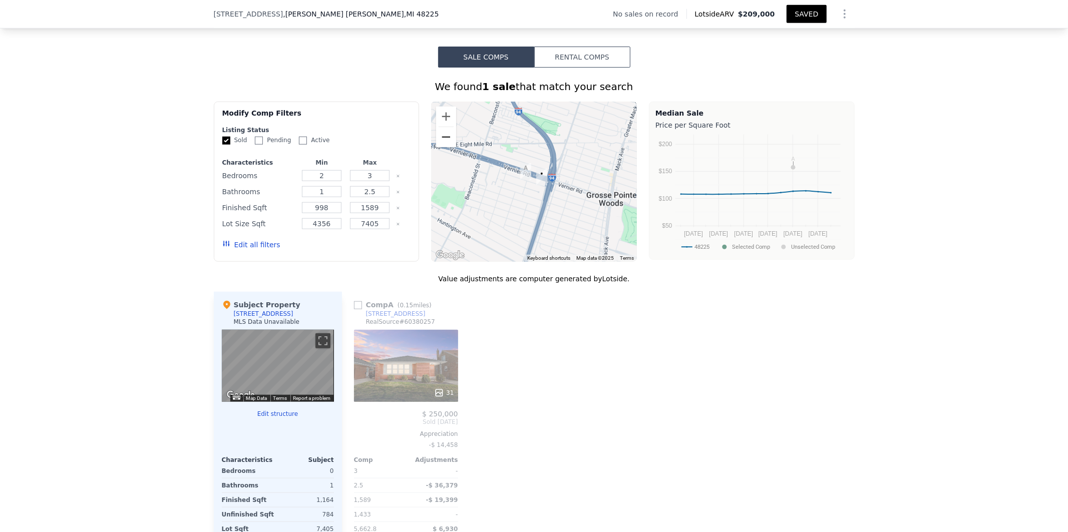
scroll to position [714, 0]
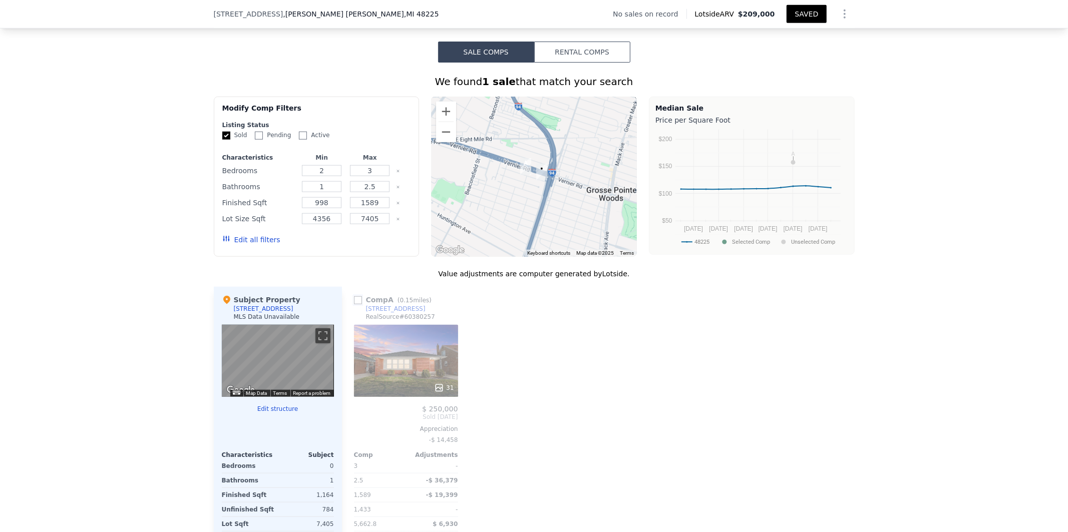
click at [354, 304] on input "checkbox" at bounding box center [358, 300] width 8 height 8
checkbox input "true"
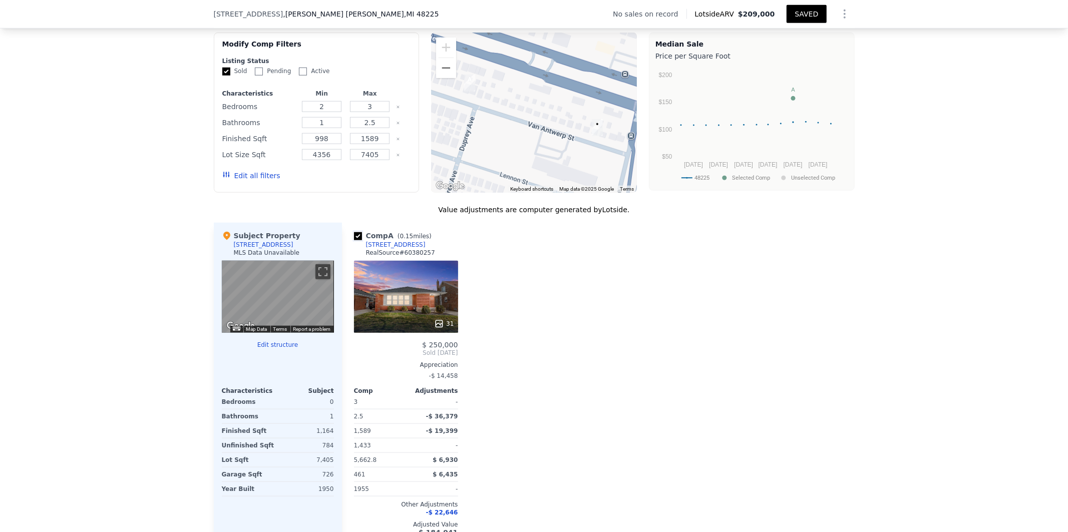
scroll to position [750, 0]
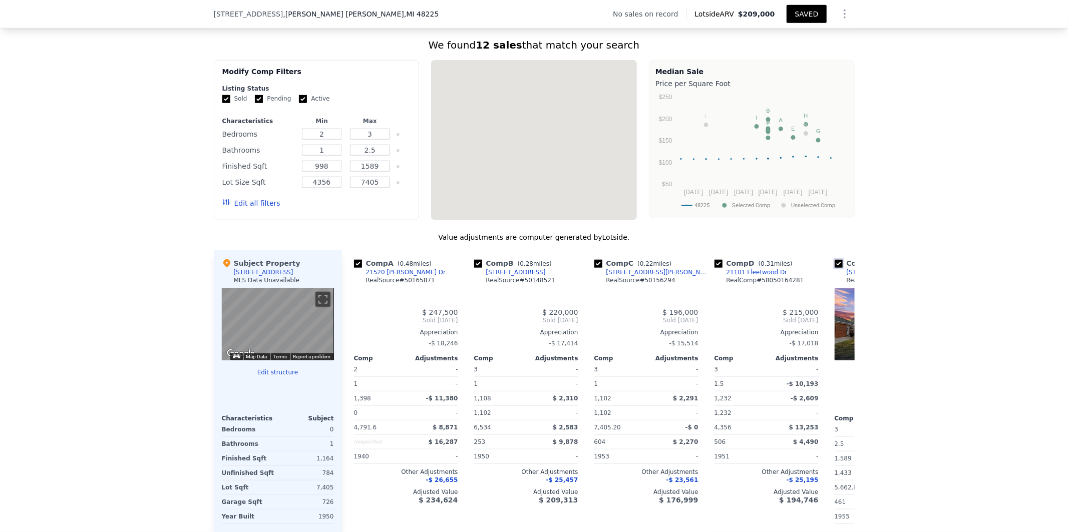
checkbox input "true"
type input "7405.200000000001"
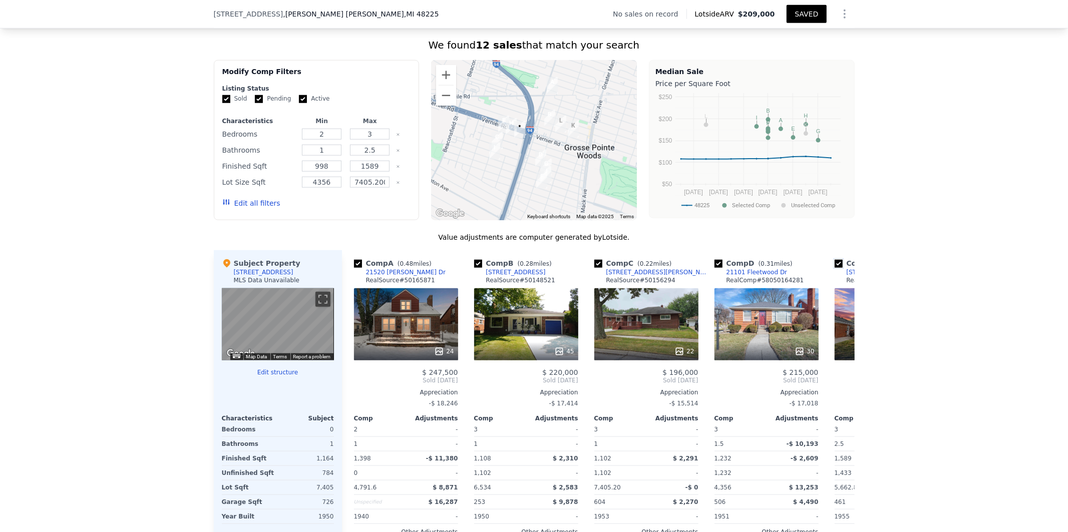
scroll to position [0, 0]
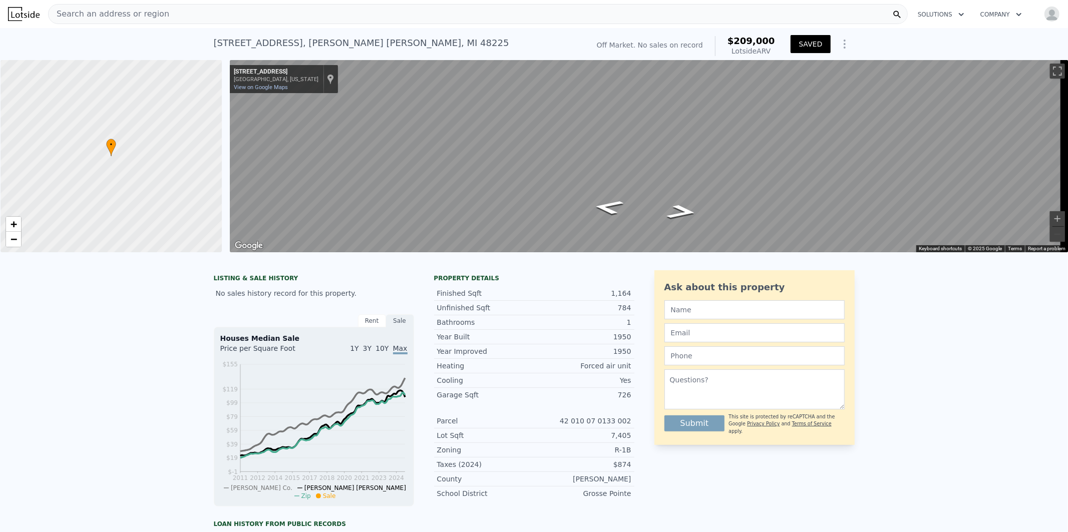
click at [196, 12] on div "Search an address or region" at bounding box center [478, 14] width 860 height 20
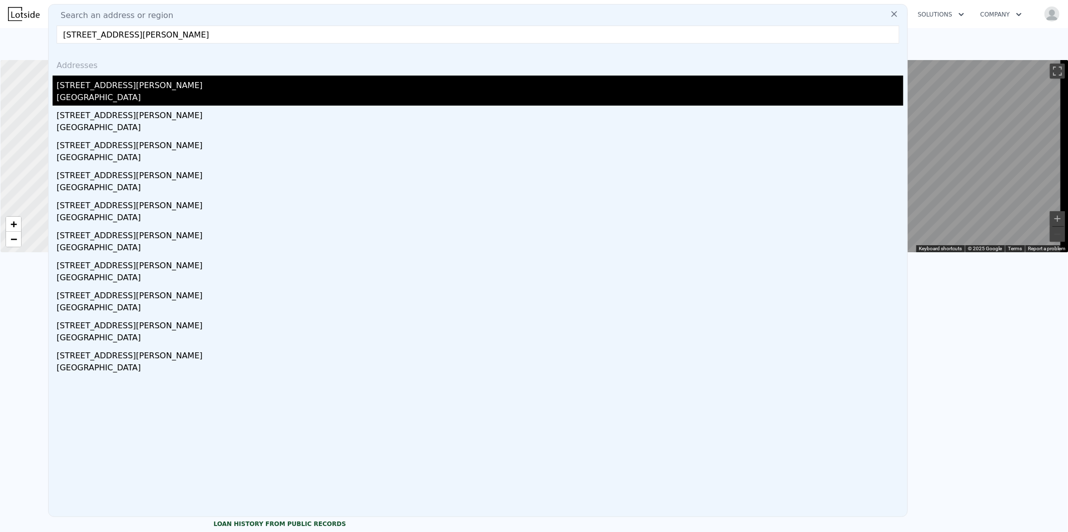
type input "[STREET_ADDRESS][PERSON_NAME]"
click at [84, 94] on div "[GEOGRAPHIC_DATA]" at bounding box center [480, 99] width 847 height 14
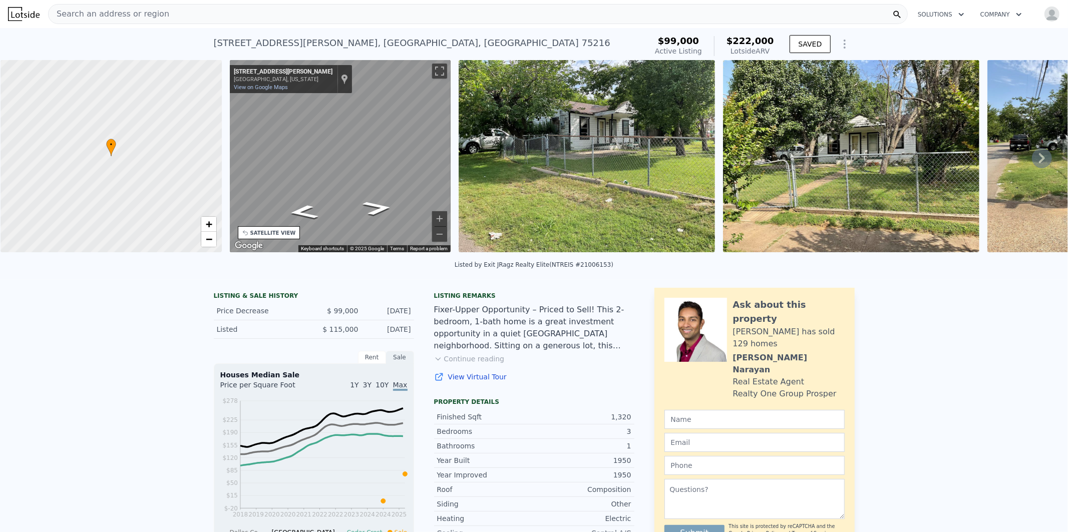
scroll to position [18, 0]
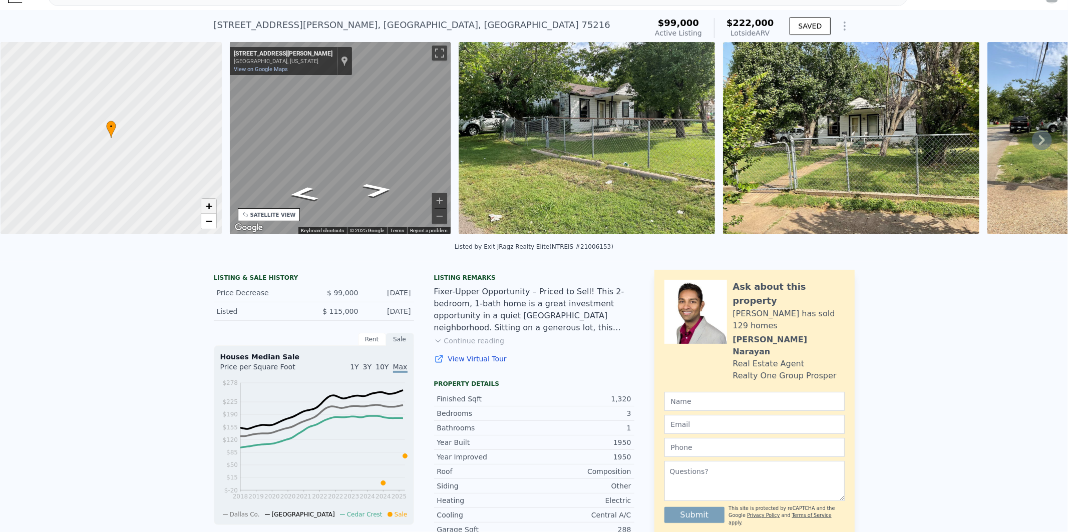
click at [210, 204] on span "+" at bounding box center [208, 206] width 7 height 13
click at [208, 222] on span "−" at bounding box center [208, 221] width 7 height 13
click at [211, 219] on span "−" at bounding box center [208, 221] width 7 height 13
drag, startPoint x: 141, startPoint y: 148, endPoint x: 131, endPoint y: 76, distance: 73.2
click at [131, 76] on div at bounding box center [110, 138] width 265 height 231
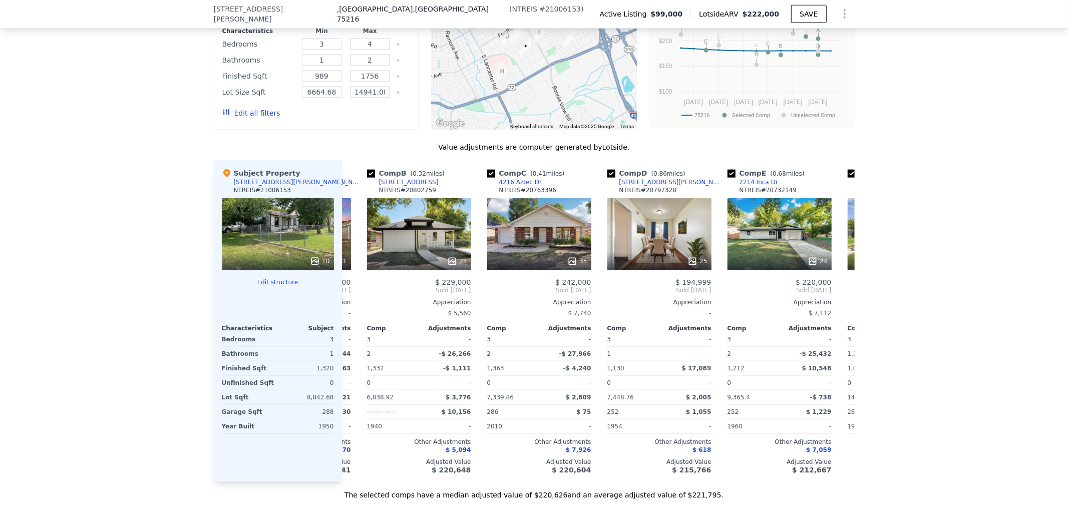
scroll to position [0, 0]
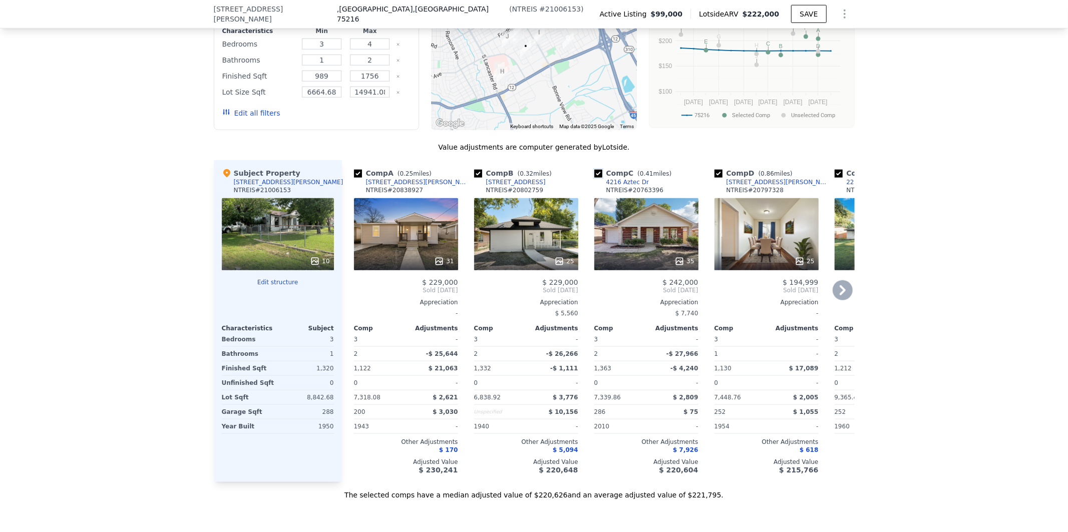
click at [595, 178] on input "checkbox" at bounding box center [598, 174] width 8 height 8
checkbox input "false"
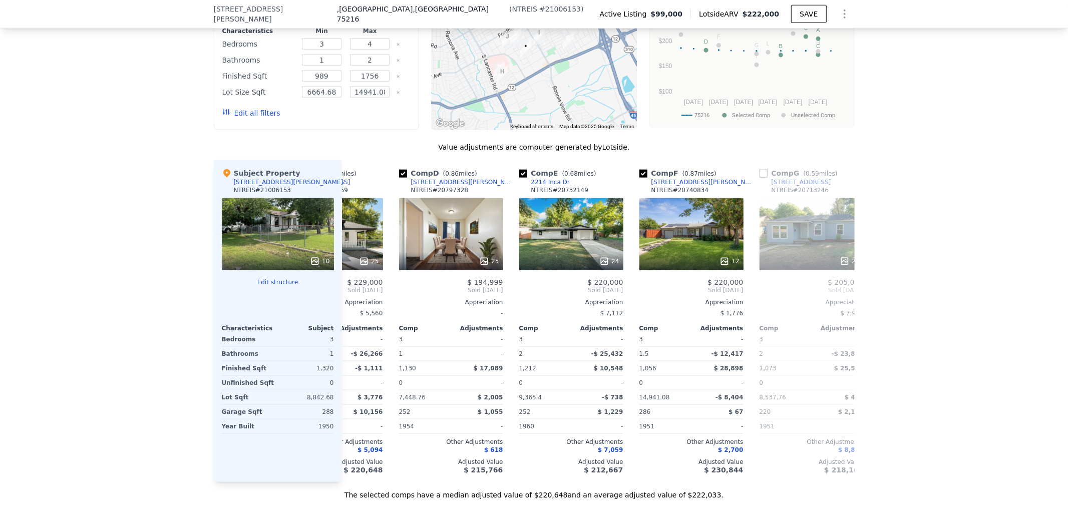
scroll to position [0, 220]
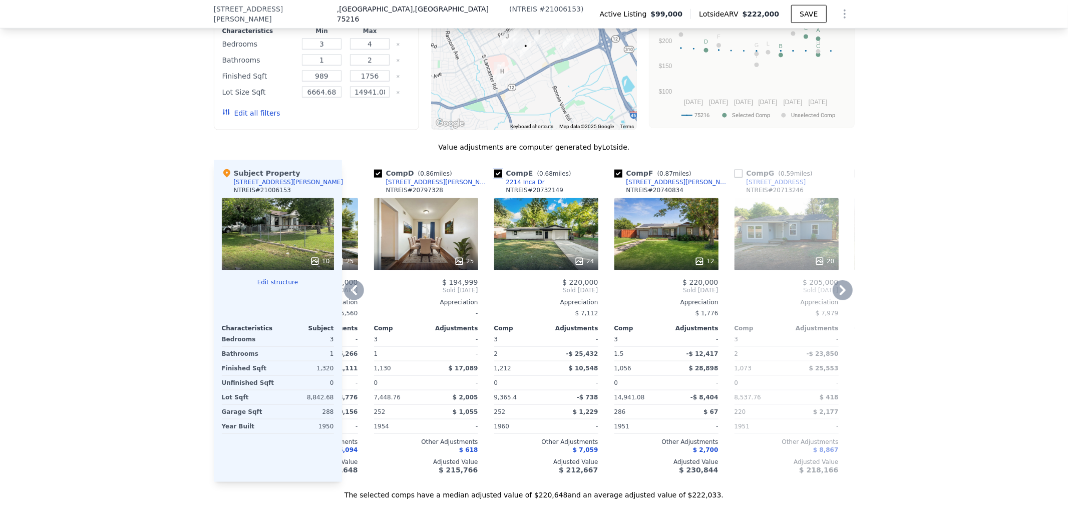
click at [494, 178] on input "checkbox" at bounding box center [498, 174] width 8 height 8
checkbox input "false"
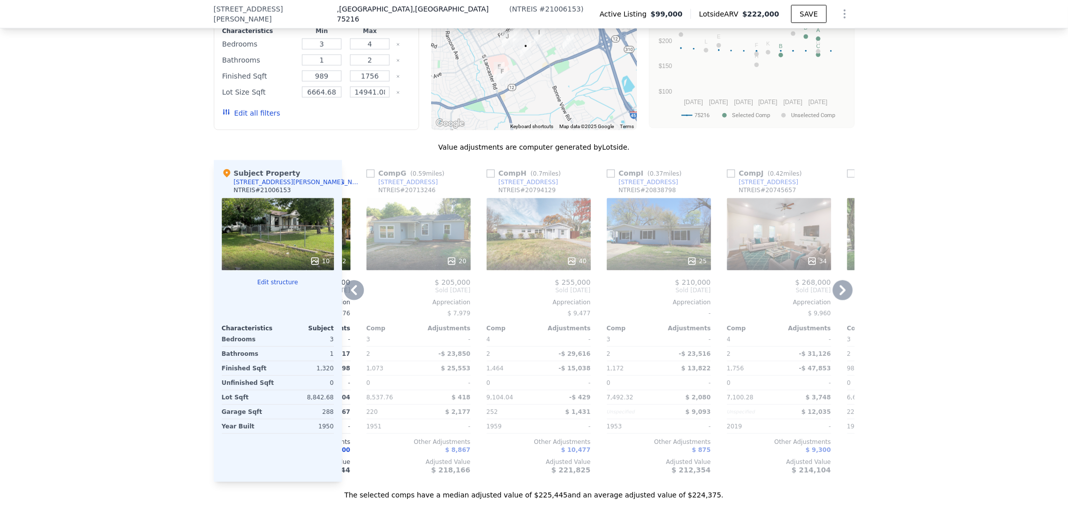
scroll to position [0, 472]
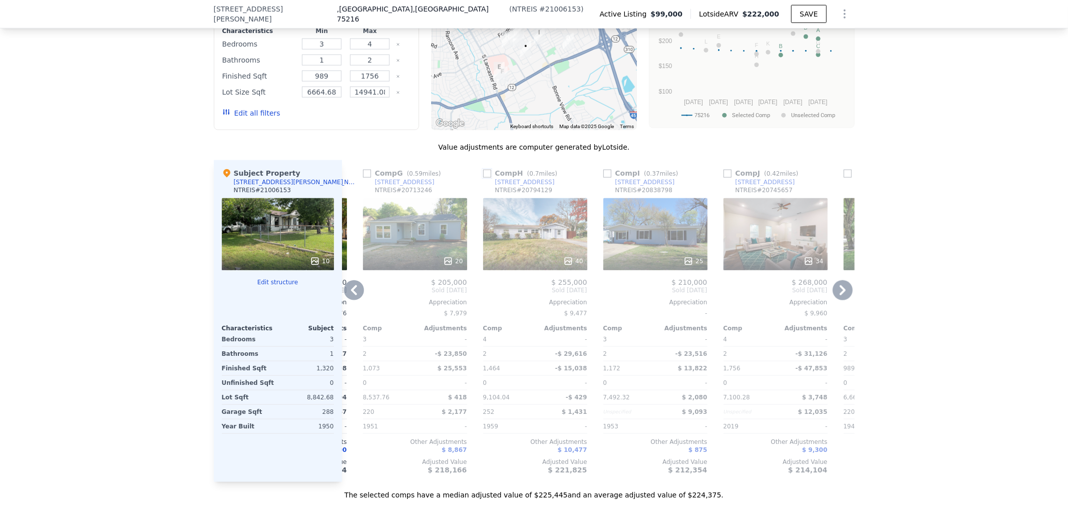
click at [483, 178] on input "checkbox" at bounding box center [487, 174] width 8 height 8
checkbox input "true"
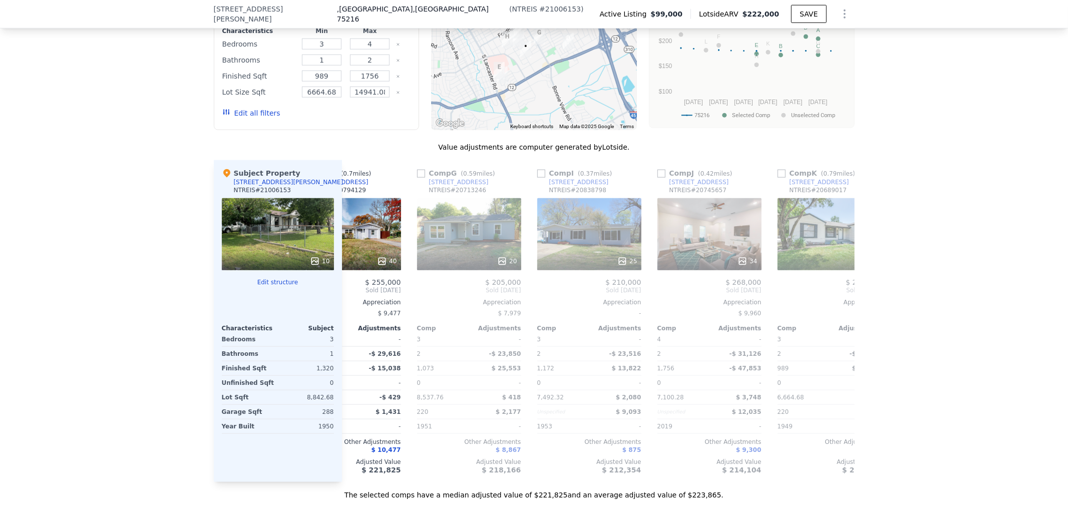
scroll to position [0, 572]
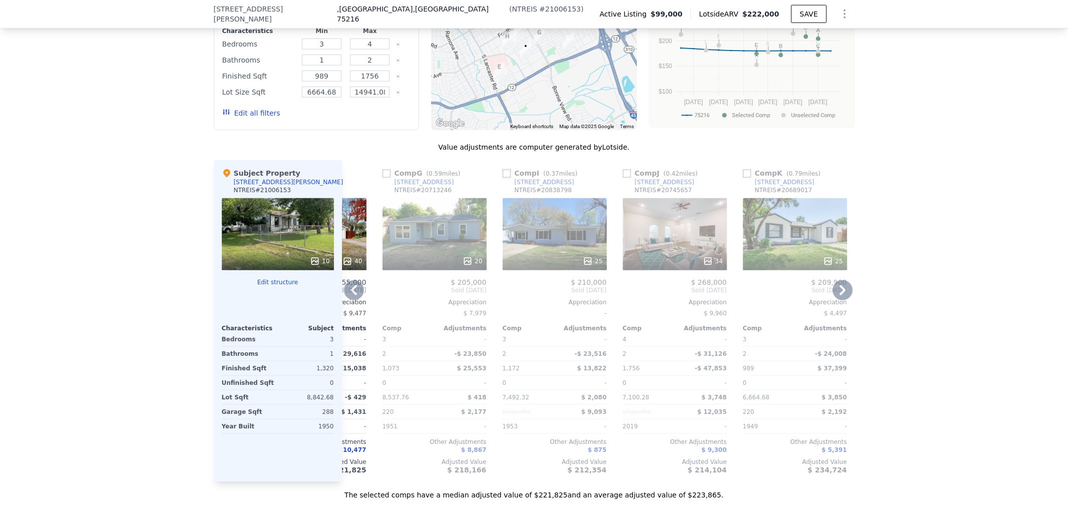
click at [503, 178] on input "checkbox" at bounding box center [507, 174] width 8 height 8
checkbox input "true"
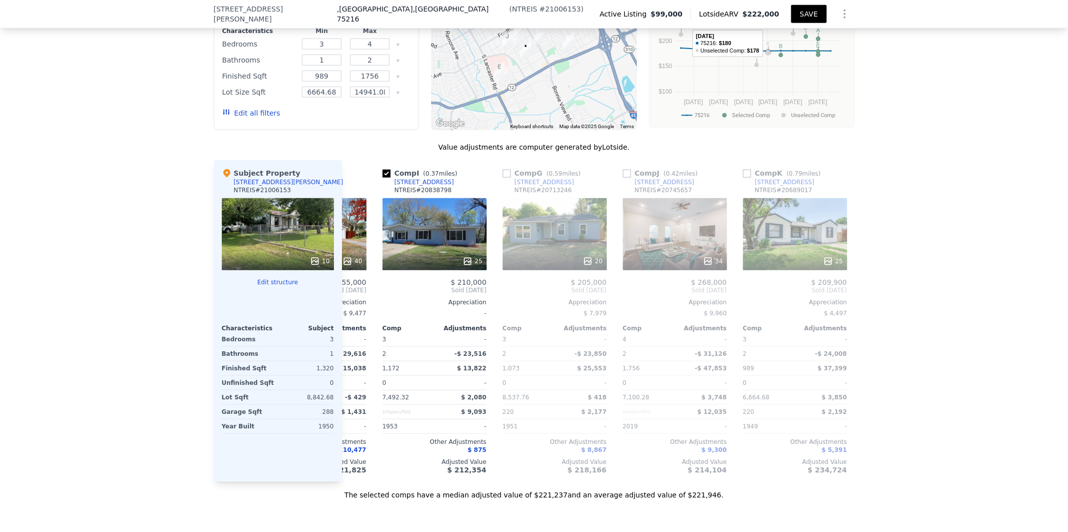
click at [808, 11] on button "SAVE" at bounding box center [808, 14] width 35 height 18
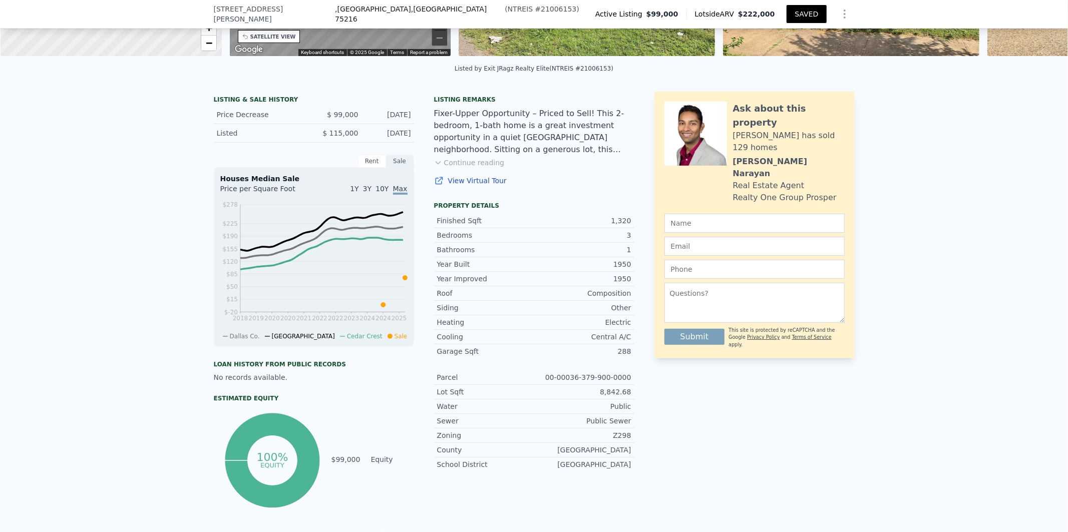
scroll to position [0, 0]
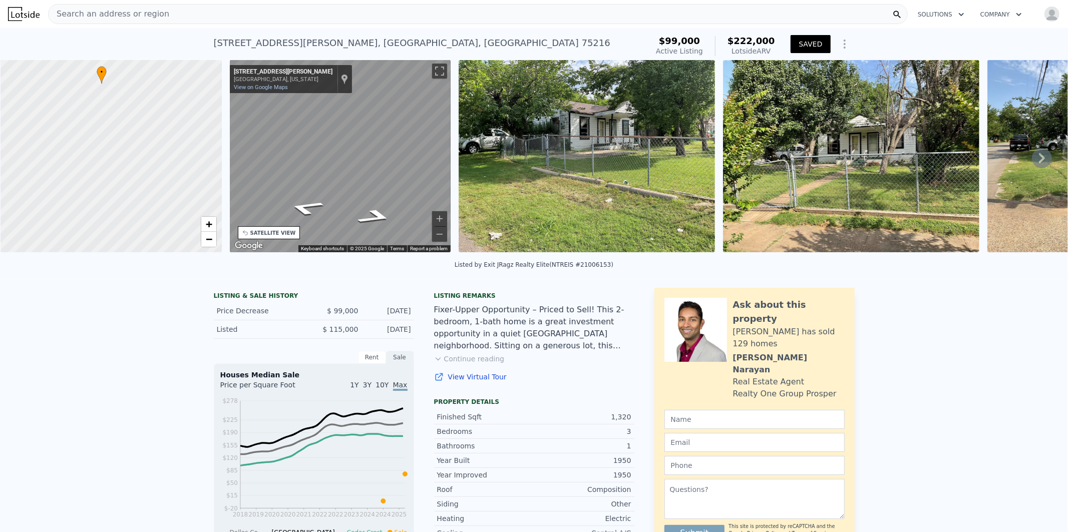
click at [549, 157] on img at bounding box center [587, 156] width 256 height 192
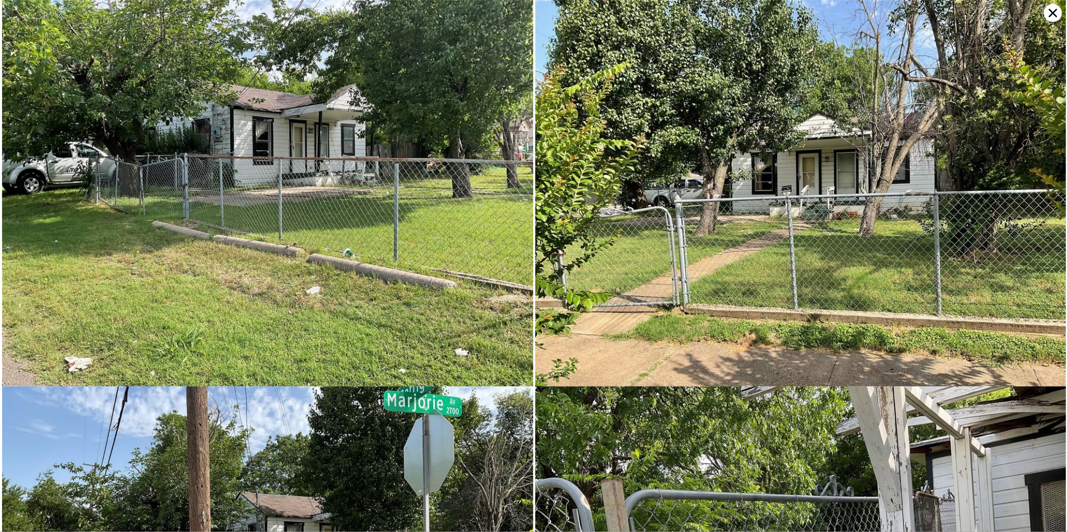
drag, startPoint x: 1052, startPoint y: 14, endPoint x: 1058, endPoint y: 14, distance: 6.0
click at [1057, 14] on icon at bounding box center [1053, 13] width 18 height 18
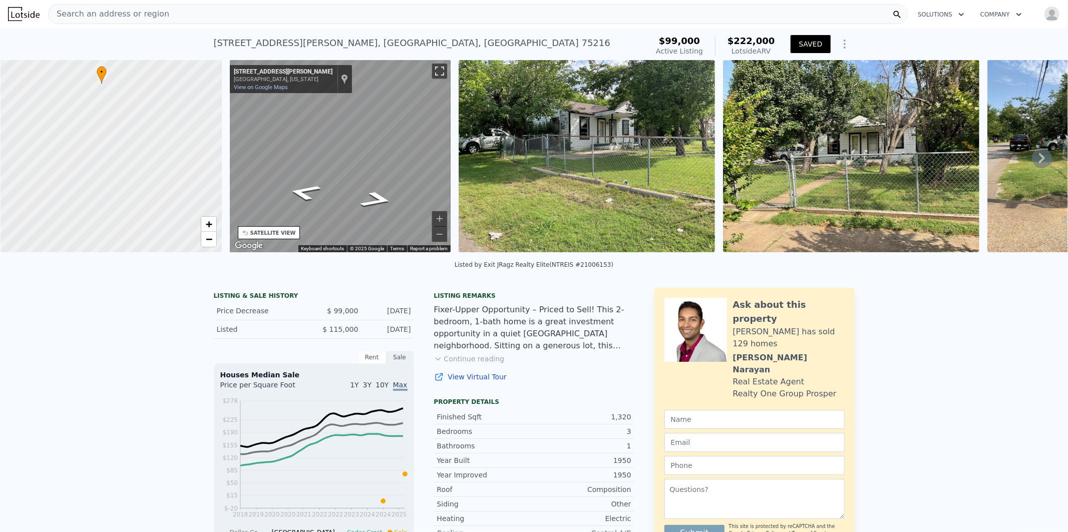
click at [440, 74] on button "Toggle fullscreen view" at bounding box center [439, 71] width 15 height 15
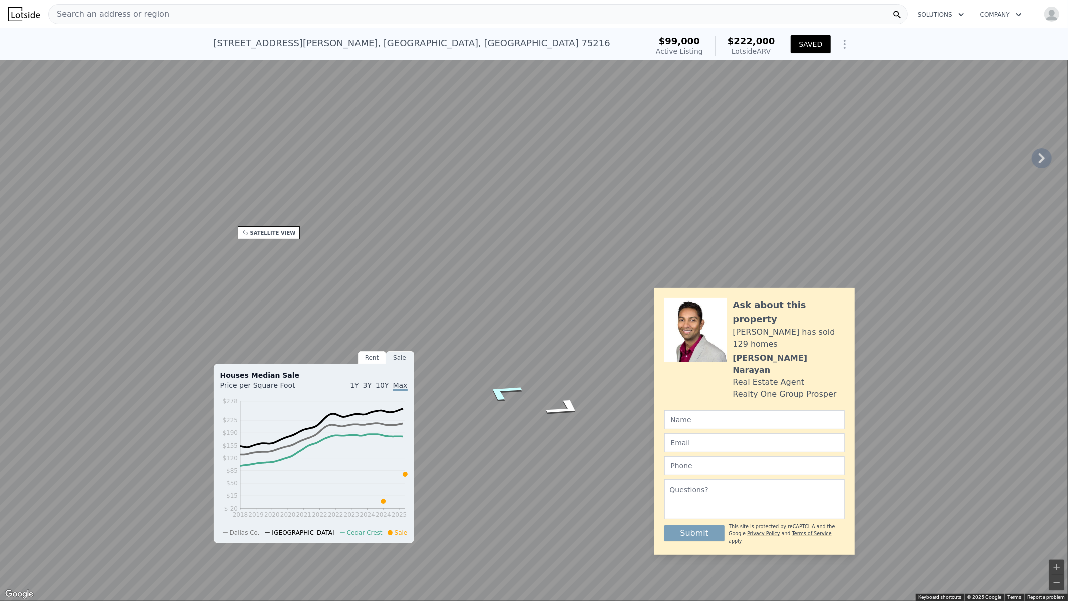
click at [510, 398] on icon "Go Northwest, Corrigan Dr" at bounding box center [503, 392] width 71 height 28
click at [519, 353] on icon "Go Northwest, Corrigan Dr" at bounding box center [525, 358] width 69 height 24
click at [1059, 532] on button "Zoom in" at bounding box center [1057, 567] width 15 height 15
click at [1058, 11] on button "Toggle fullscreen view" at bounding box center [1057, 11] width 15 height 15
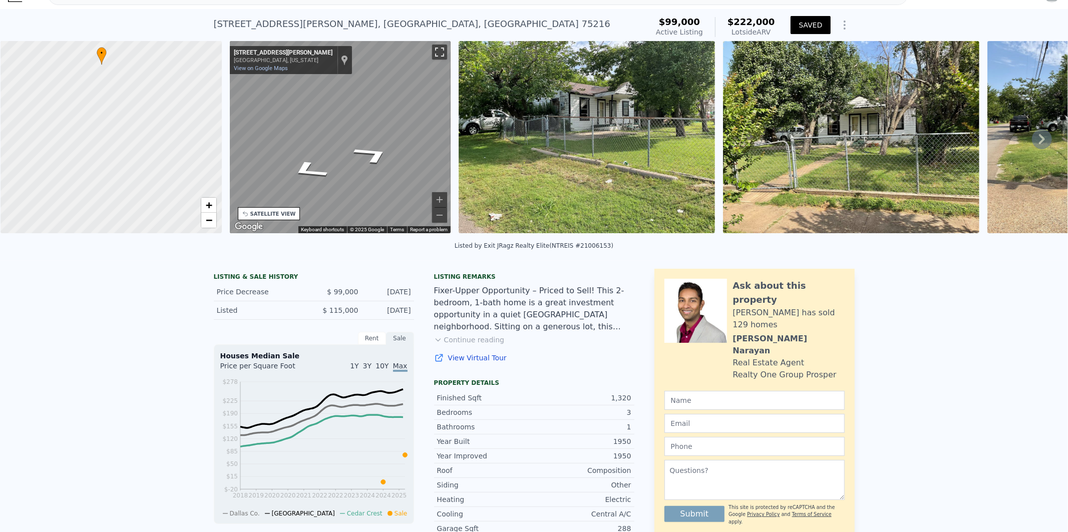
scroll to position [41, 0]
